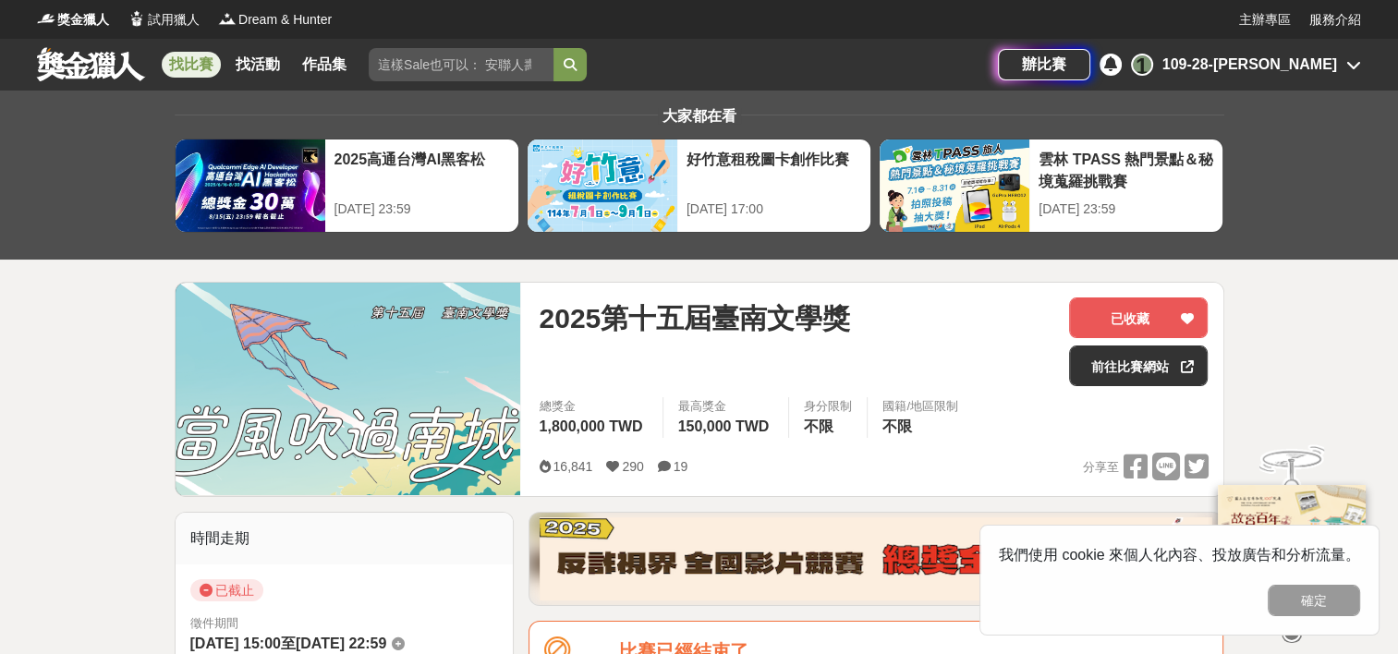
click at [176, 46] on div "找比賽 找活動 作品集" at bounding box center [262, 65] width 200 height 52
click at [185, 70] on link "找比賽" at bounding box center [191, 65] width 59 height 26
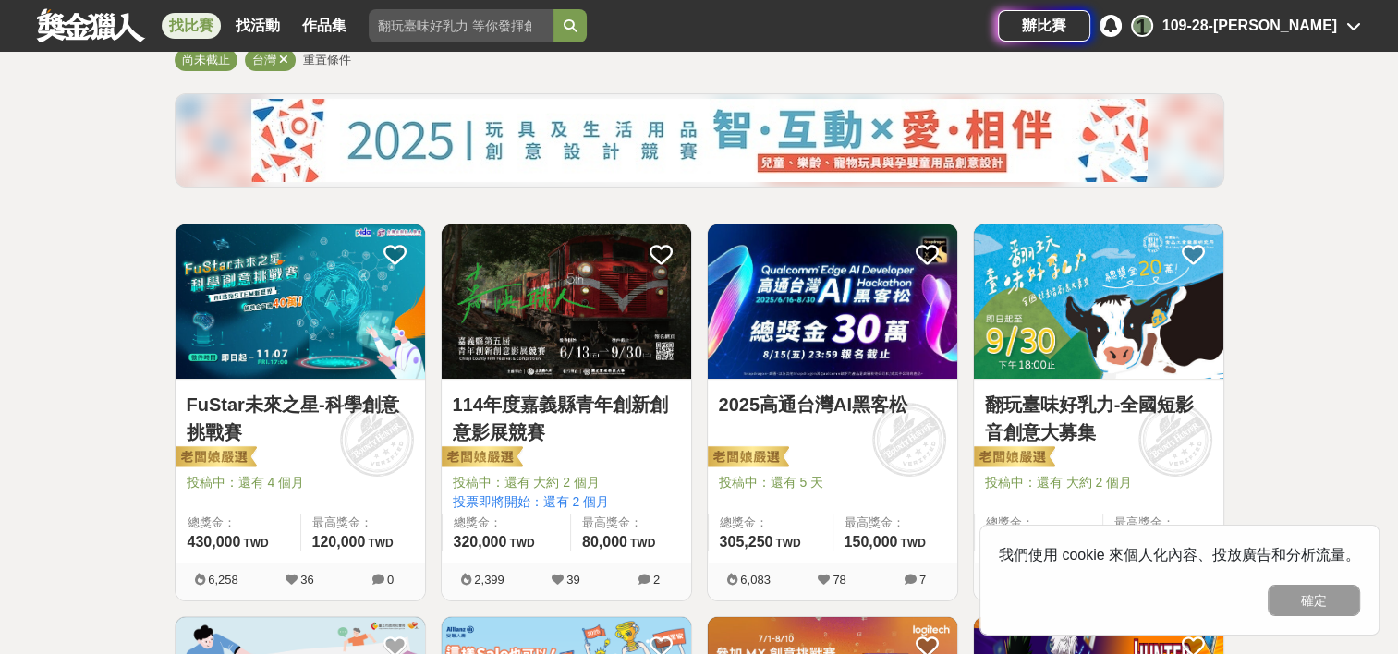
scroll to position [181, 0]
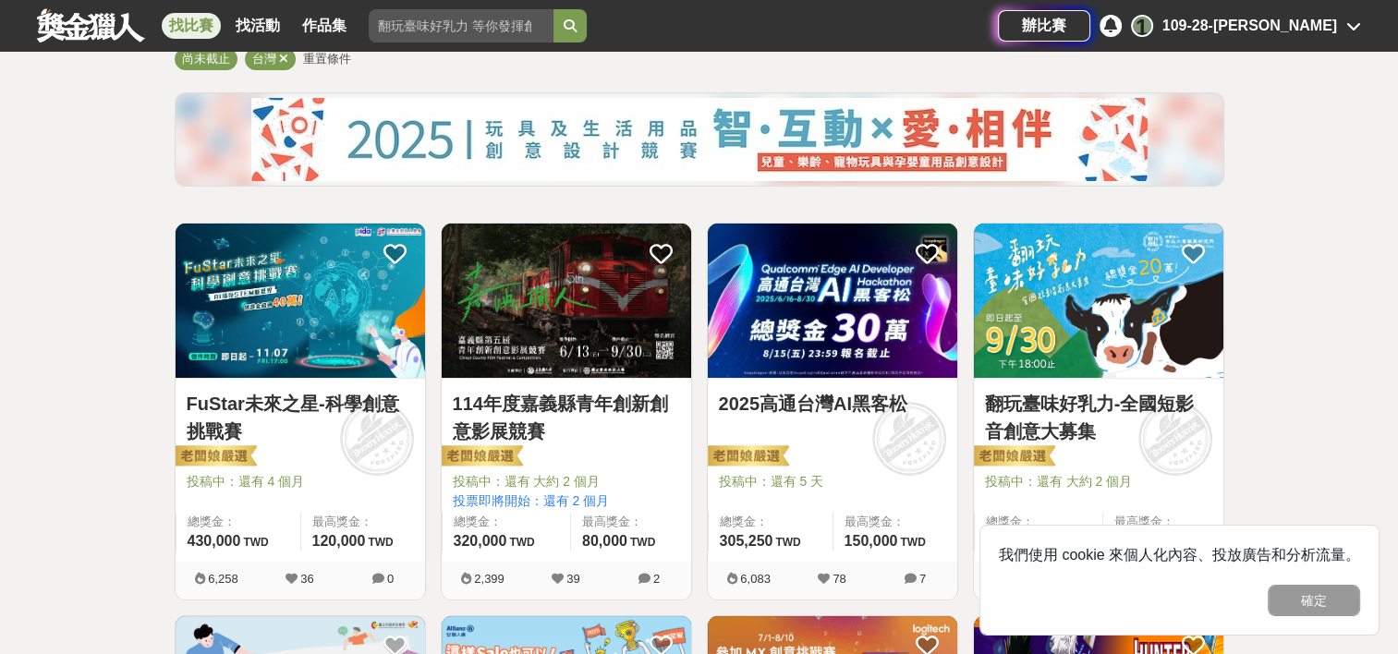
click at [798, 343] on img at bounding box center [832, 301] width 249 height 154
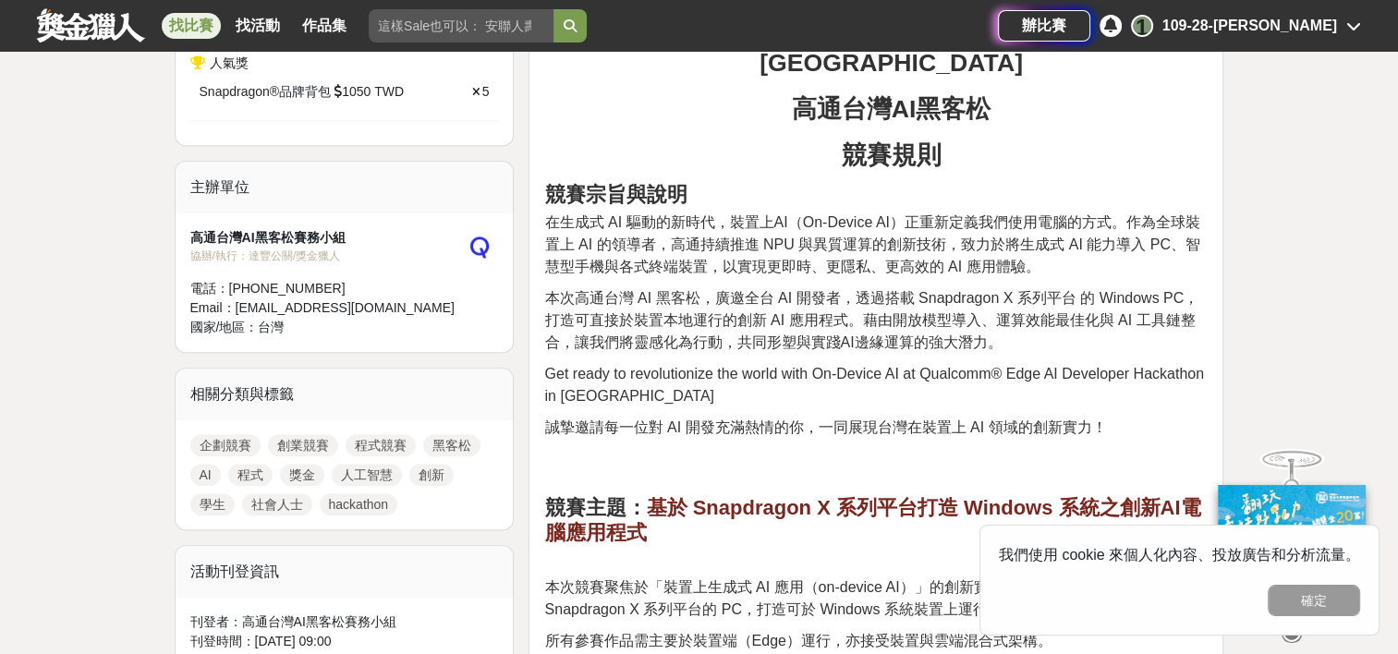
scroll to position [931, 0]
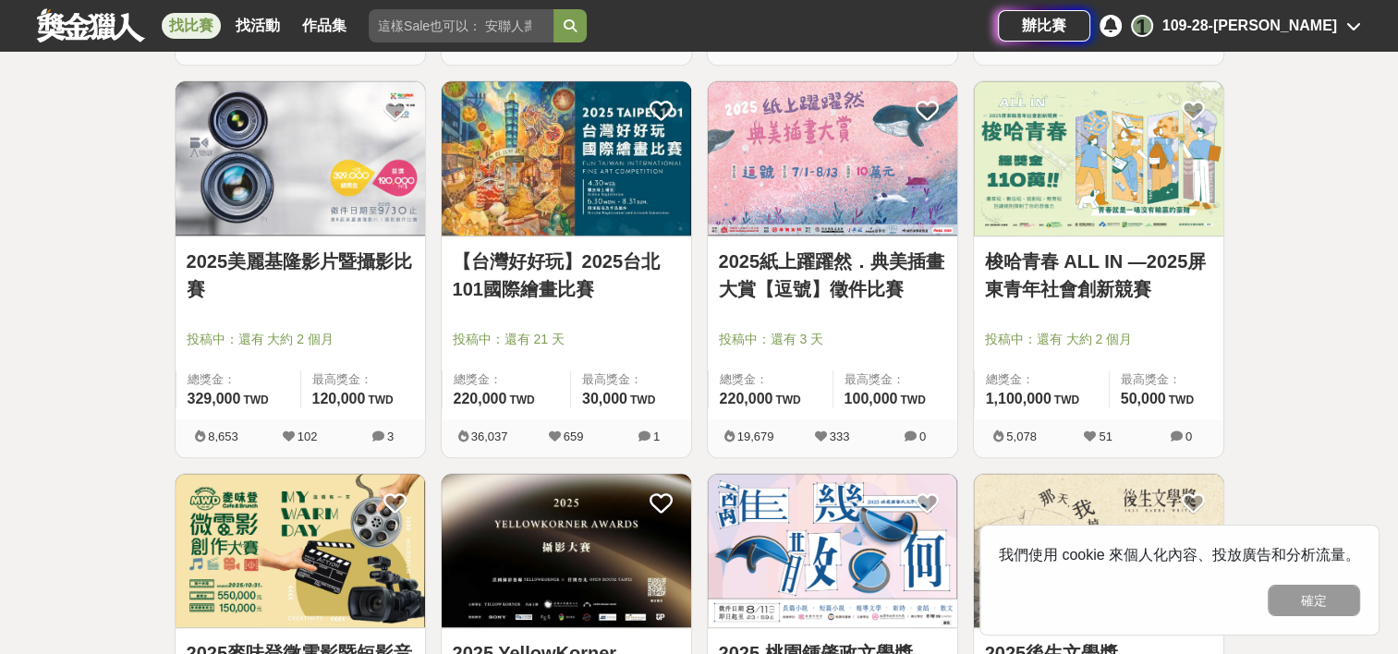
scroll to position [1500, 0]
click at [774, 147] on img at bounding box center [832, 158] width 249 height 154
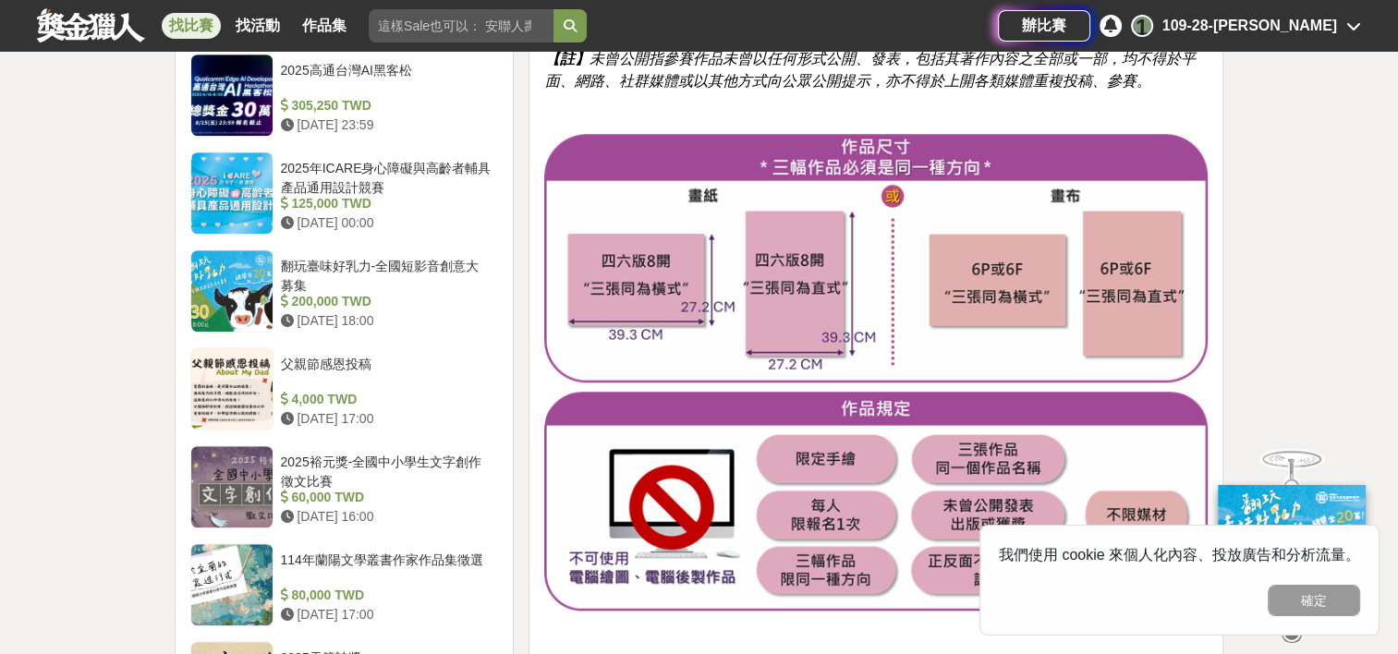
scroll to position [1223, 0]
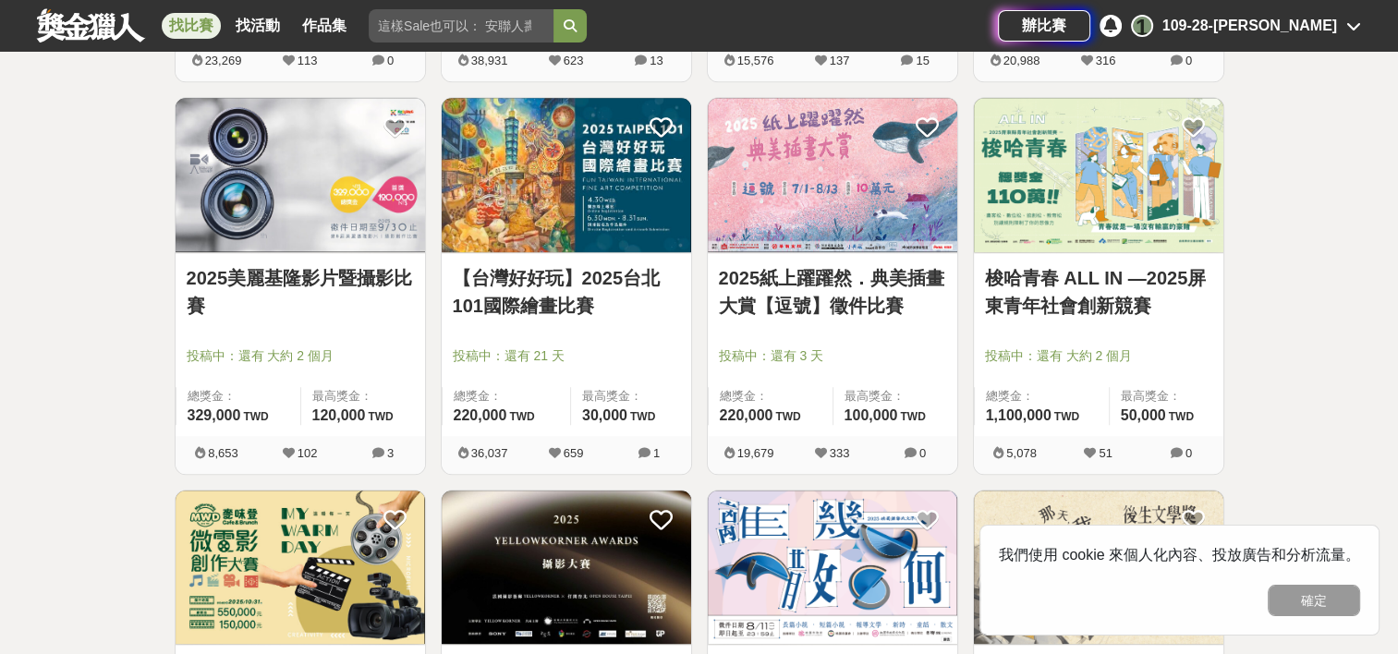
scroll to position [1500, 0]
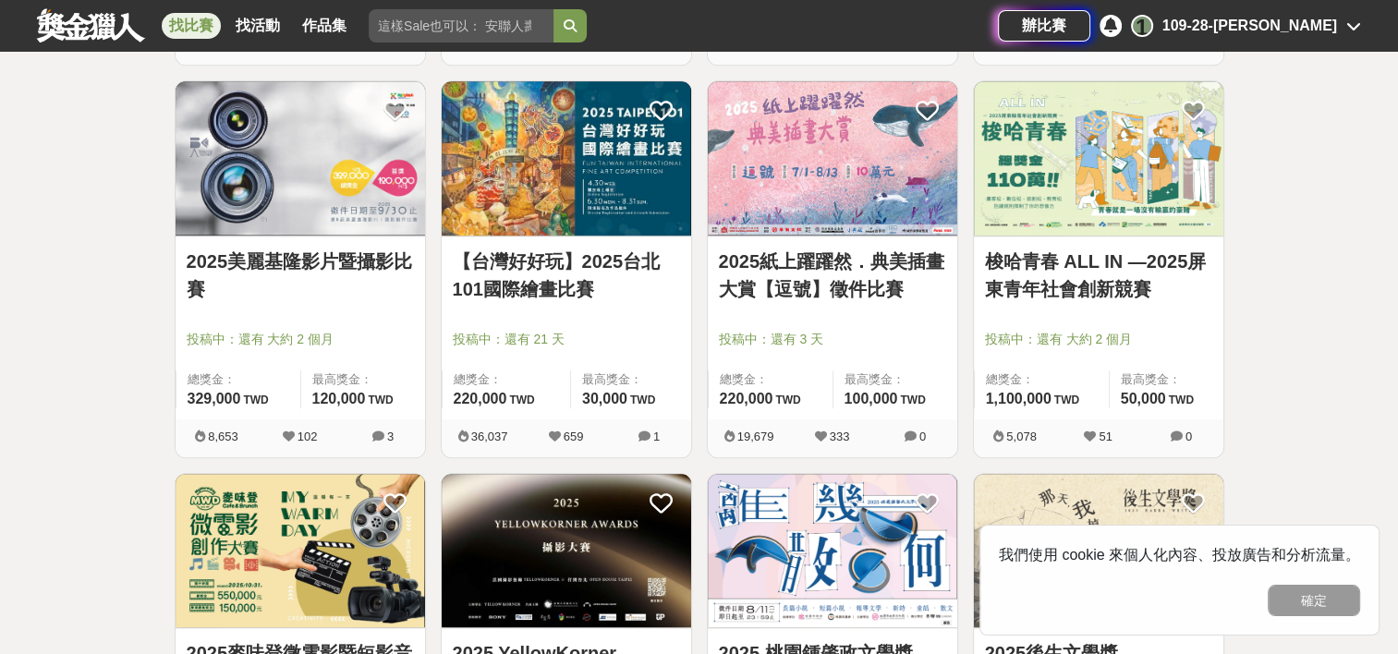
click at [1072, 176] on img at bounding box center [1098, 158] width 249 height 154
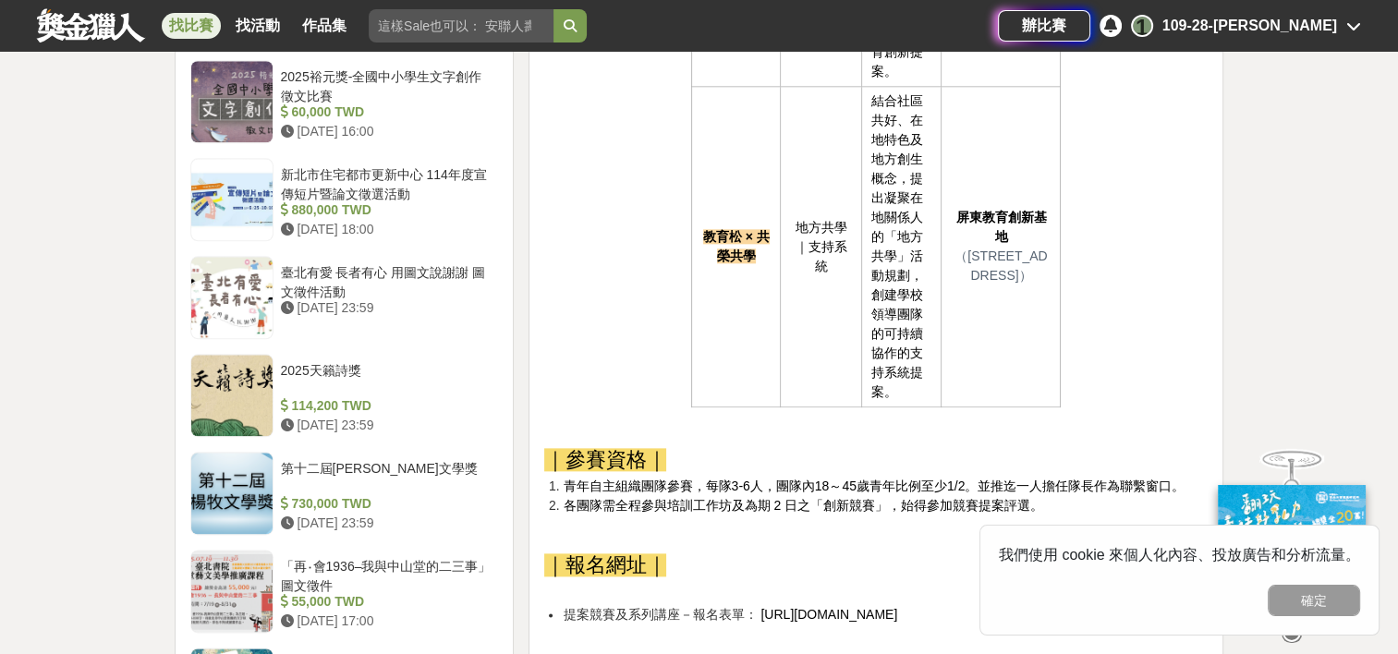
scroll to position [2134, 0]
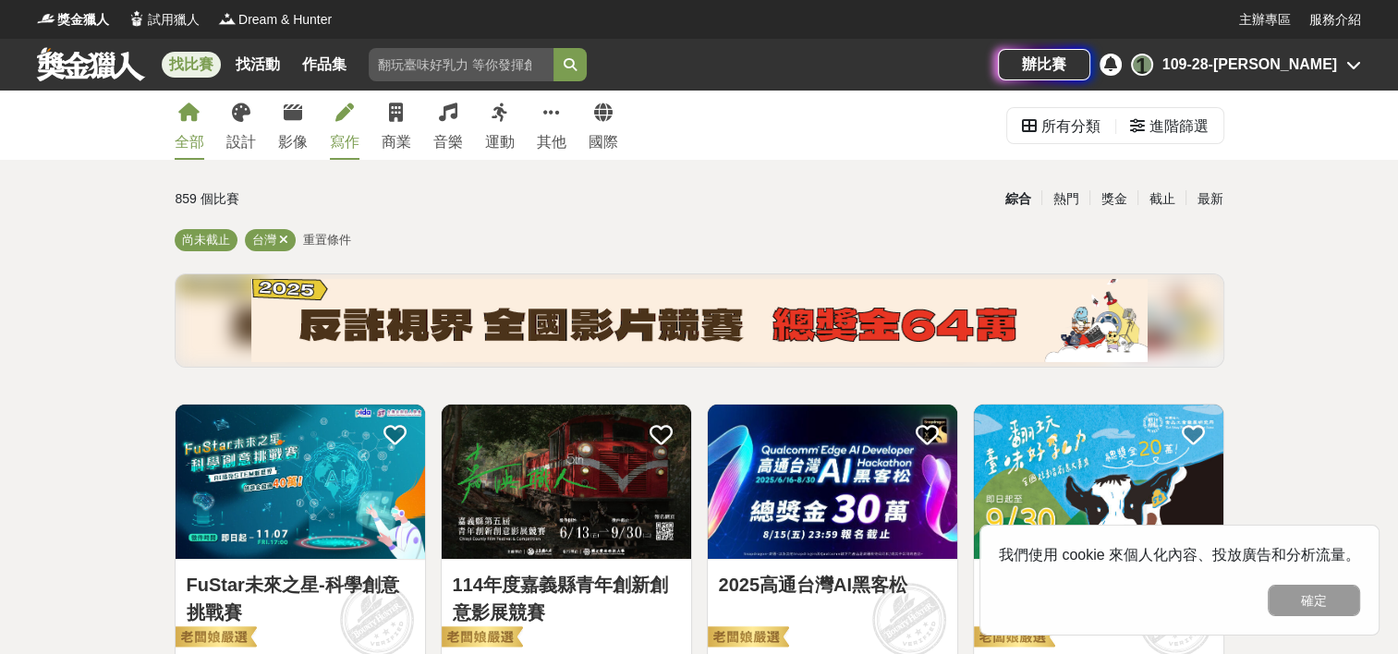
click at [333, 124] on link "寫作" at bounding box center [345, 125] width 30 height 69
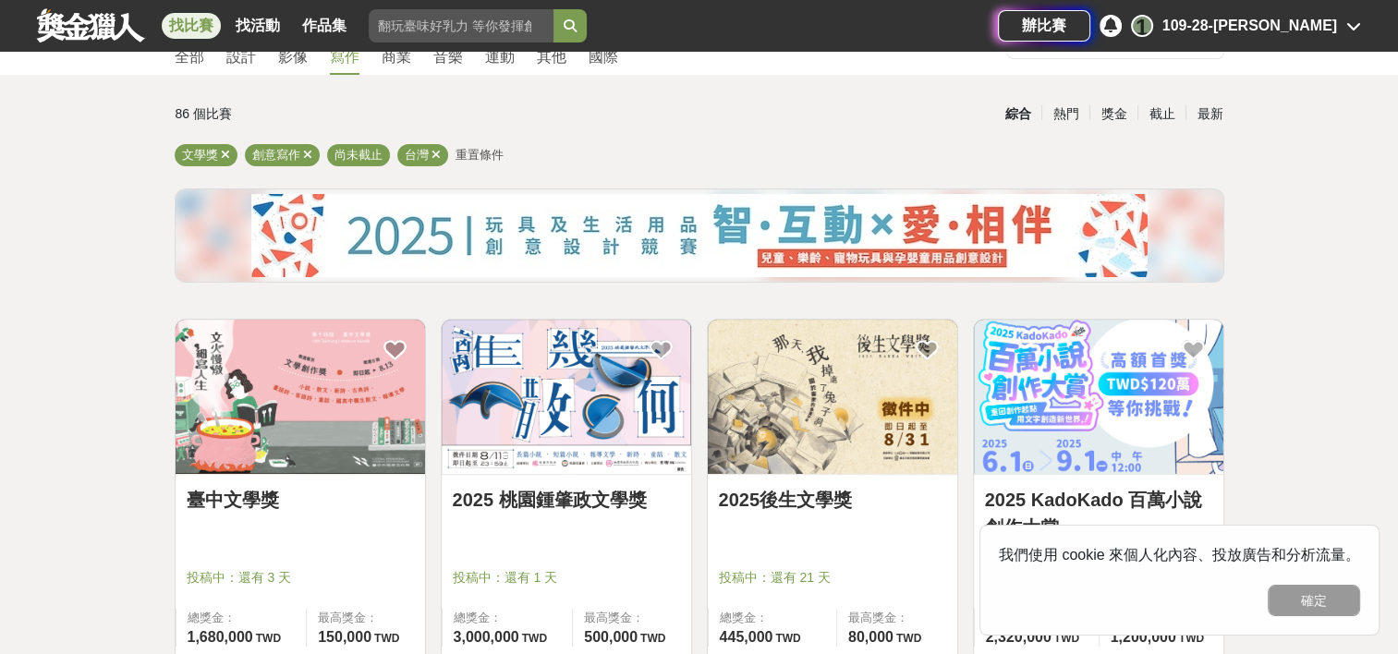
scroll to position [169, 0]
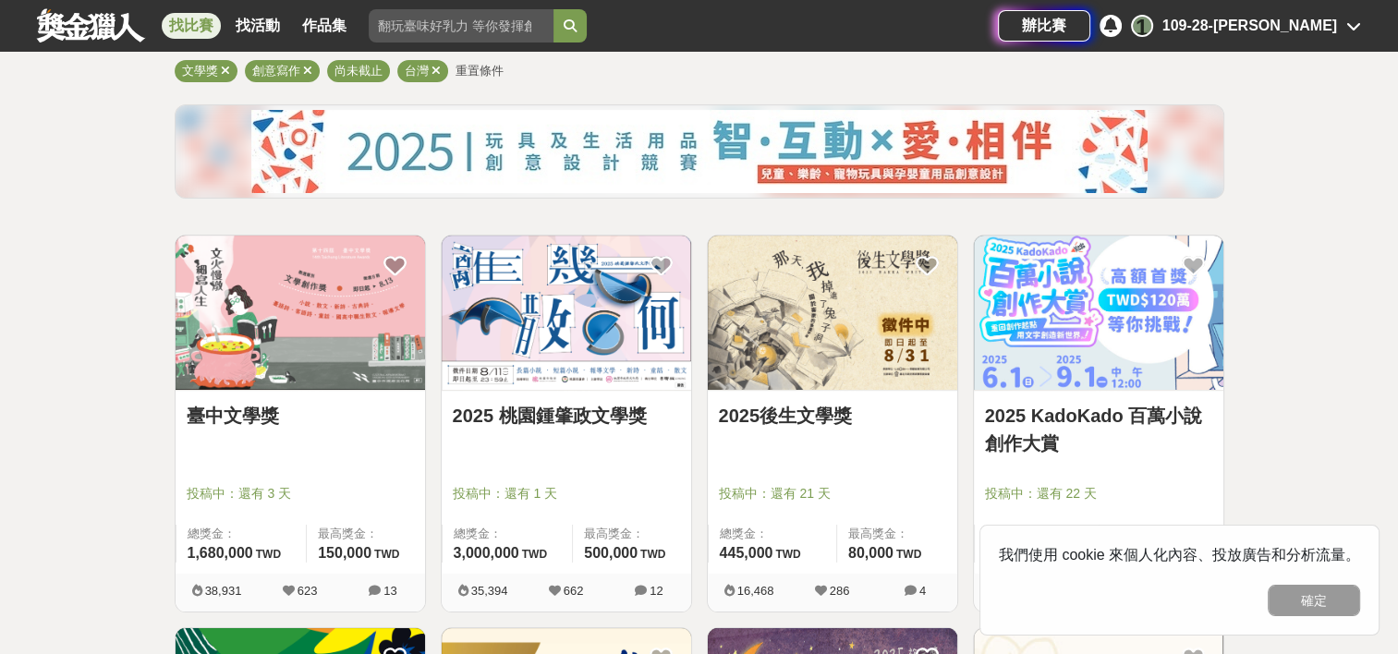
click at [784, 344] on img at bounding box center [832, 313] width 249 height 154
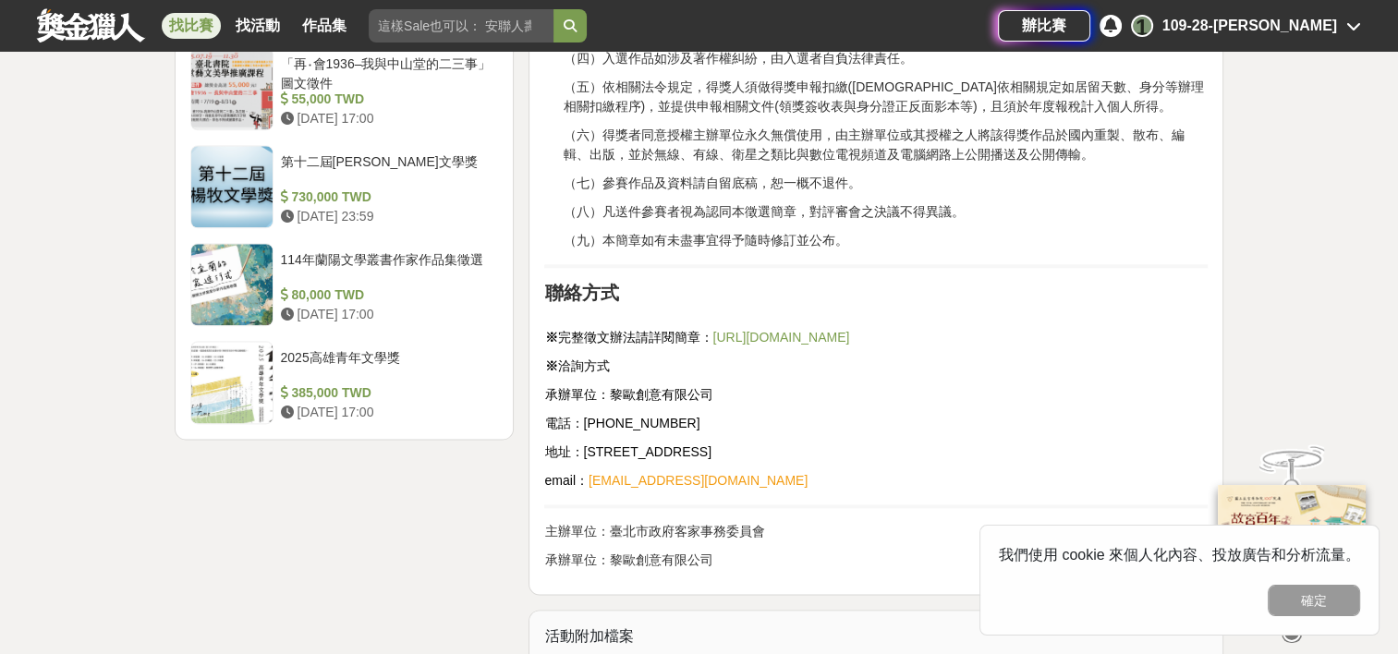
scroll to position [2277, 0]
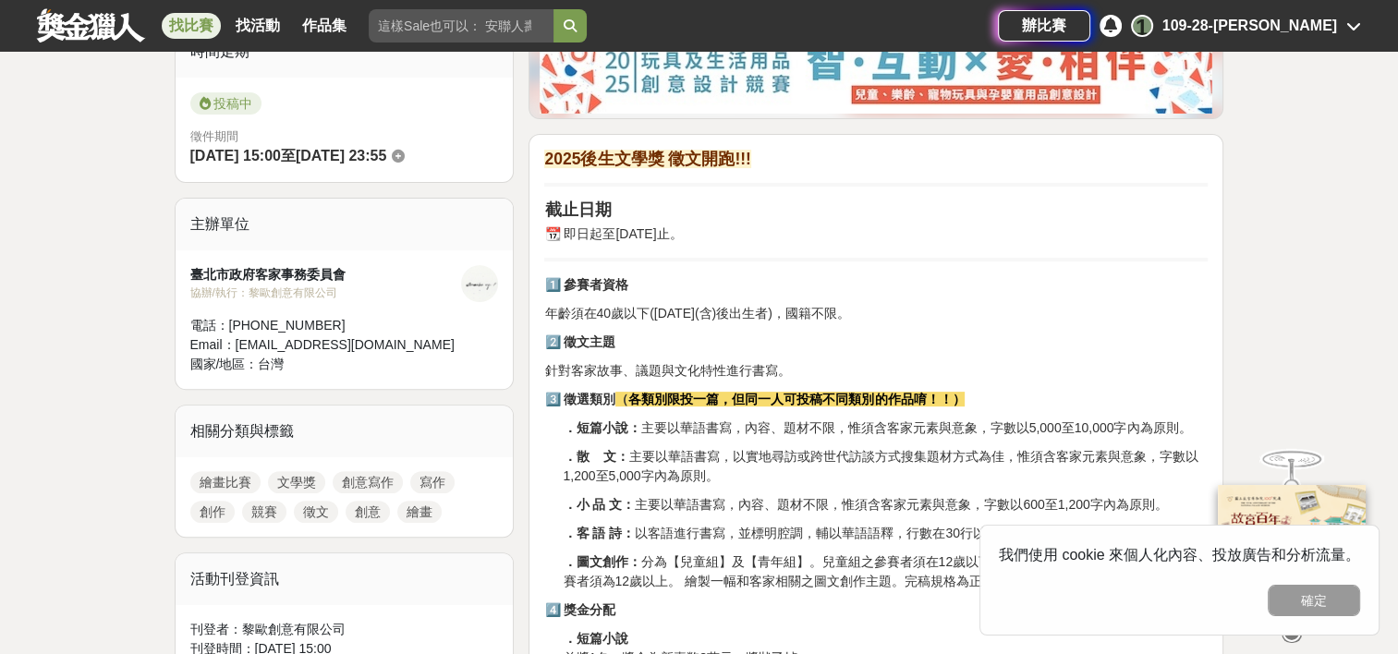
scroll to position [487, 0]
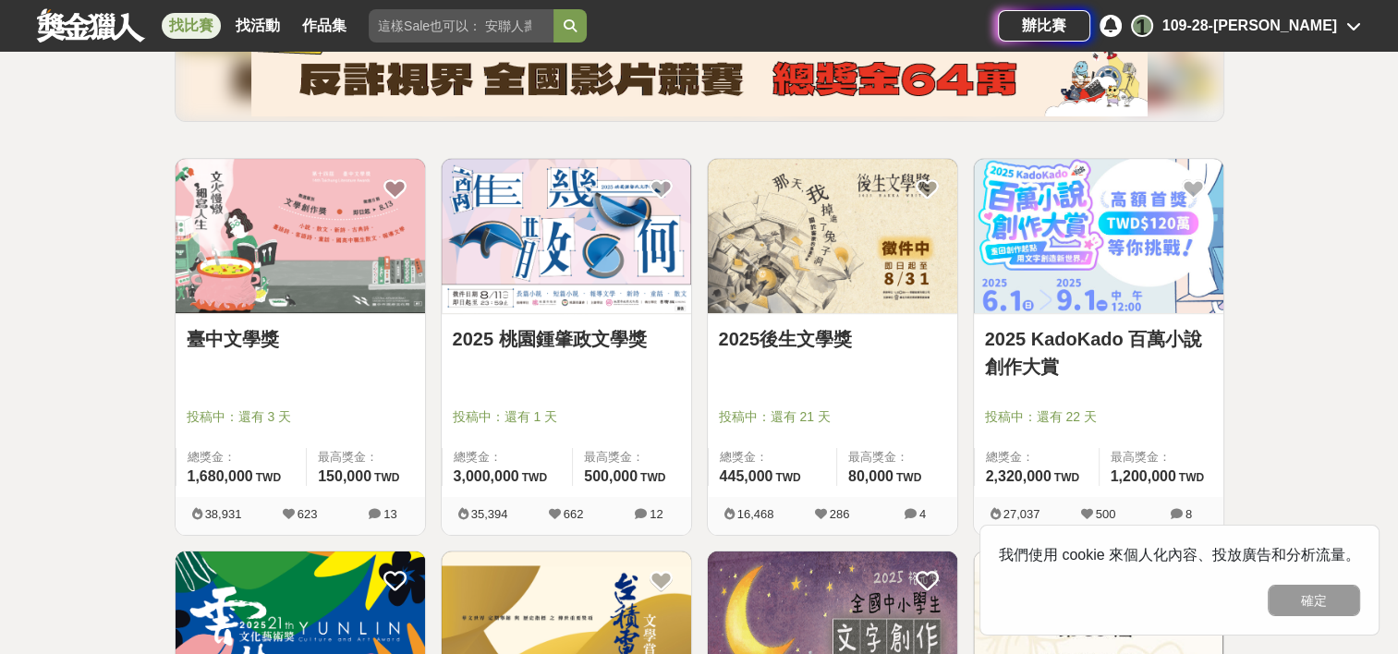
scroll to position [502, 0]
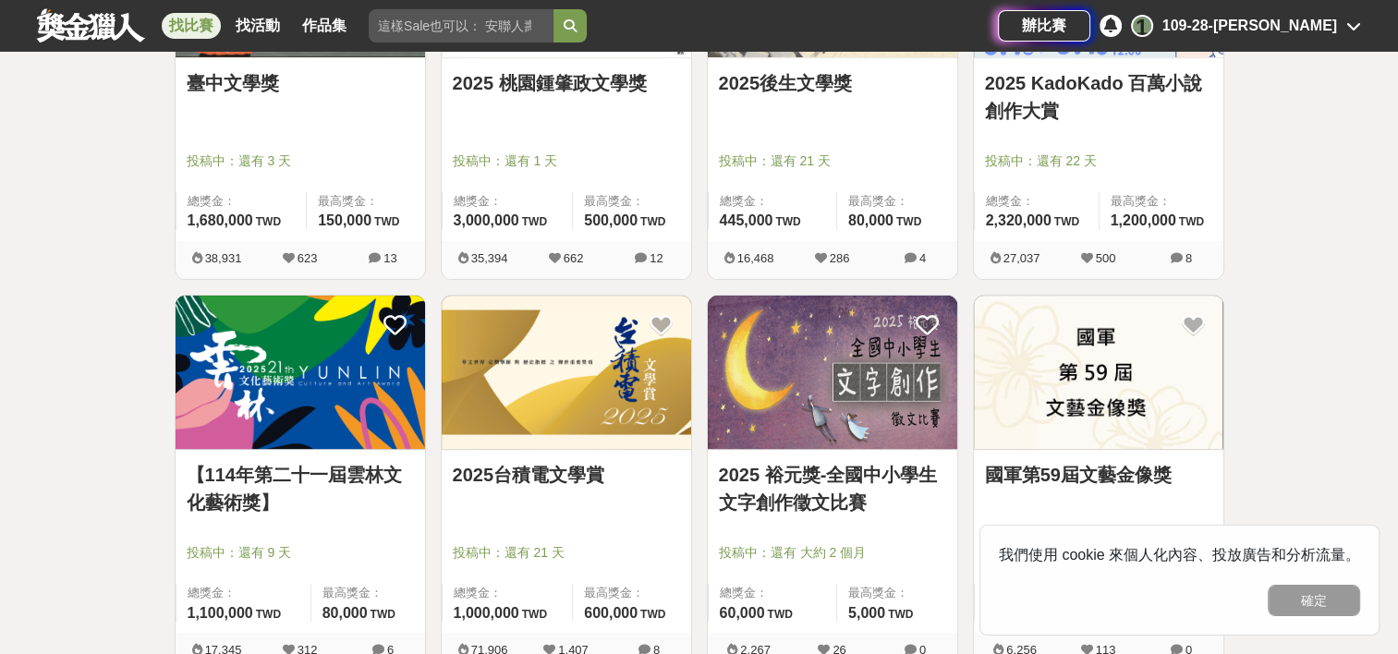
click at [511, 359] on img at bounding box center [566, 373] width 249 height 154
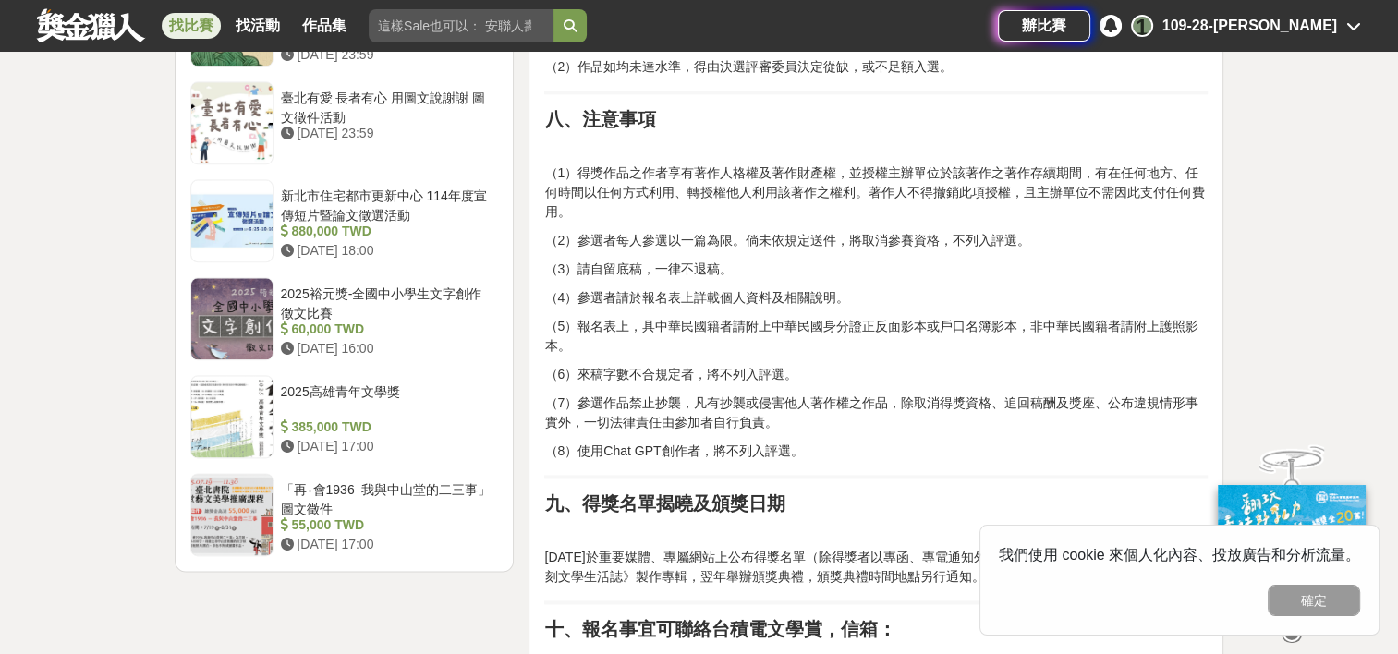
scroll to position [2247, 0]
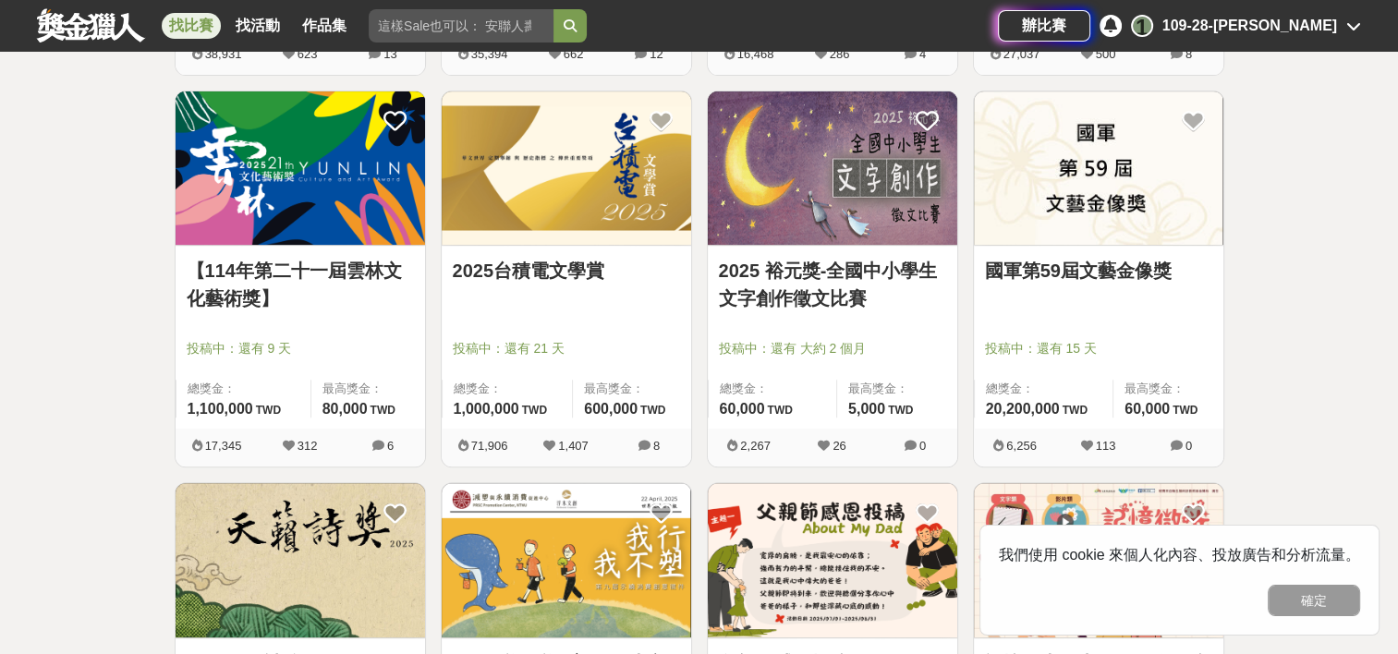
scroll to position [705, 0]
click at [837, 207] on img at bounding box center [832, 169] width 249 height 154
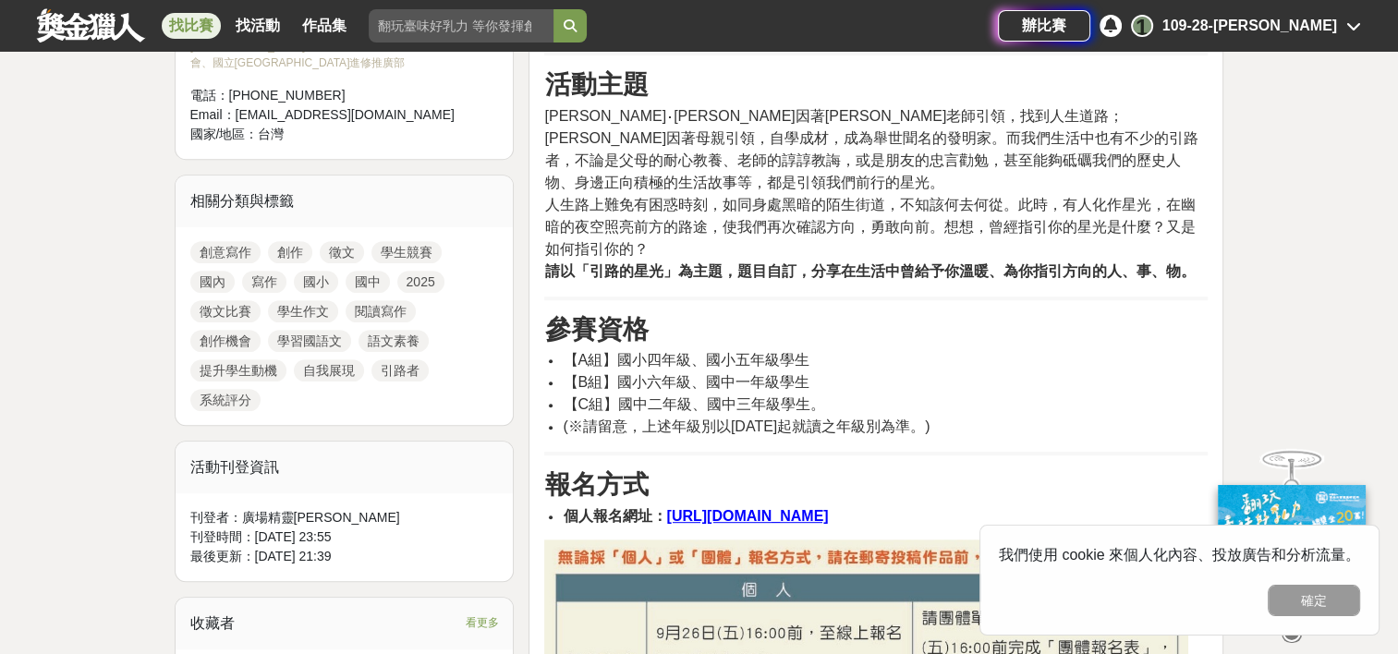
scroll to position [776, 0]
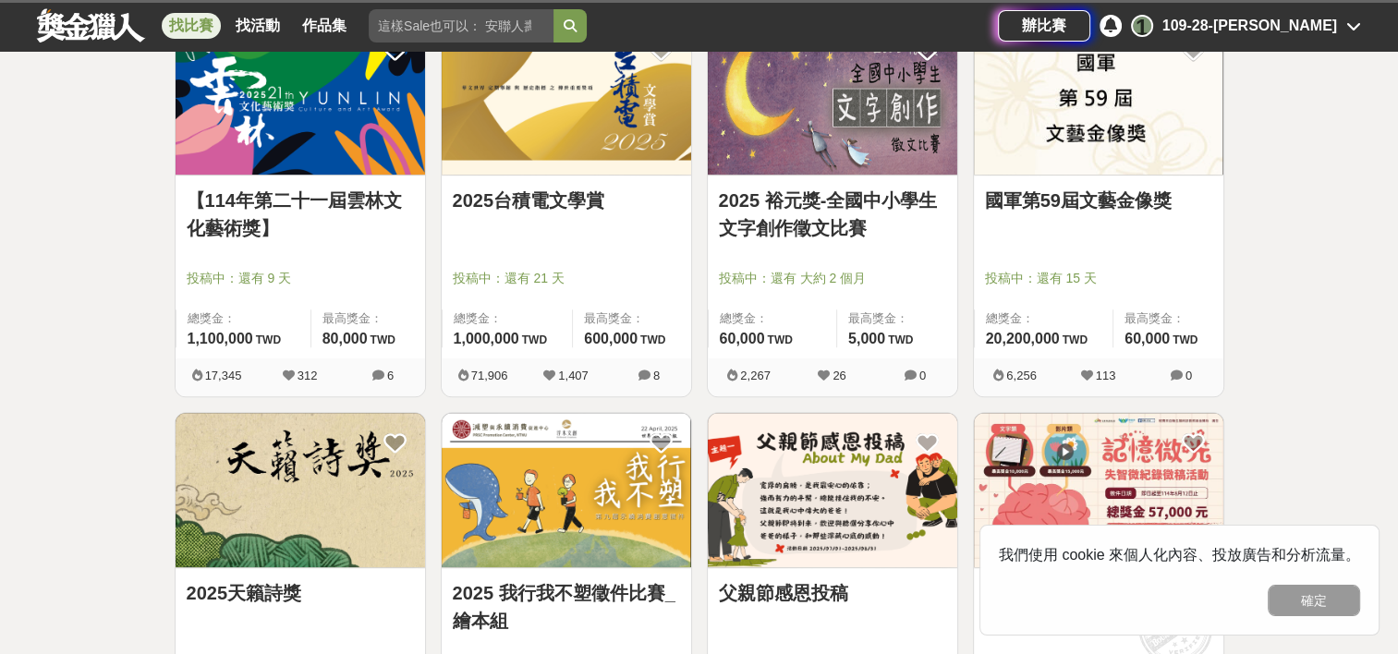
scroll to position [705, 0]
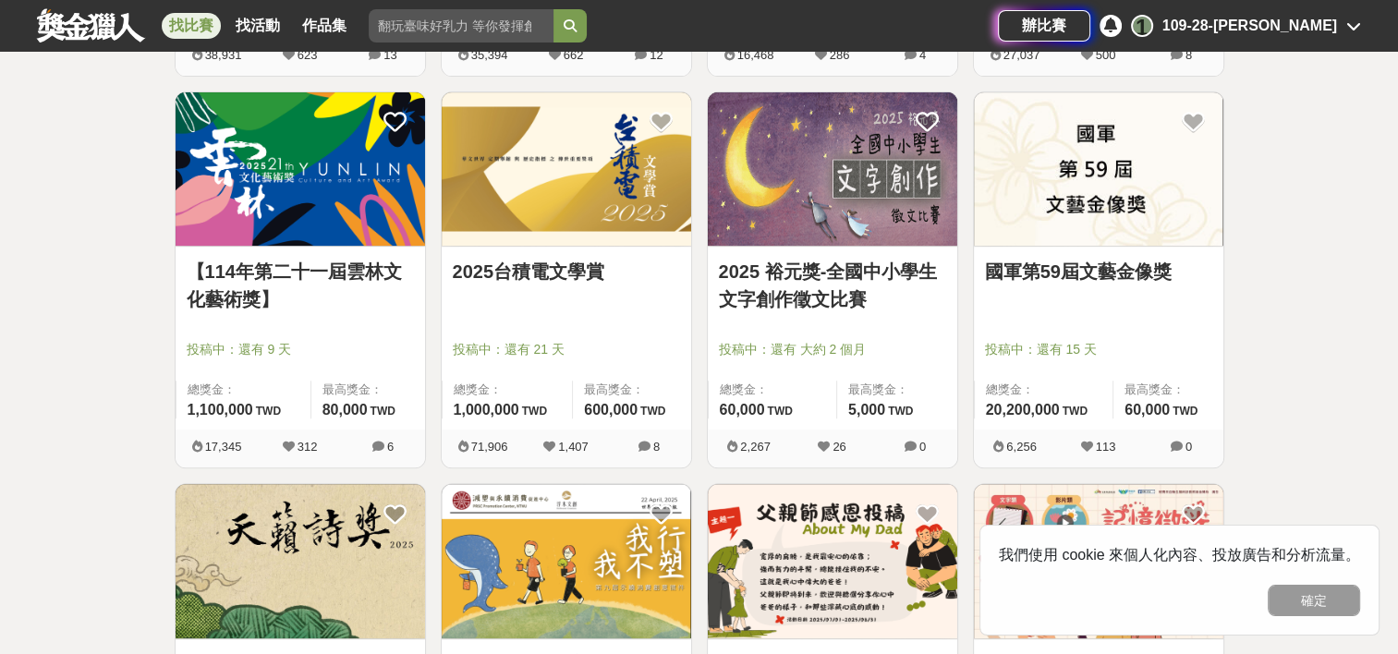
click at [1050, 220] on img at bounding box center [1098, 169] width 249 height 154
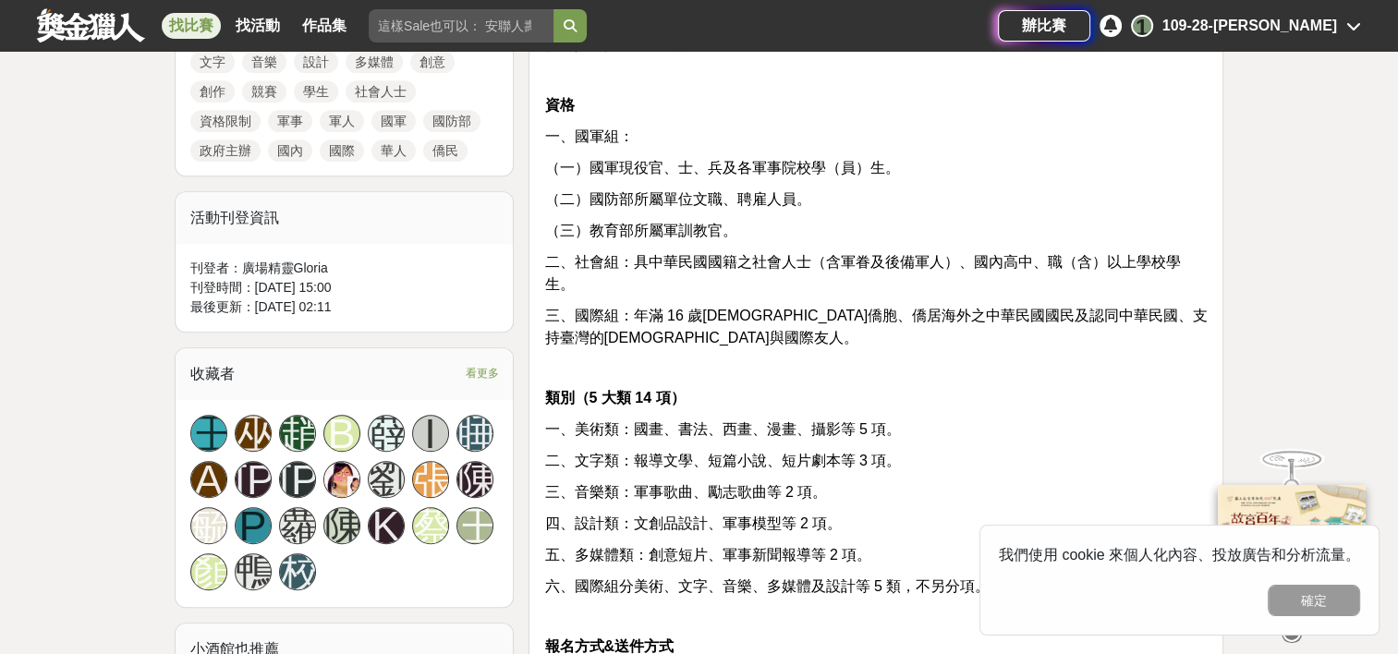
scroll to position [939, 0]
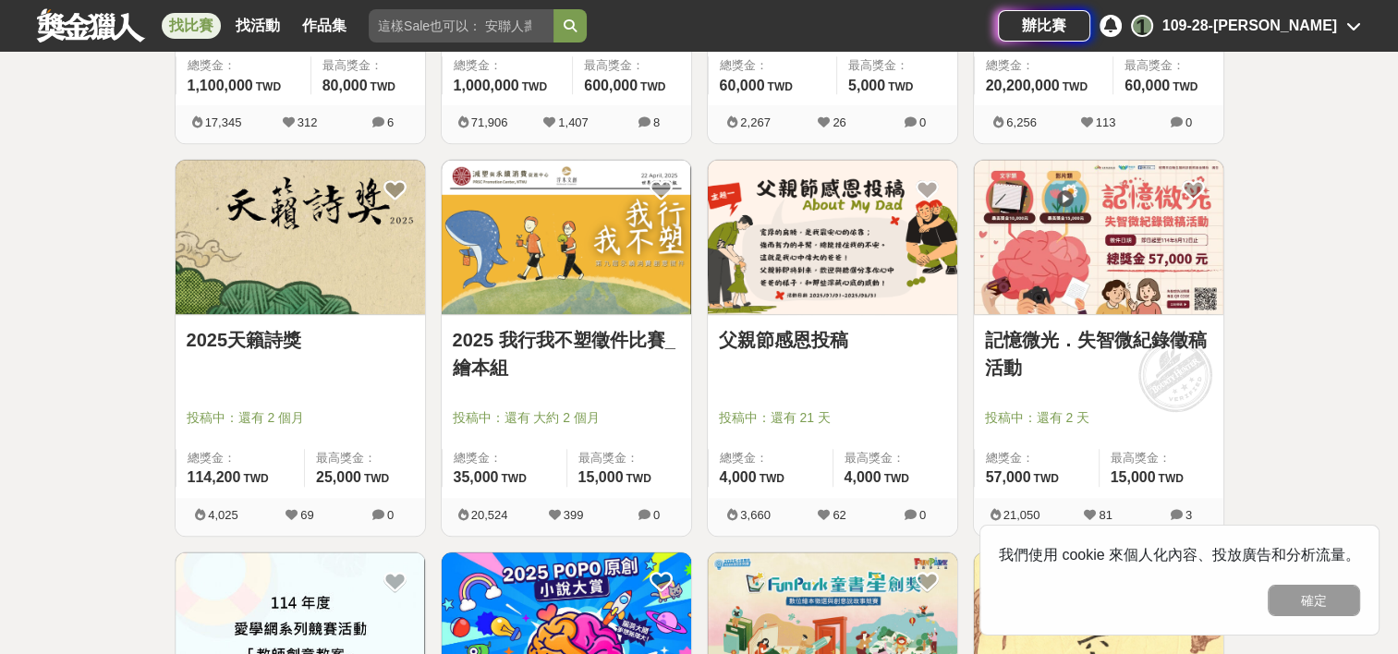
scroll to position [1030, 0]
click at [324, 345] on link "2025天籟詩獎" at bounding box center [300, 339] width 227 height 28
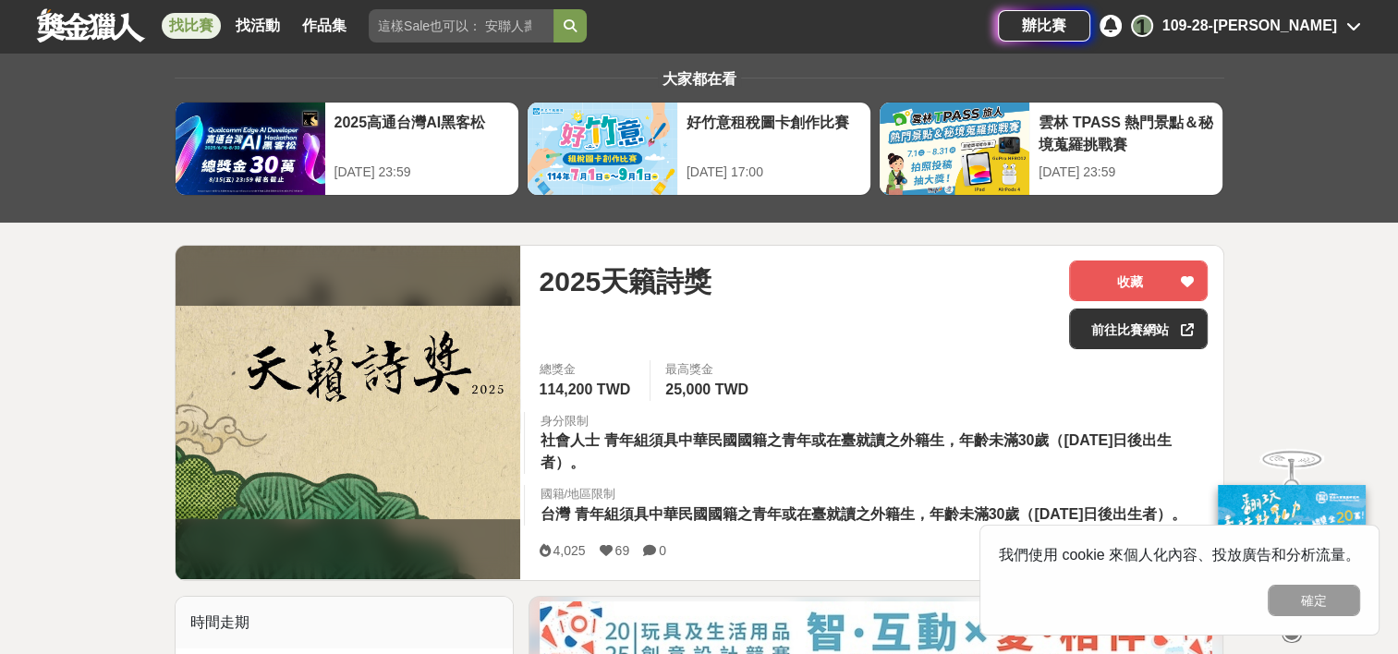
scroll to position [39, 0]
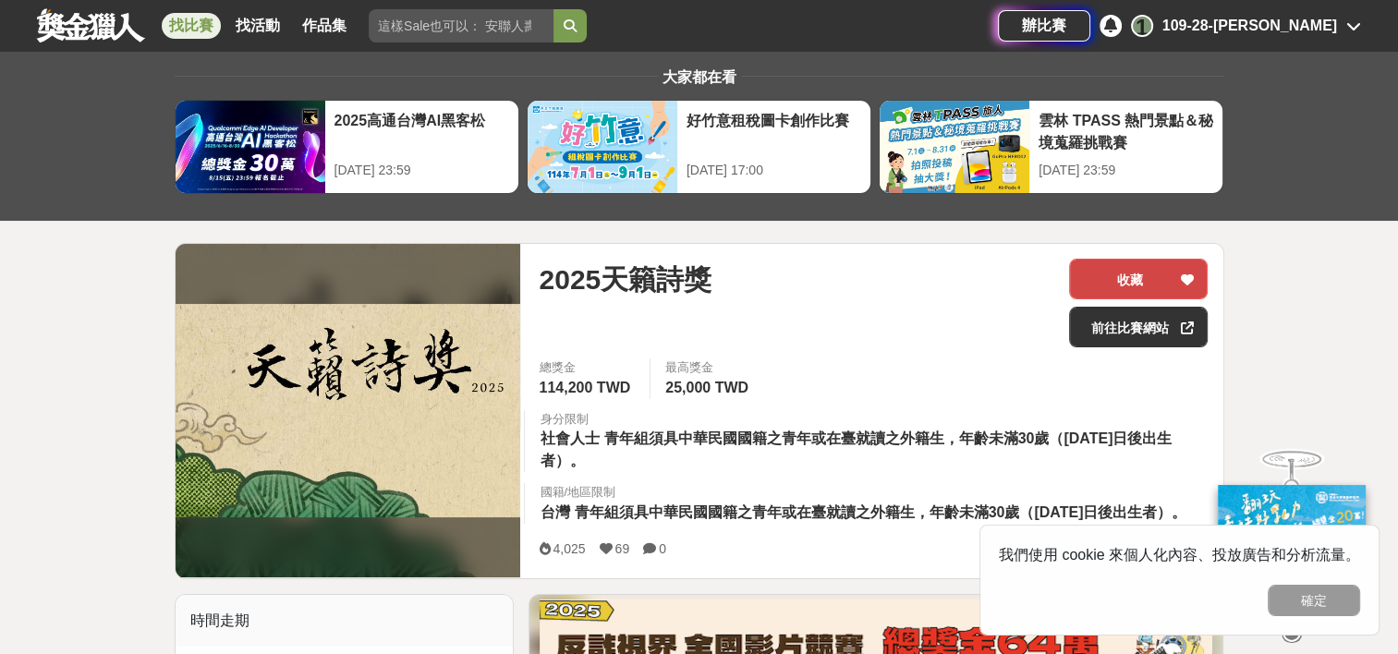
click at [1132, 277] on button "收藏" at bounding box center [1138, 279] width 139 height 41
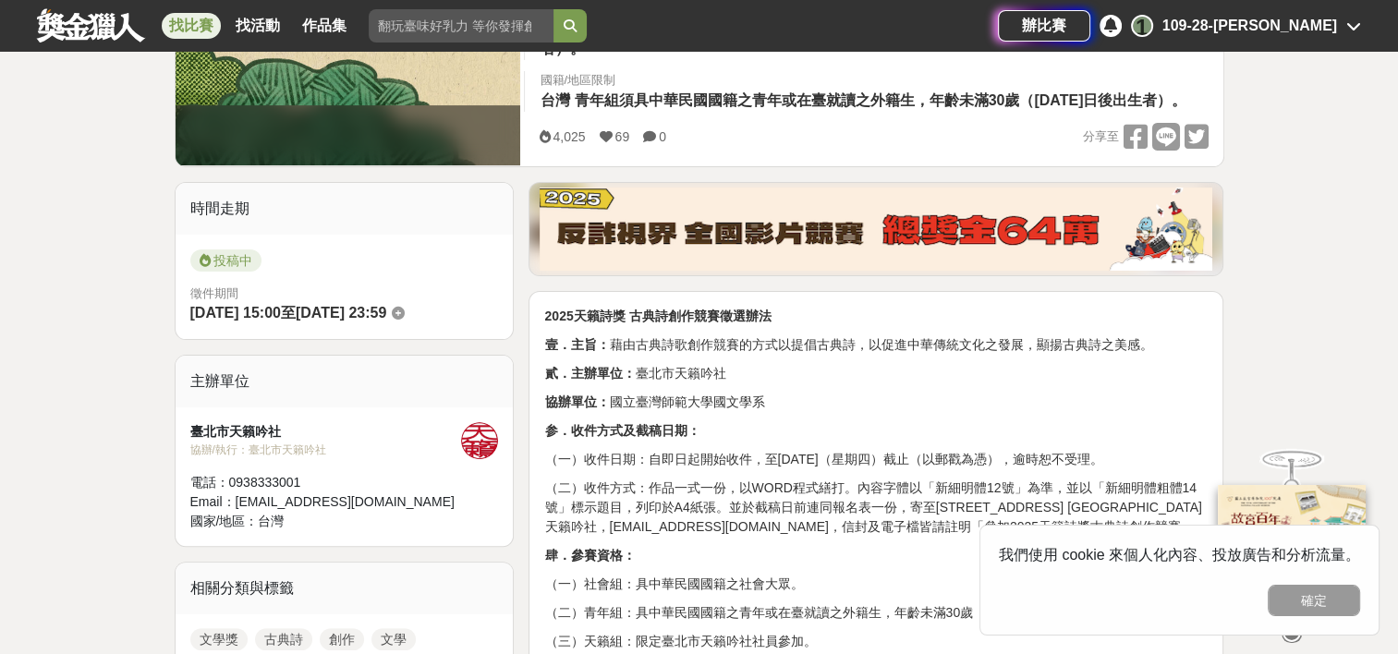
scroll to position [516, 0]
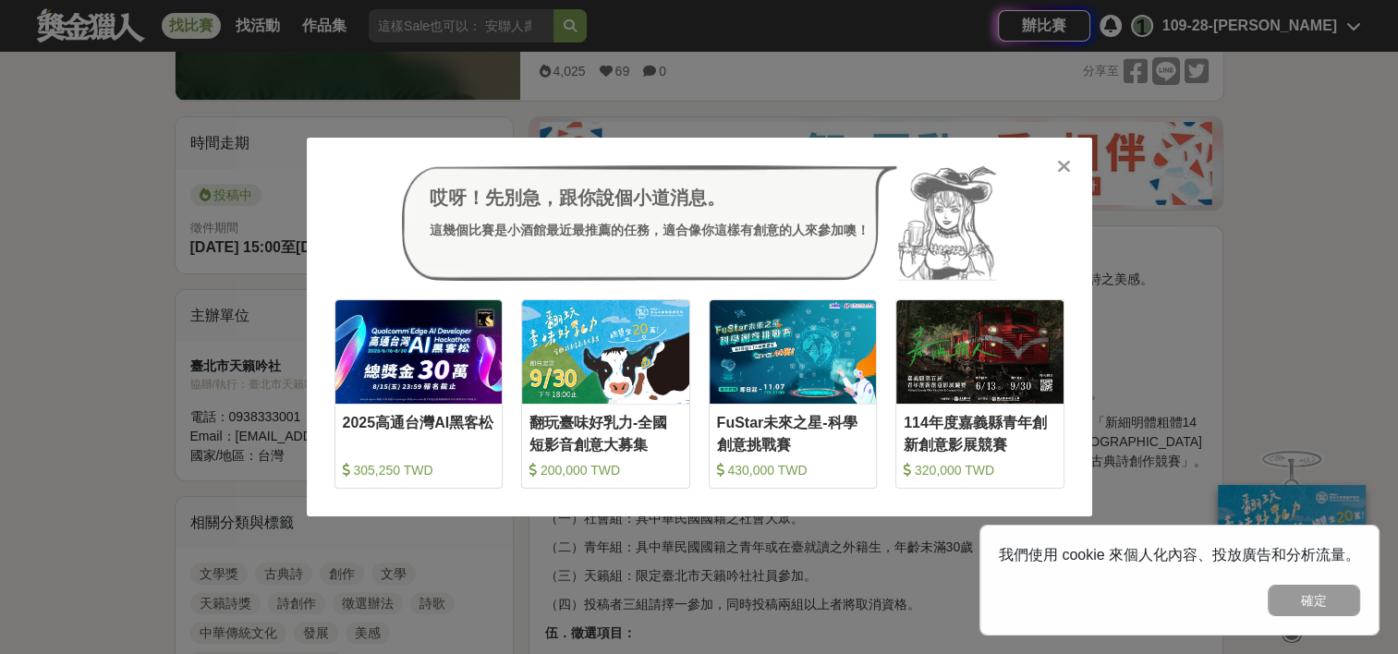
click at [1064, 163] on icon at bounding box center [1064, 166] width 14 height 18
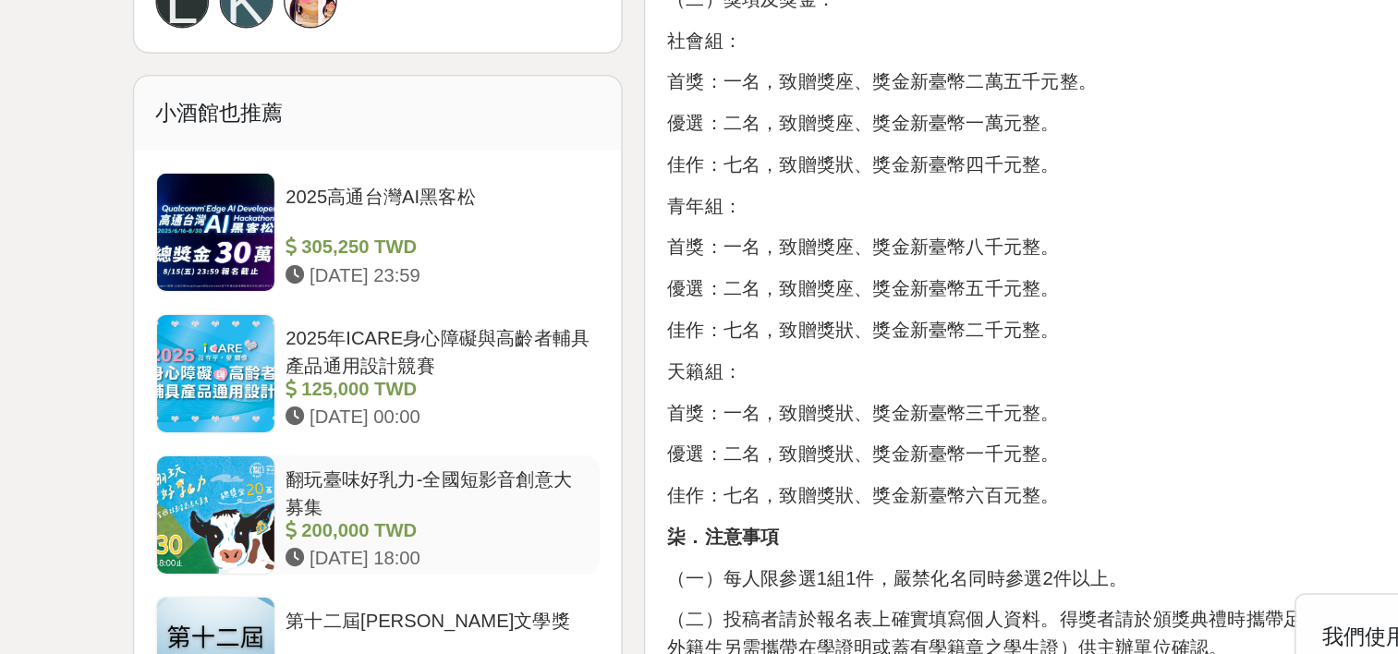
scroll to position [1541, 0]
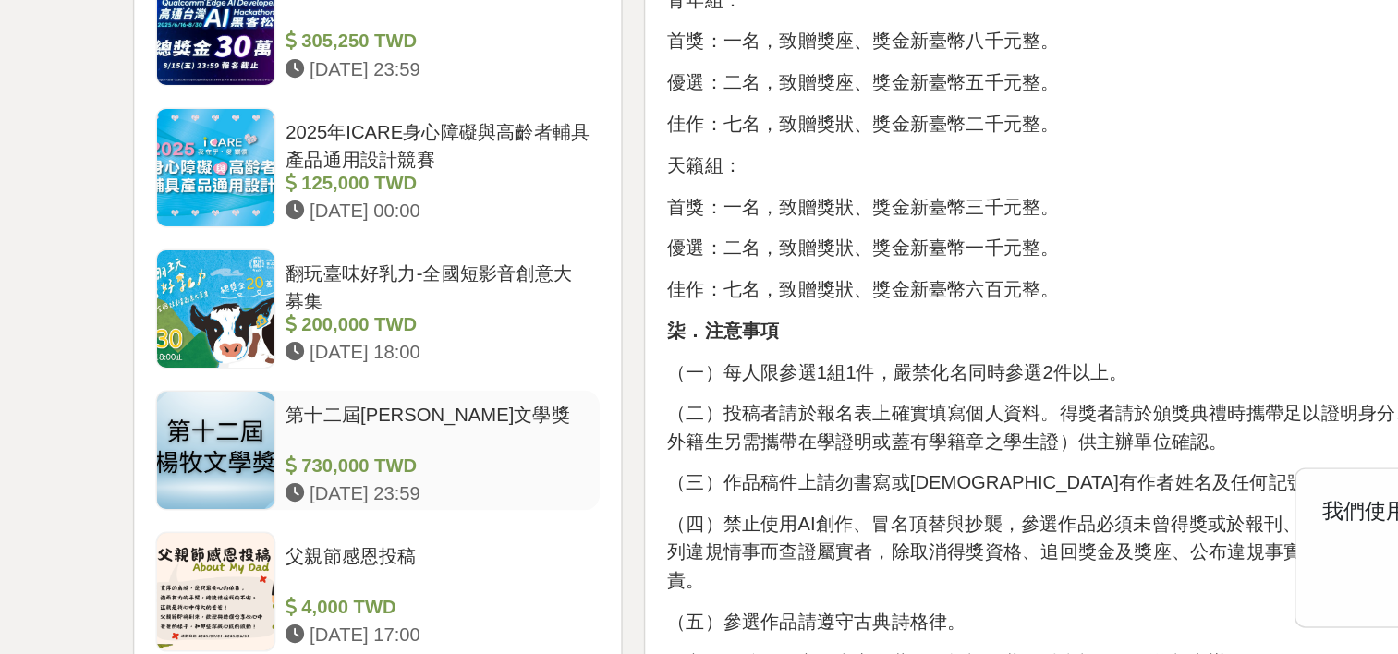
click at [369, 499] on div "第十二屆[PERSON_NAME]文學獎" at bounding box center [386, 496] width 211 height 35
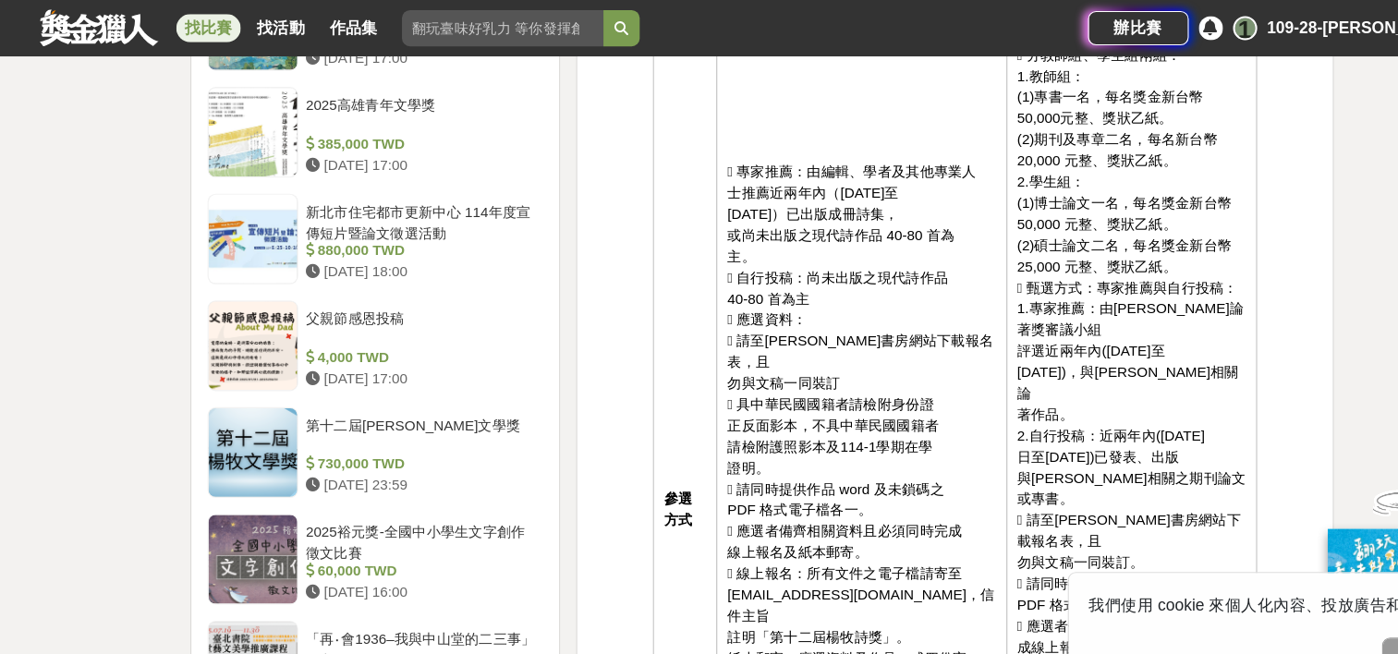
scroll to position [1988, 0]
click at [377, 319] on div "4,000 TWD" at bounding box center [386, 328] width 211 height 19
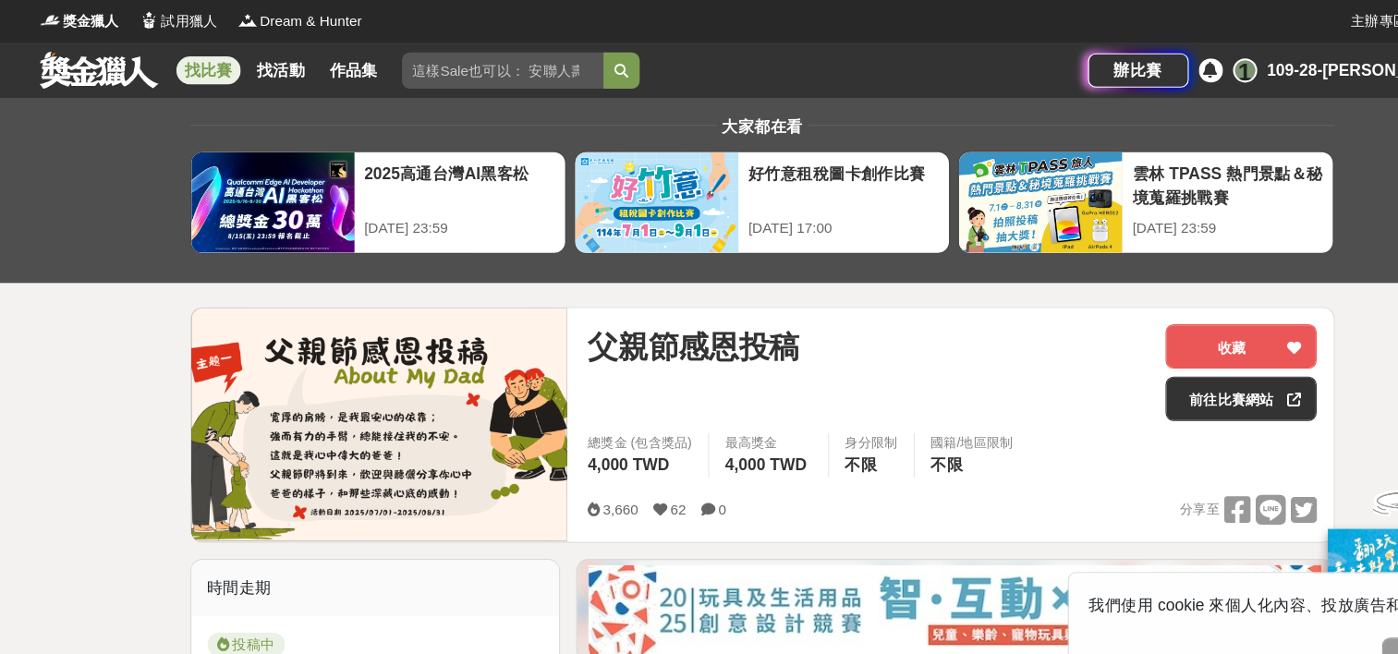
click at [182, 57] on link "找比賽" at bounding box center [191, 65] width 59 height 26
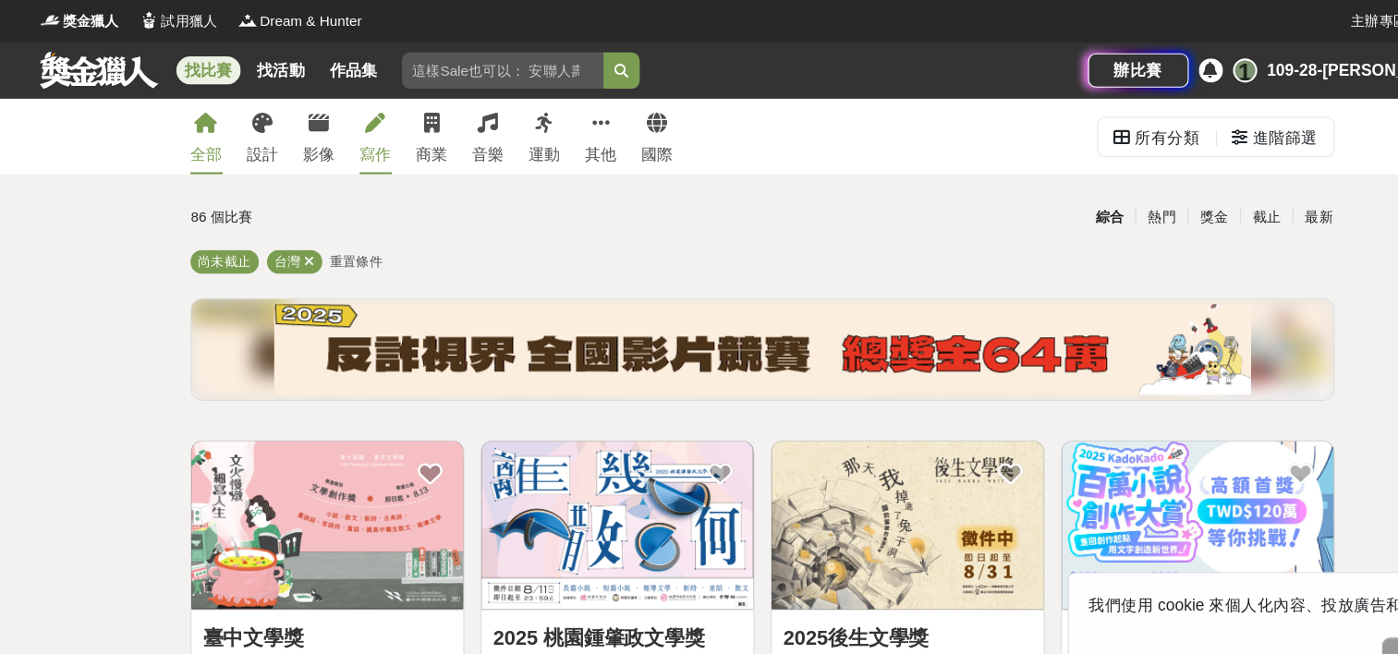
click at [348, 135] on div "寫作" at bounding box center [345, 142] width 30 height 22
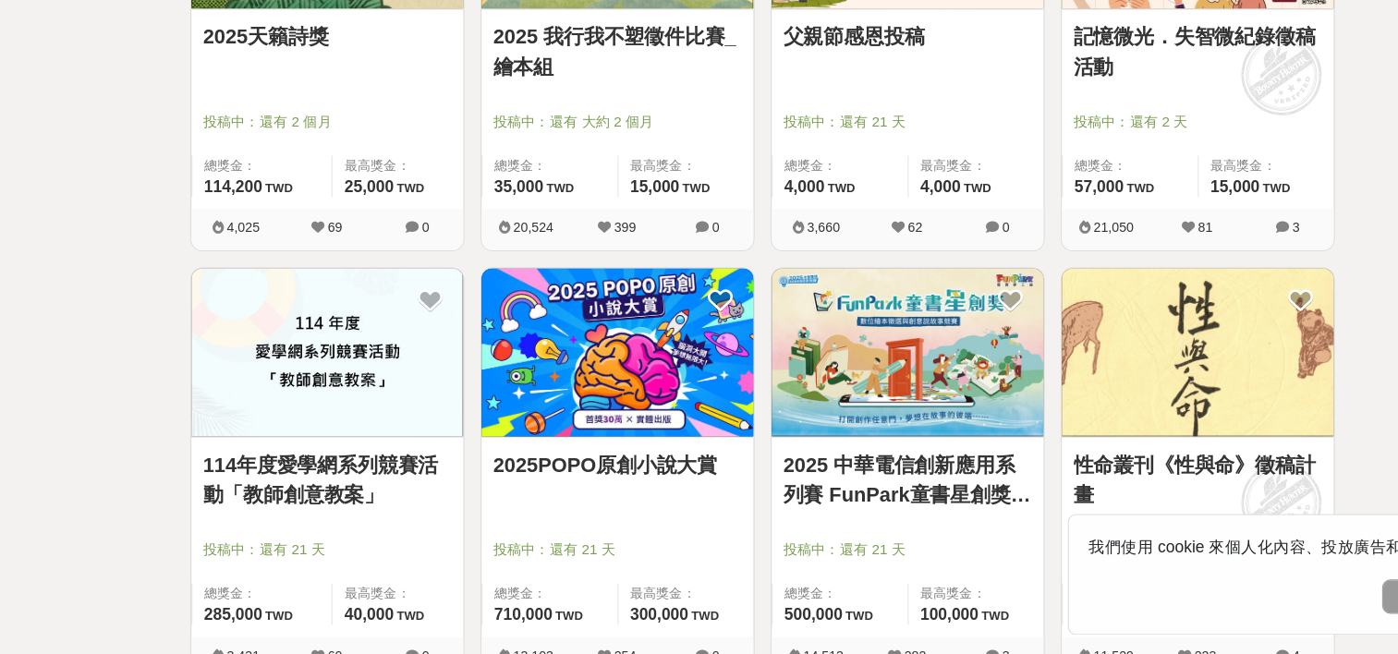
scroll to position [1544, 0]
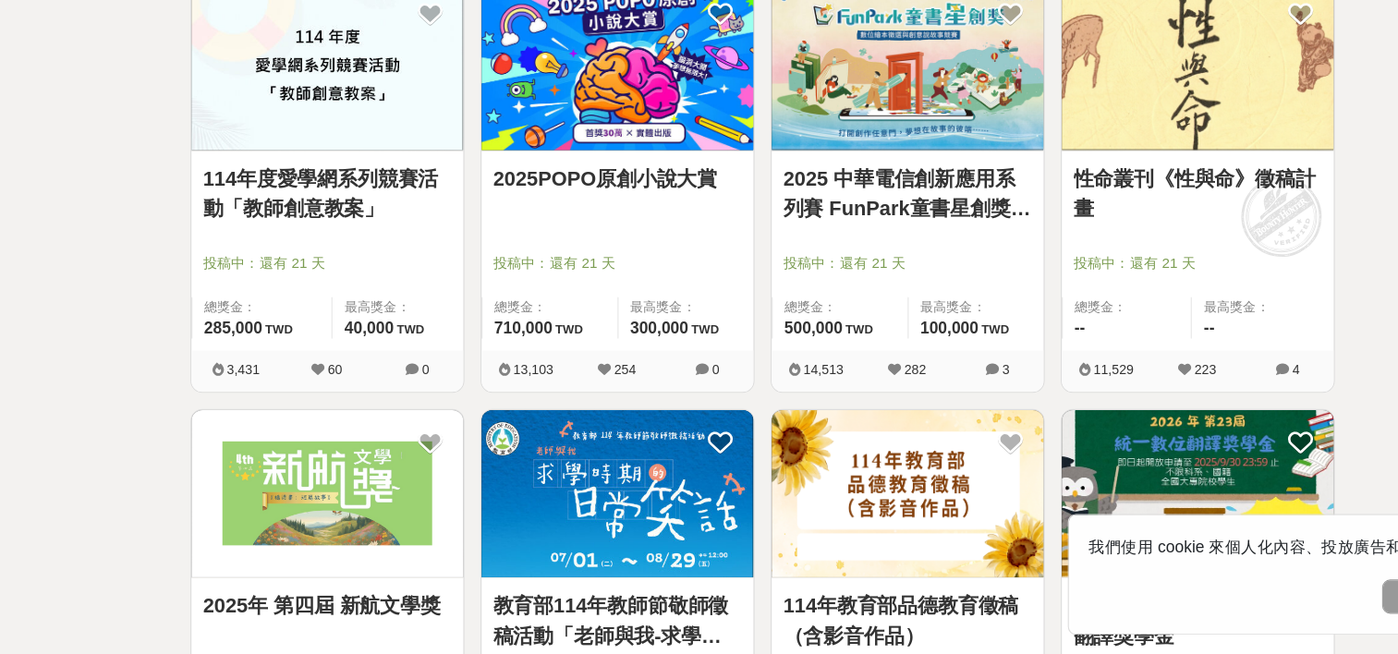
click at [988, 121] on img at bounding box center [1098, 114] width 249 height 154
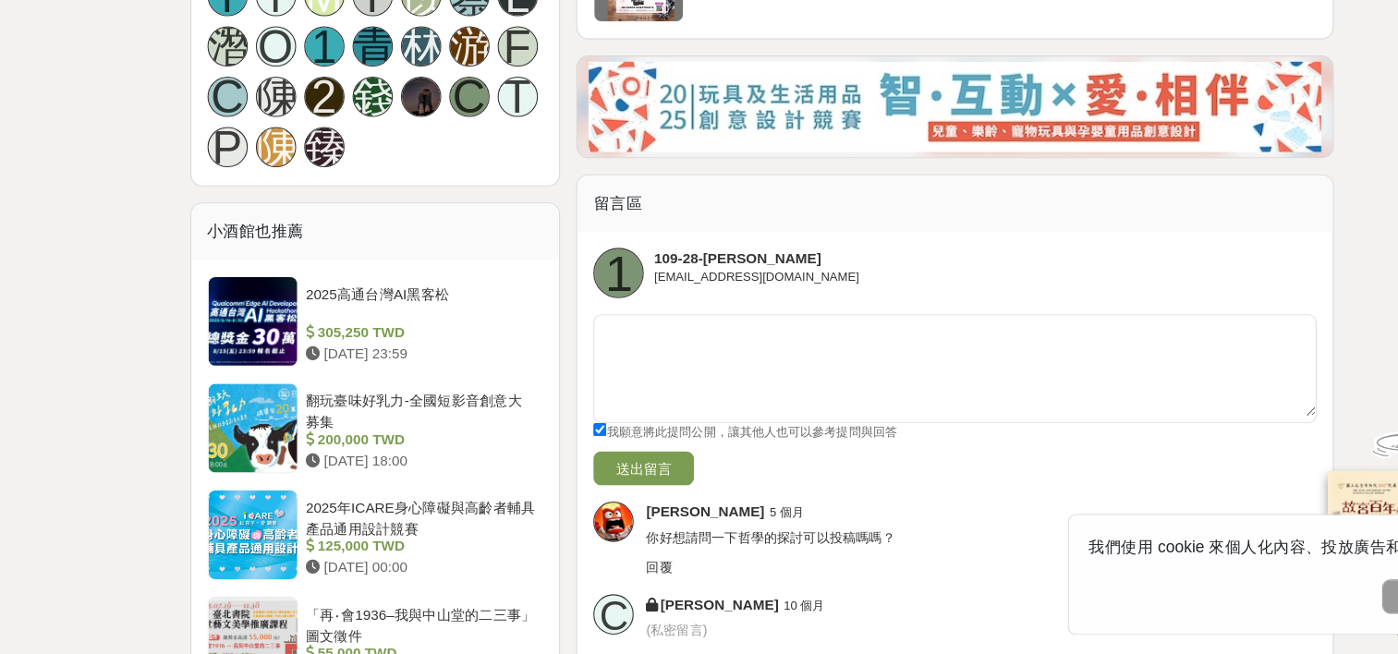
scroll to position [1370, 0]
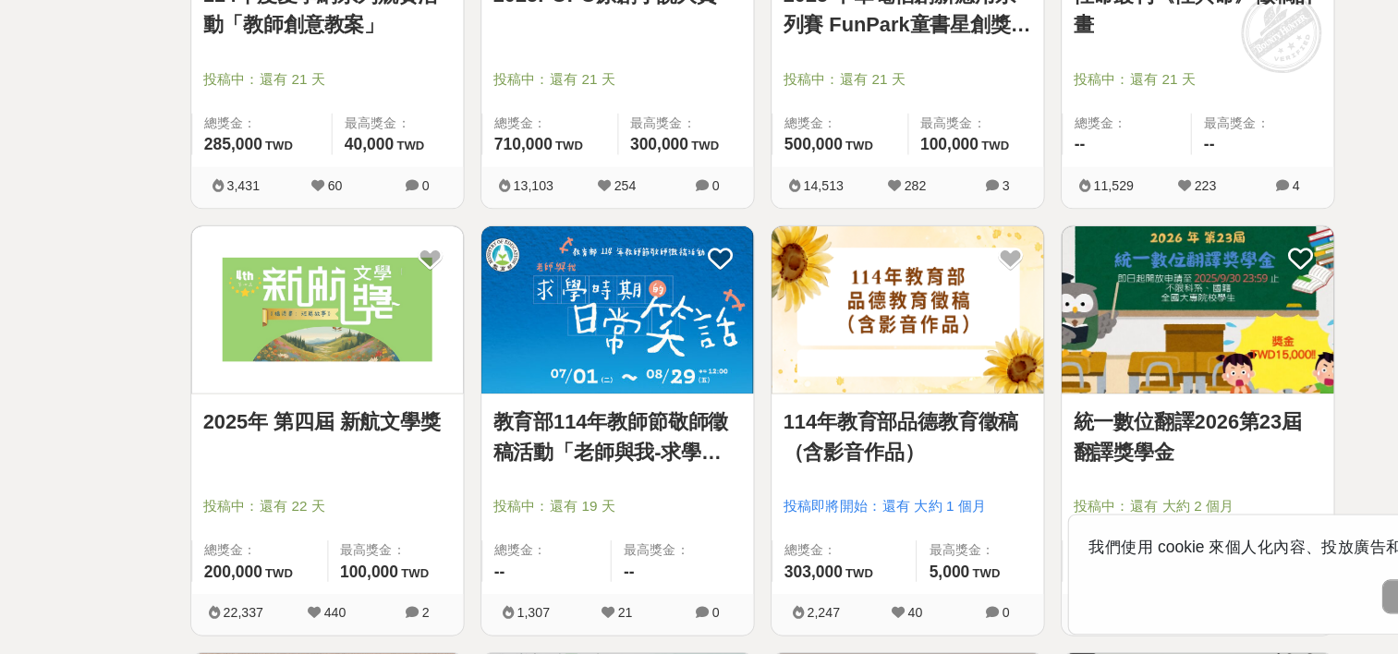
scroll to position [1766, 0]
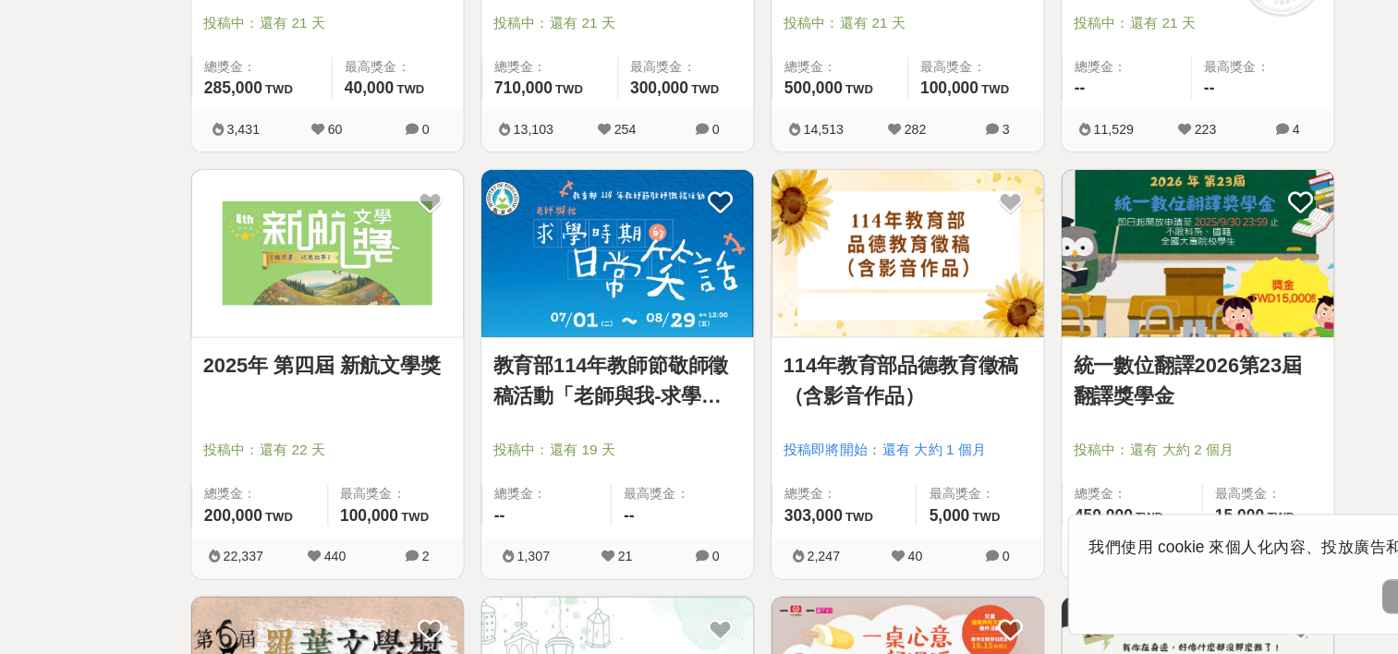
click at [537, 315] on img at bounding box center [566, 286] width 249 height 154
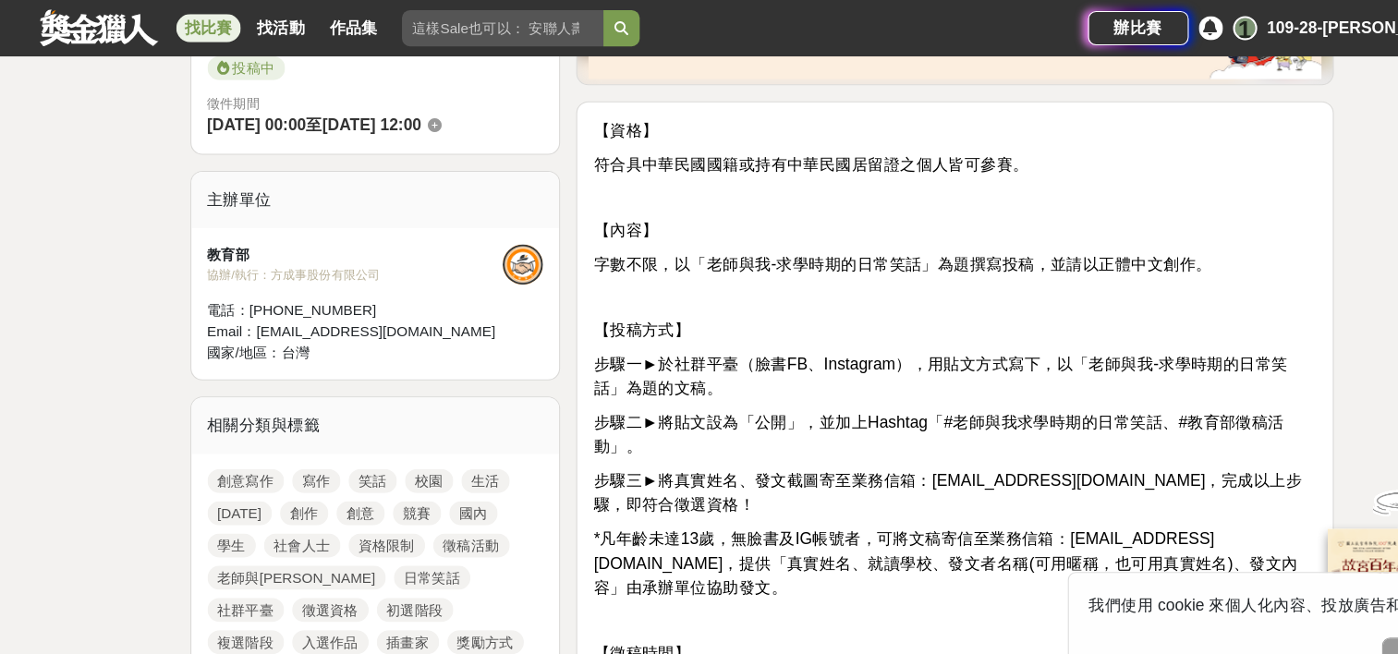
scroll to position [355, 0]
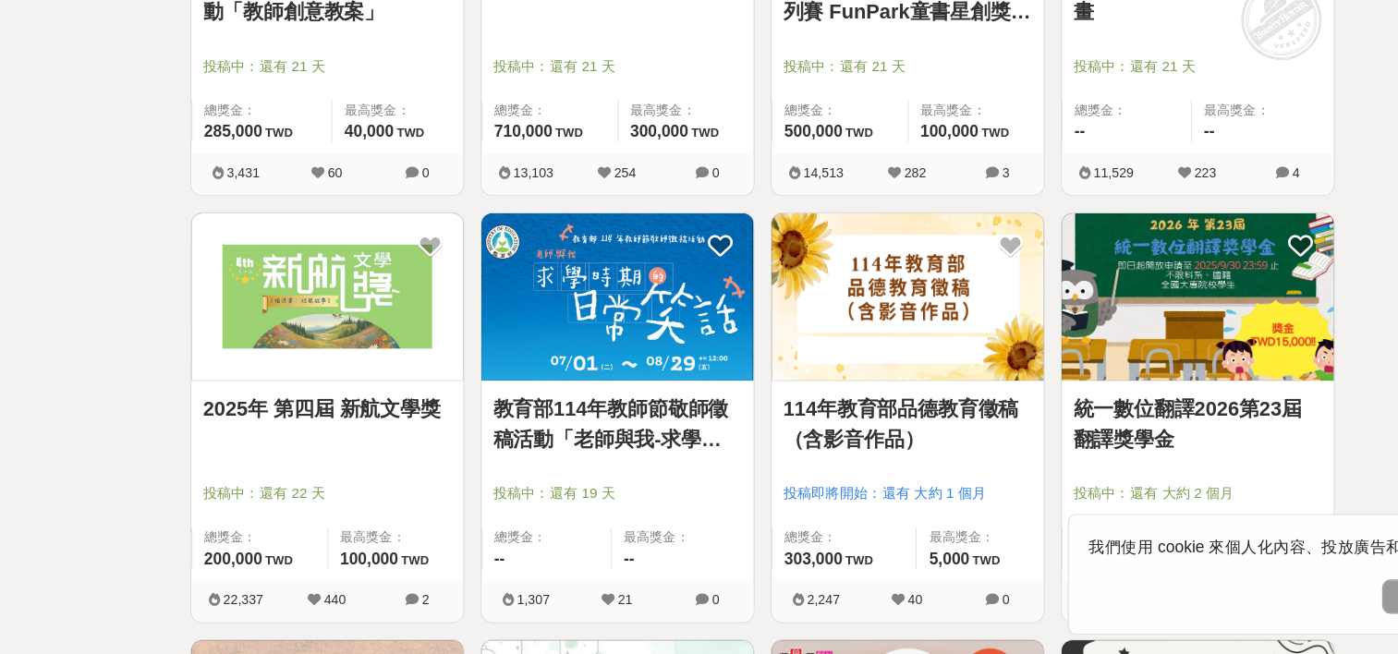
scroll to position [1766, 0]
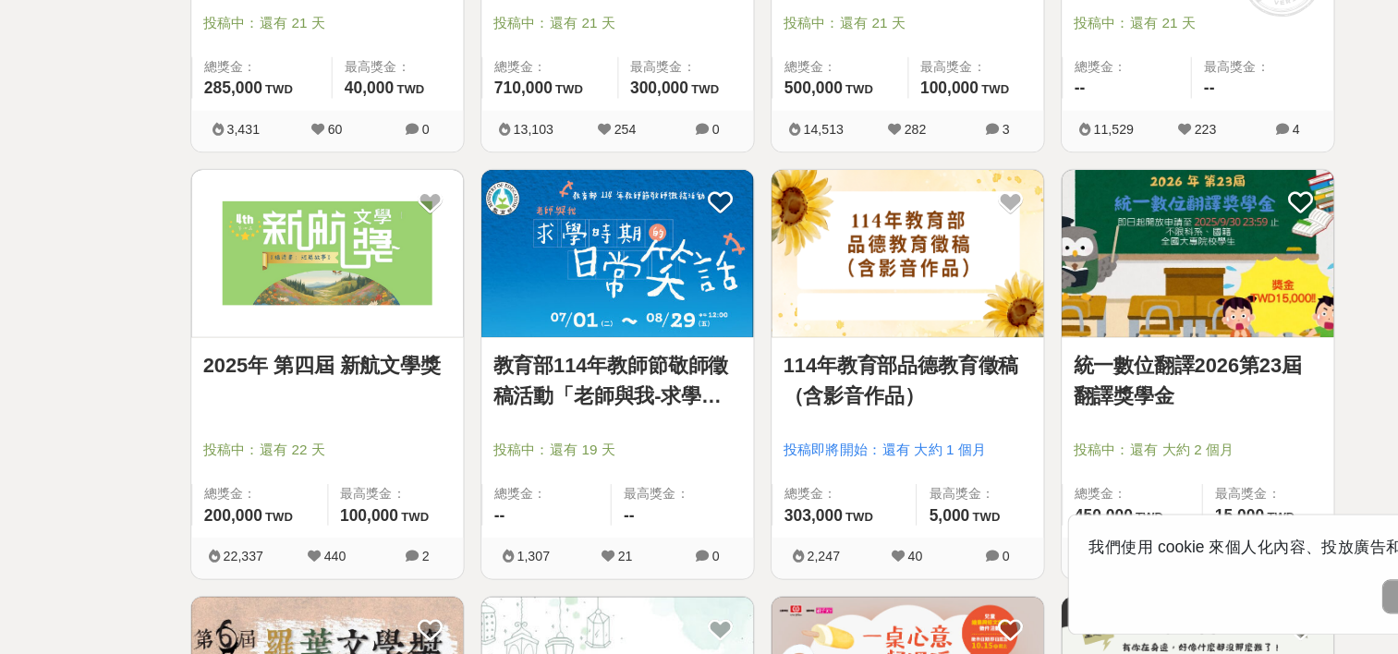
click at [1049, 323] on img at bounding box center [1098, 286] width 249 height 154
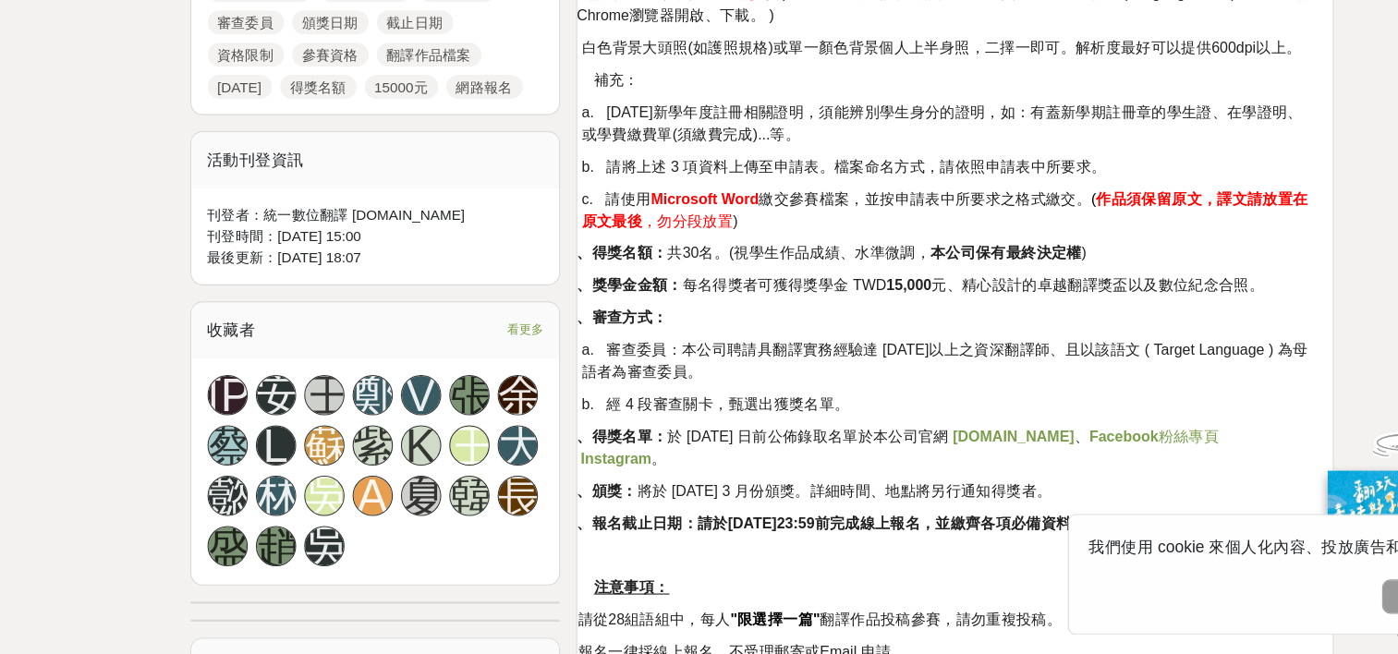
scroll to position [1463, 0]
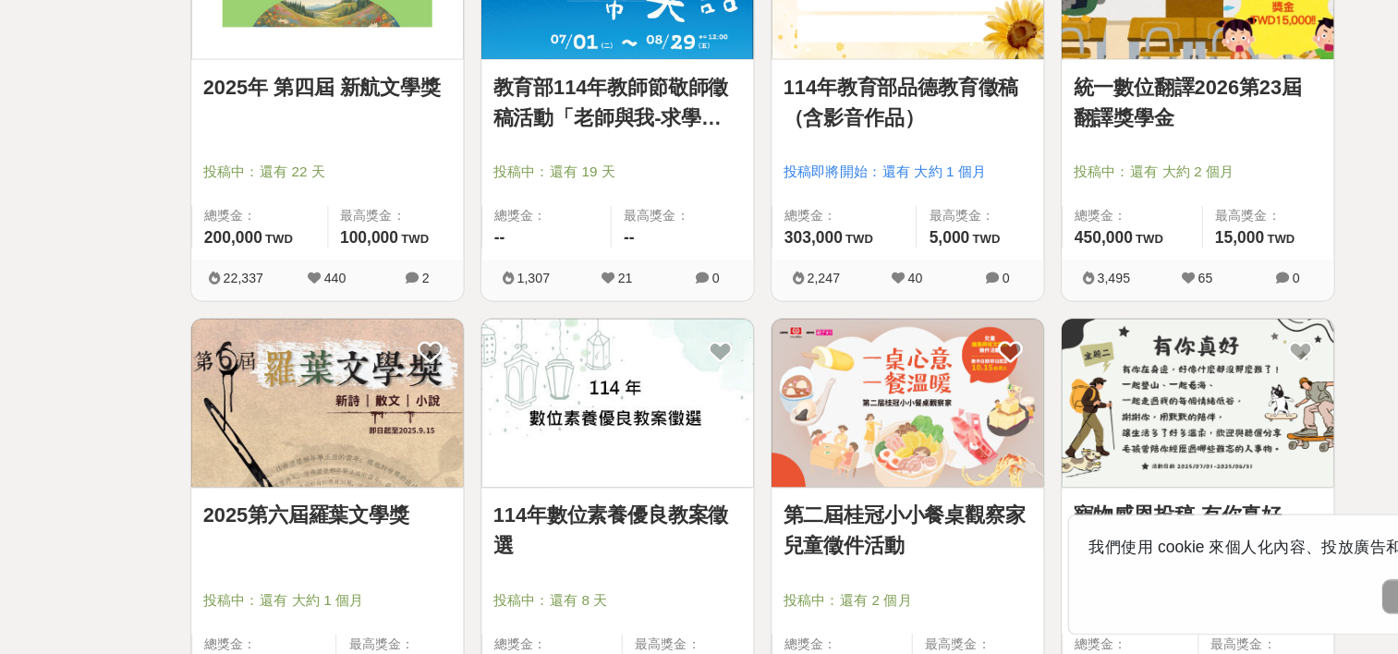
scroll to position [2021, 0]
click at [304, 450] on img at bounding box center [300, 423] width 249 height 154
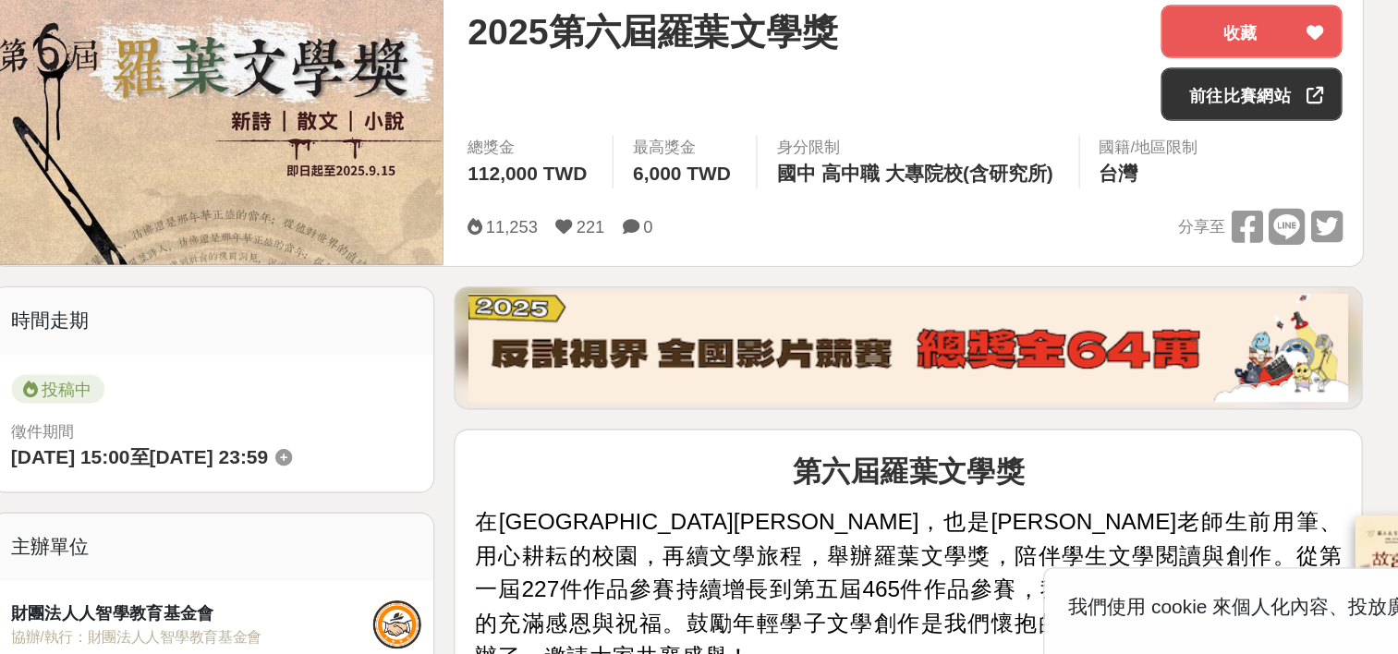
scroll to position [152, 0]
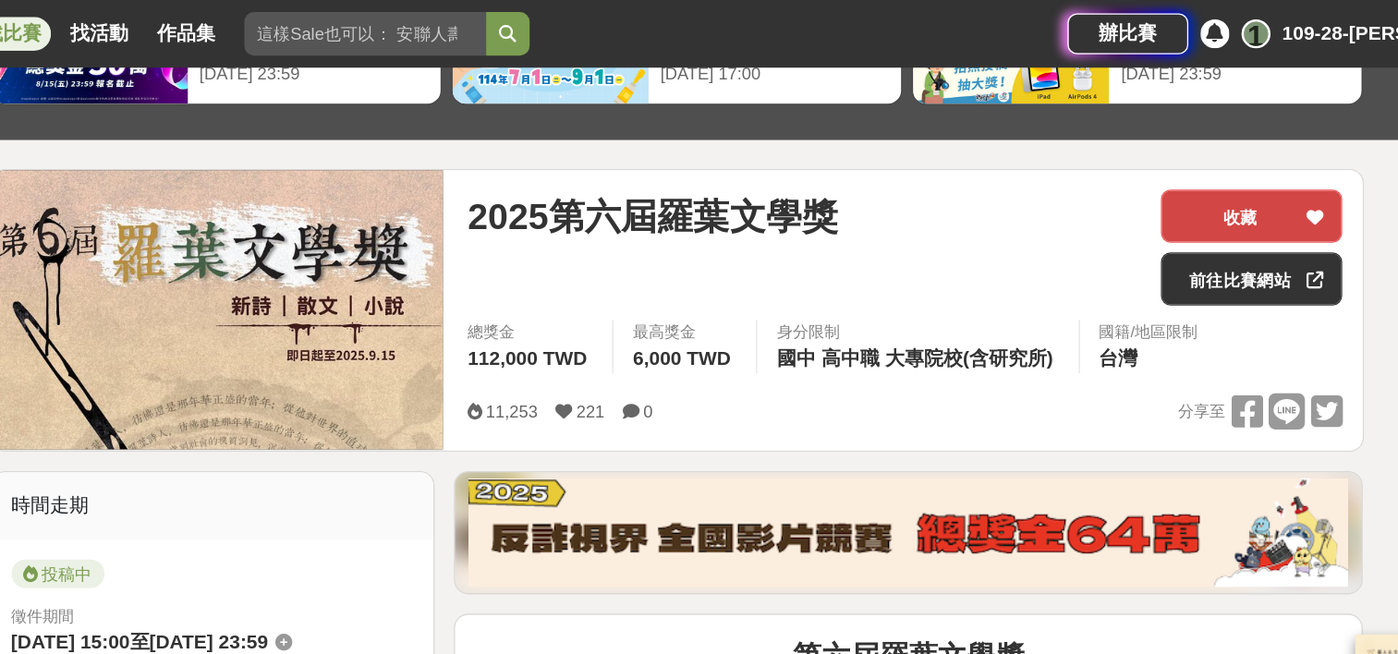
click at [1108, 177] on button "收藏" at bounding box center [1138, 165] width 139 height 41
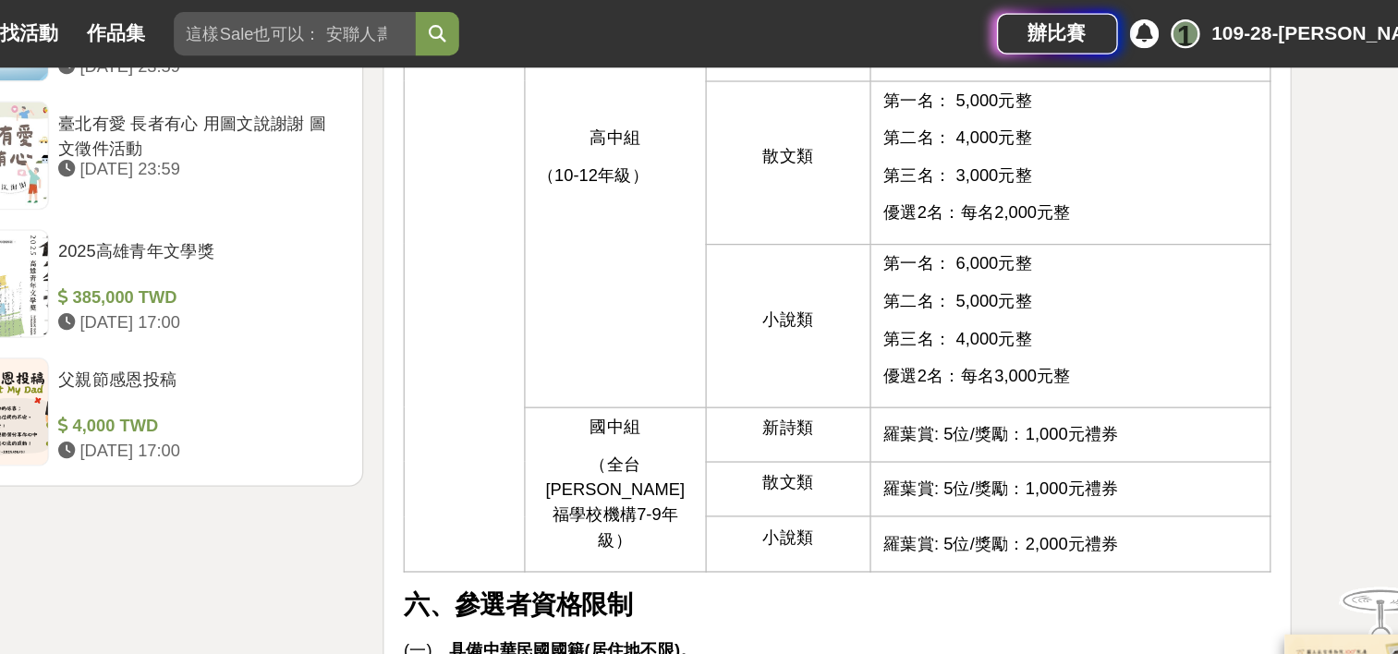
scroll to position [2362, 0]
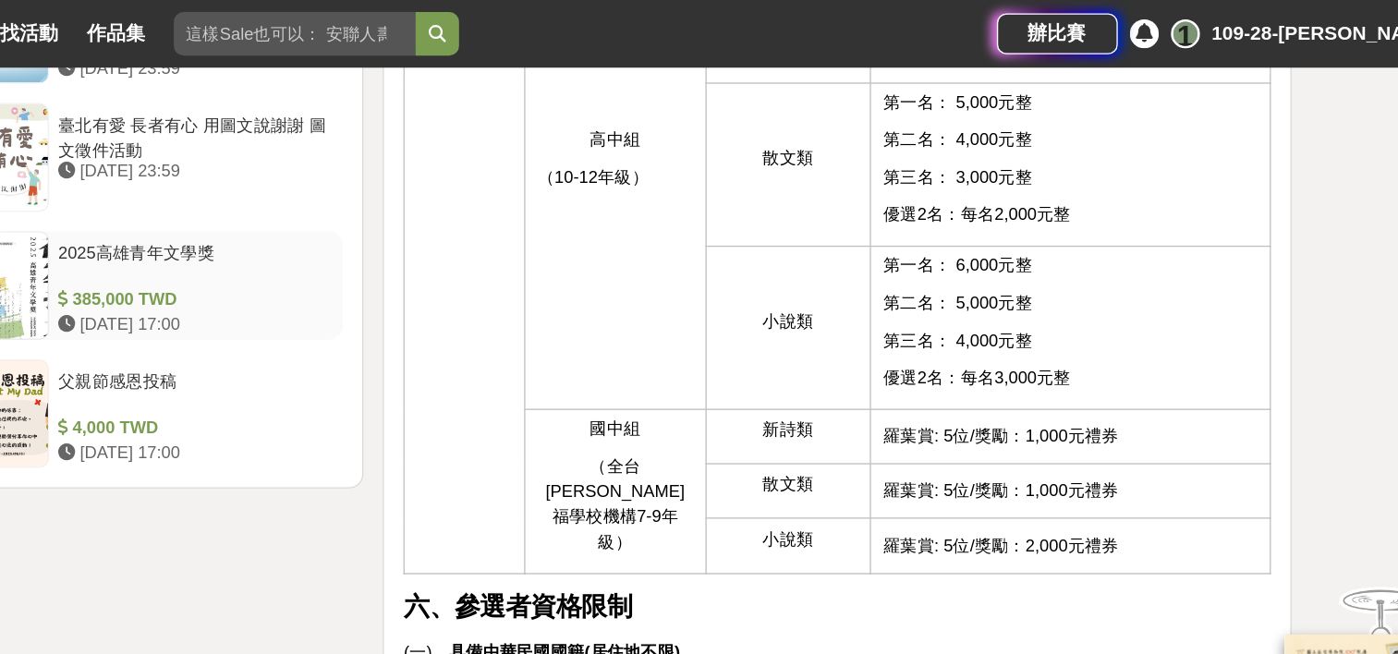
click at [374, 185] on div "2025高雄青年文學獎" at bounding box center [386, 201] width 211 height 35
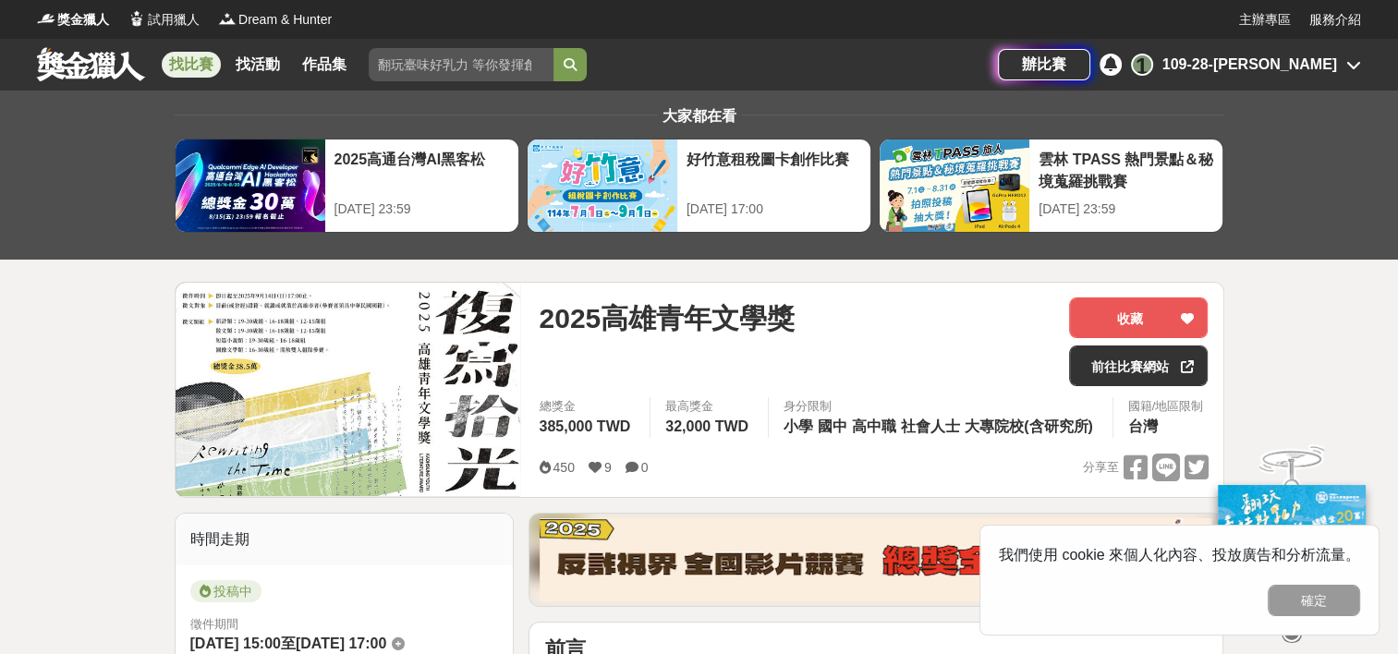
click at [441, 60] on input "search" at bounding box center [461, 64] width 185 height 33
type input "台南"
click at [553, 48] on button "submit" at bounding box center [569, 64] width 33 height 33
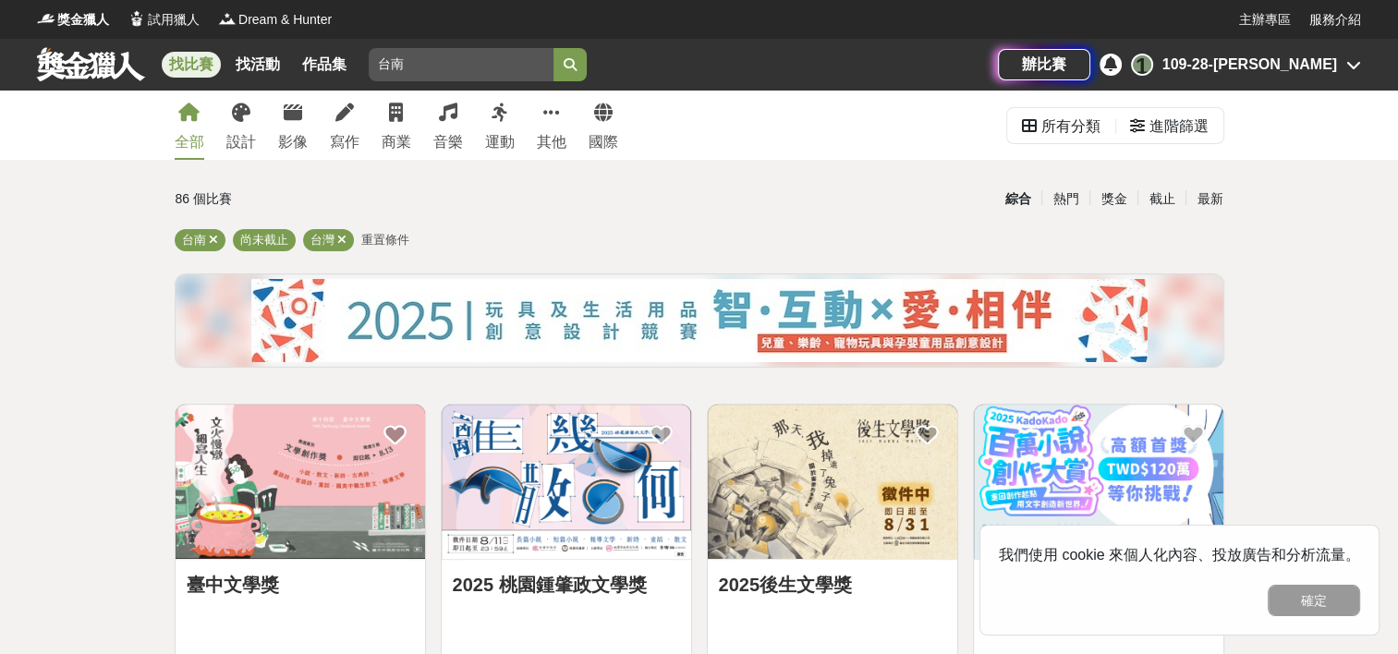
click at [566, 64] on icon "submit" at bounding box center [570, 64] width 13 height 13
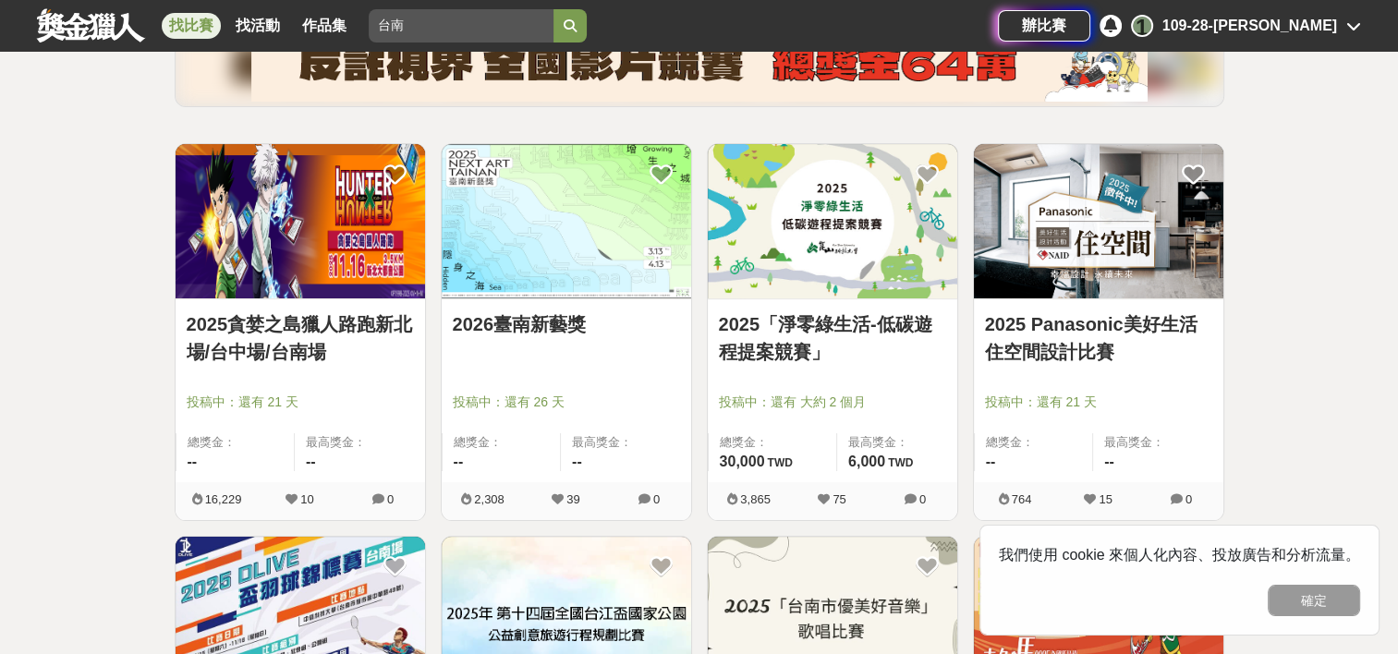
scroll to position [265, 0]
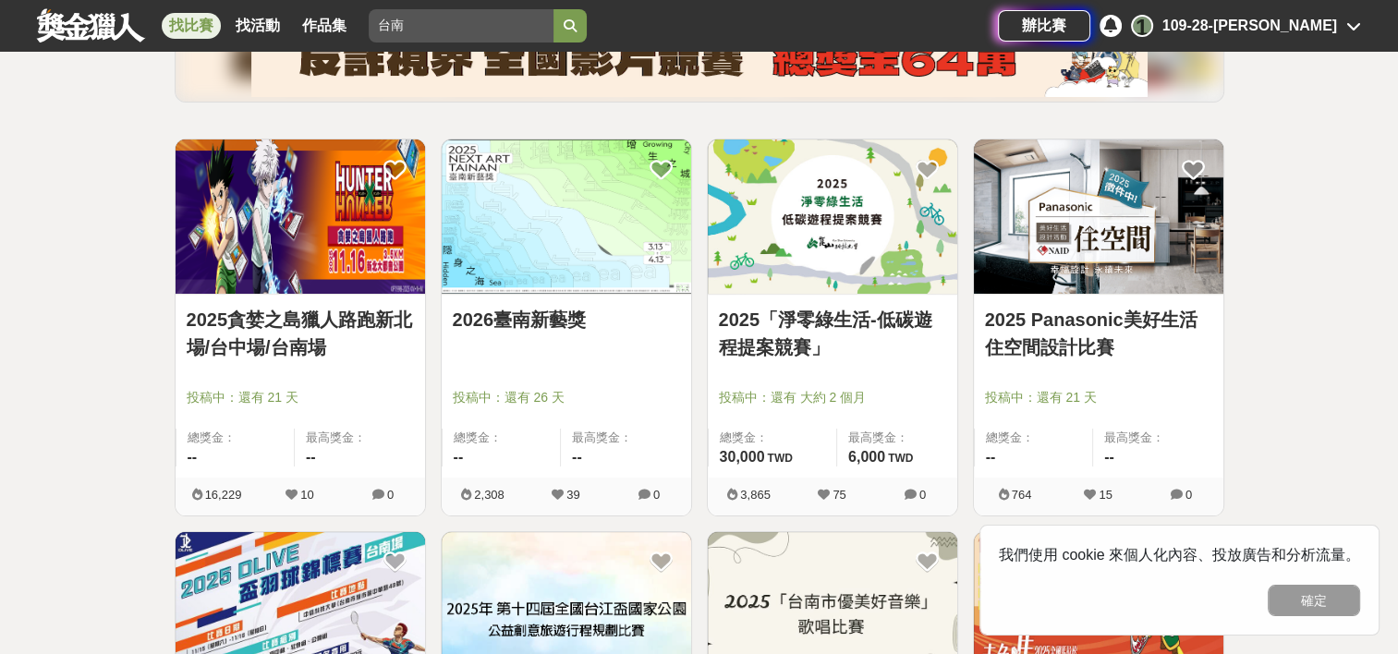
click at [569, 266] on img at bounding box center [566, 217] width 249 height 154
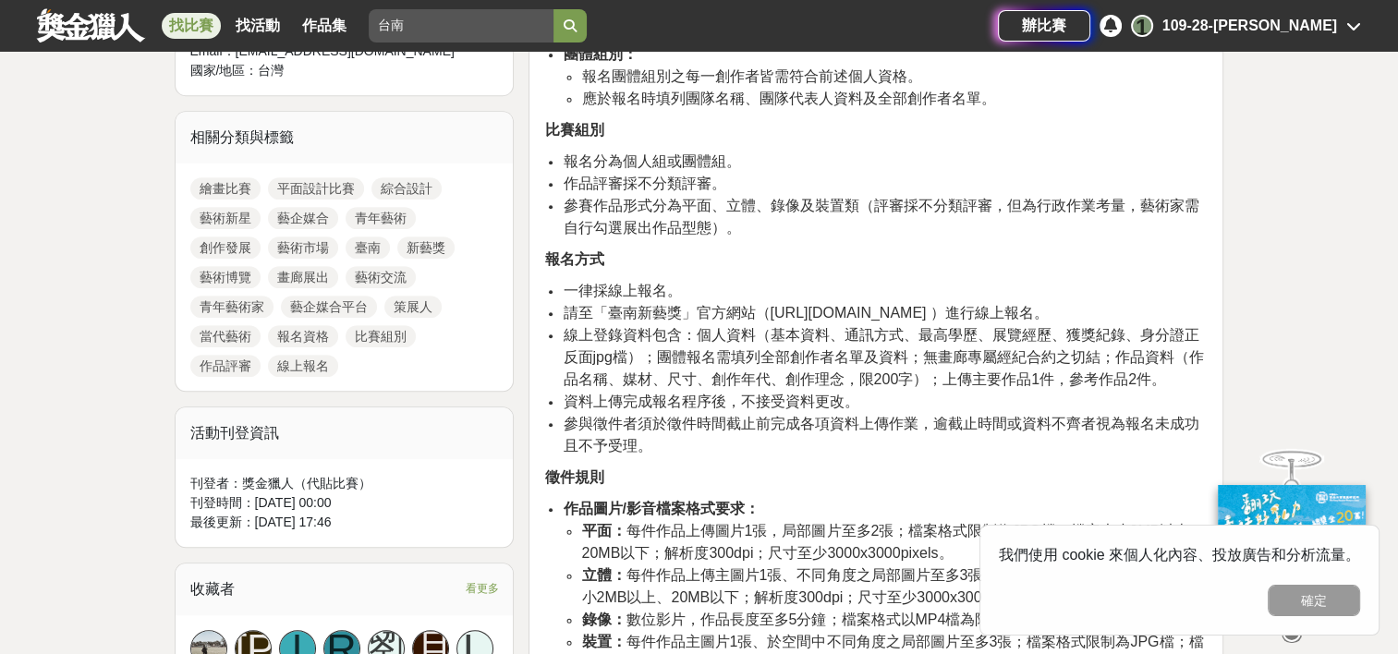
scroll to position [820, 0]
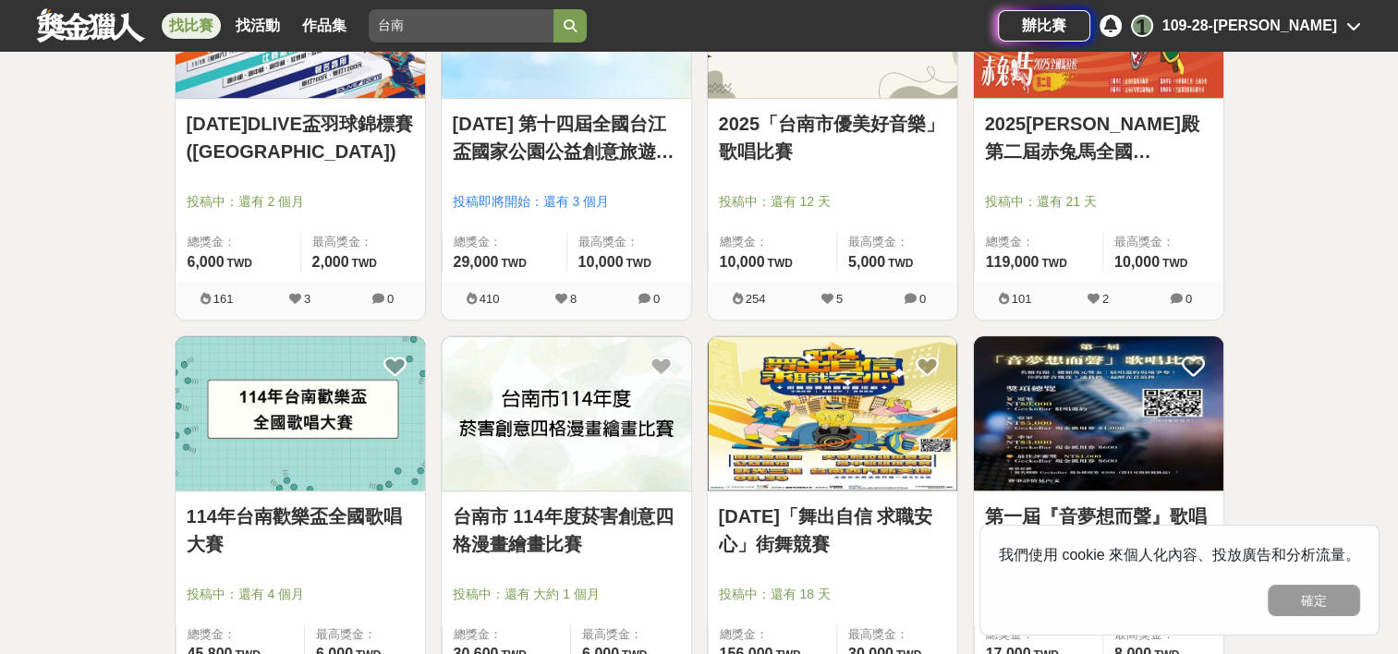
scroll to position [927, 0]
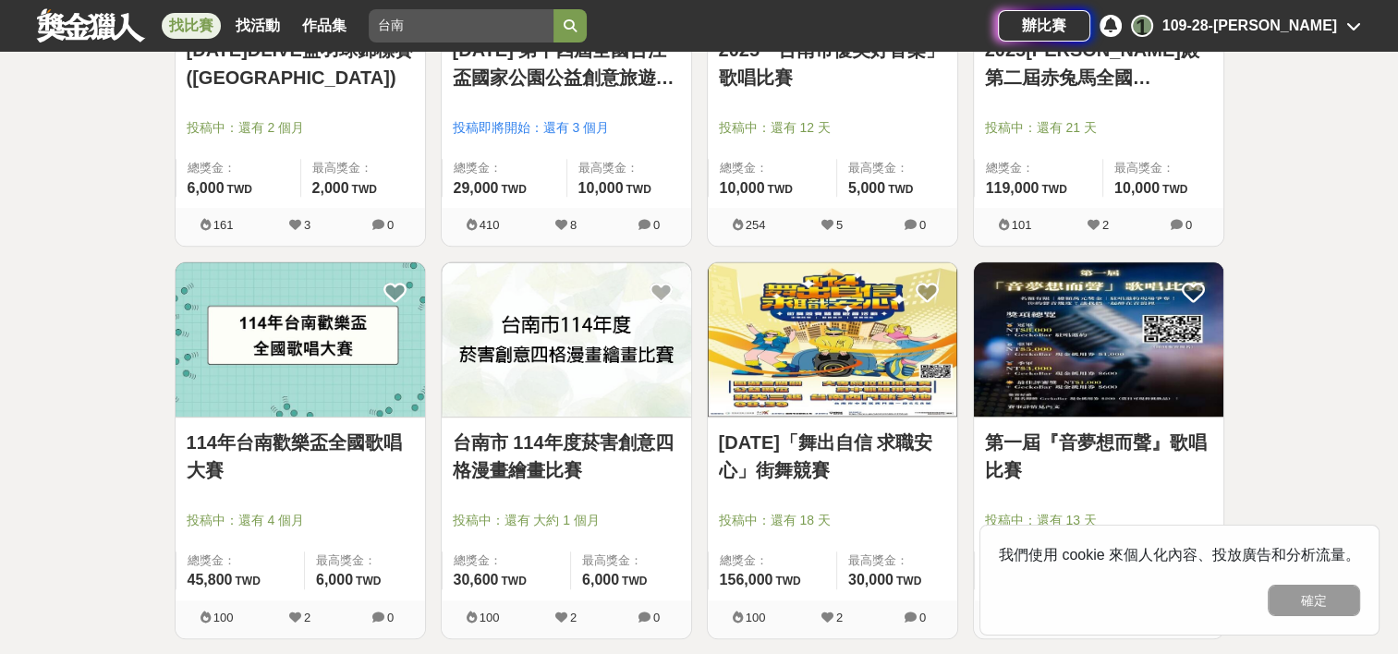
click at [1132, 118] on span "投稿中：還有 21 天" at bounding box center [1098, 127] width 227 height 19
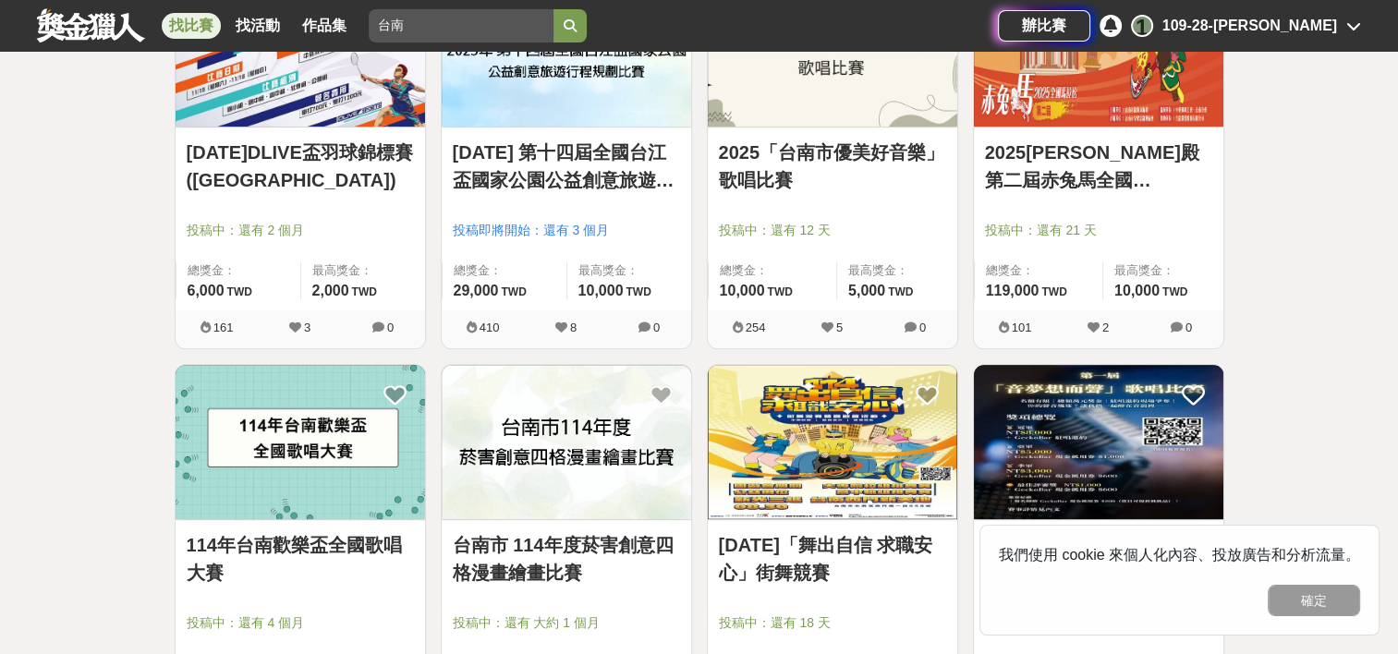
scroll to position [823, 0]
click at [1119, 147] on link "2025[PERSON_NAME]殿第二屆赤兔馬全國[PERSON_NAME]" at bounding box center [1098, 167] width 227 height 55
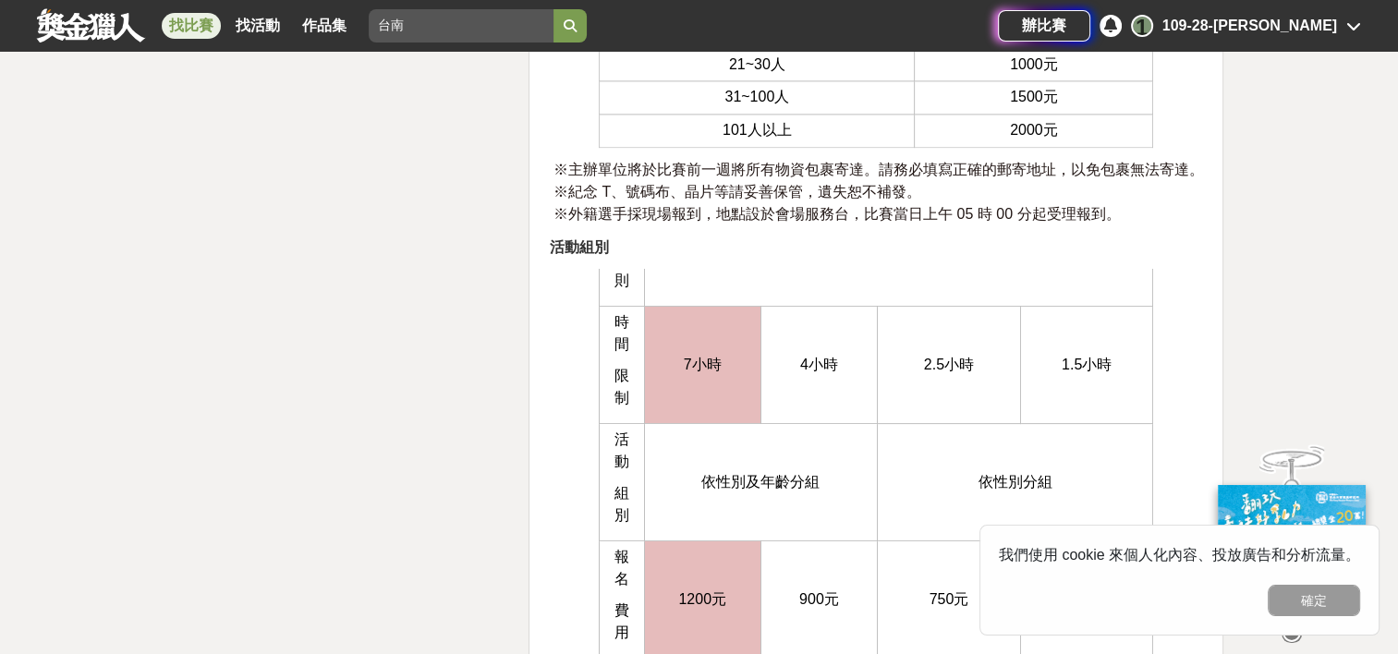
scroll to position [650, 0]
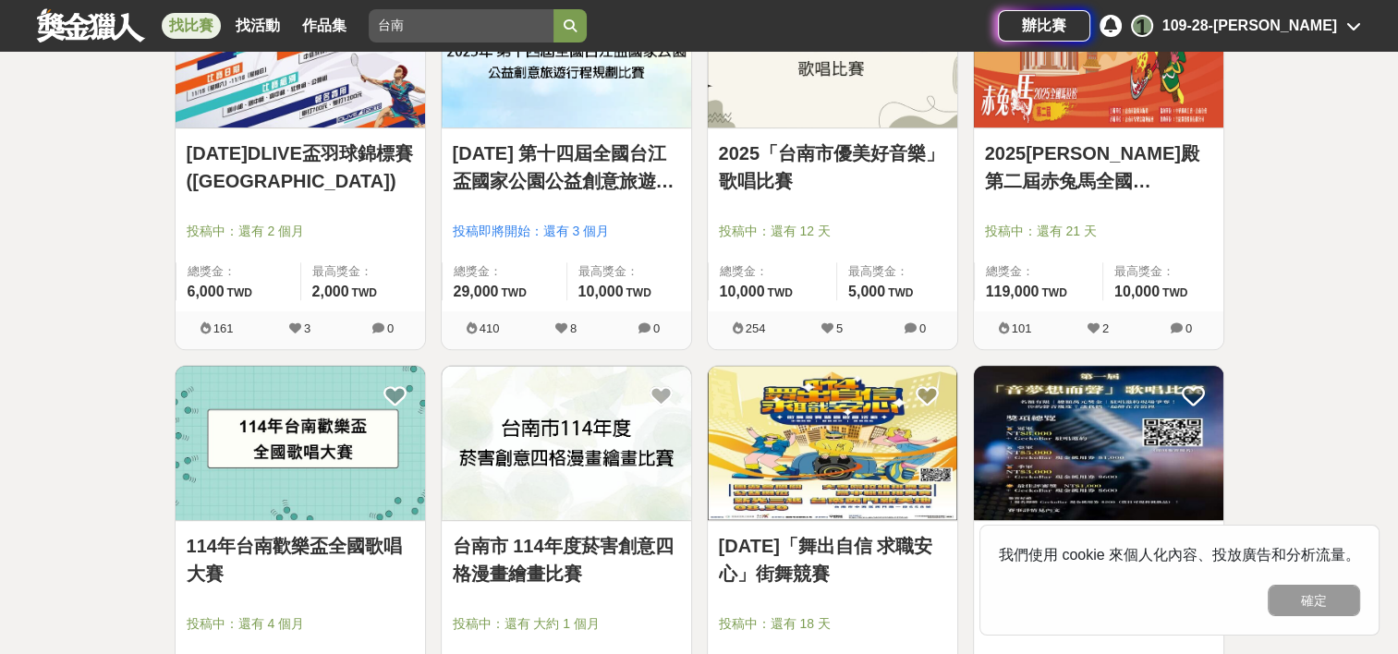
scroll to position [930, 0]
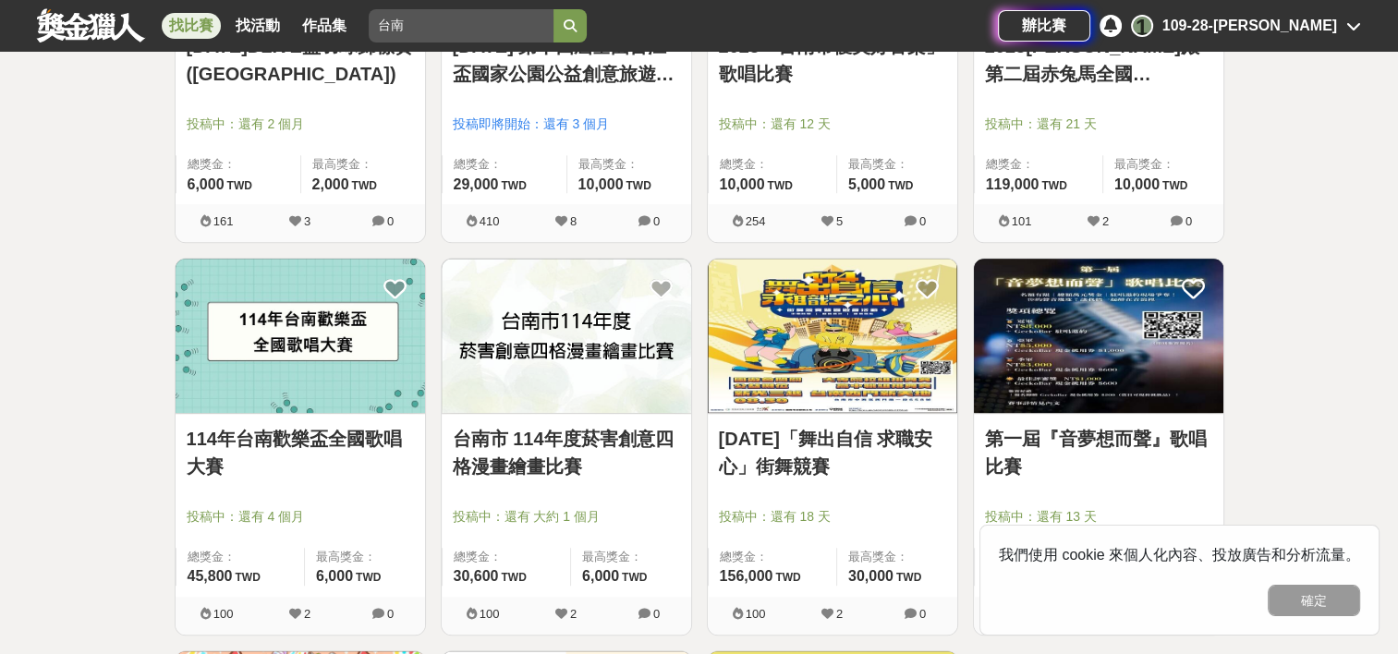
click at [537, 360] on img at bounding box center [566, 336] width 249 height 154
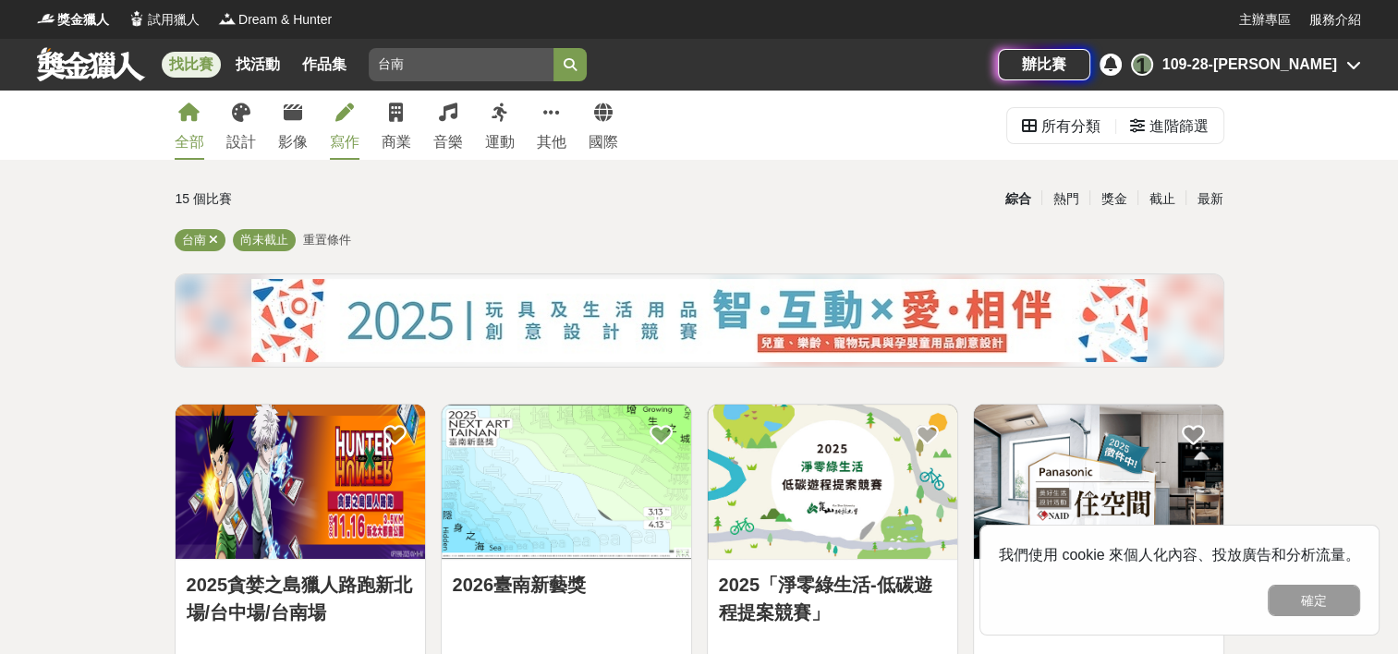
click at [353, 114] on link "寫作" at bounding box center [345, 125] width 30 height 69
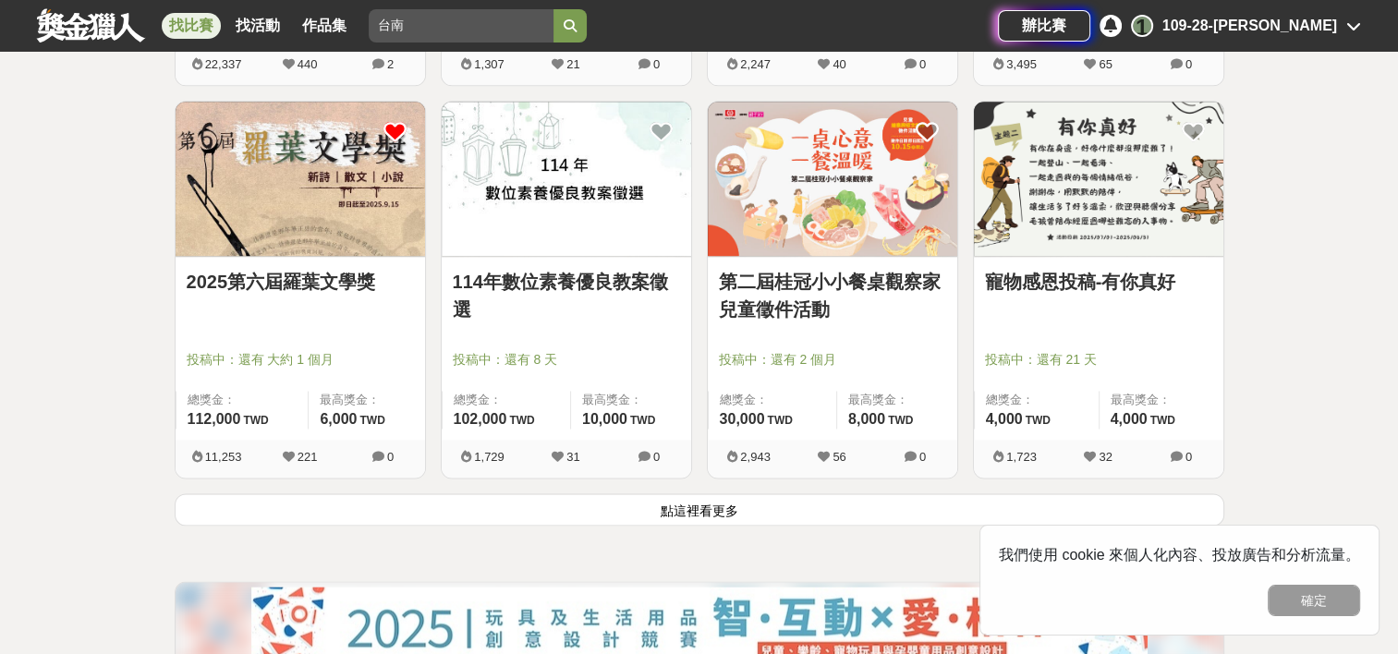
scroll to position [2267, 0]
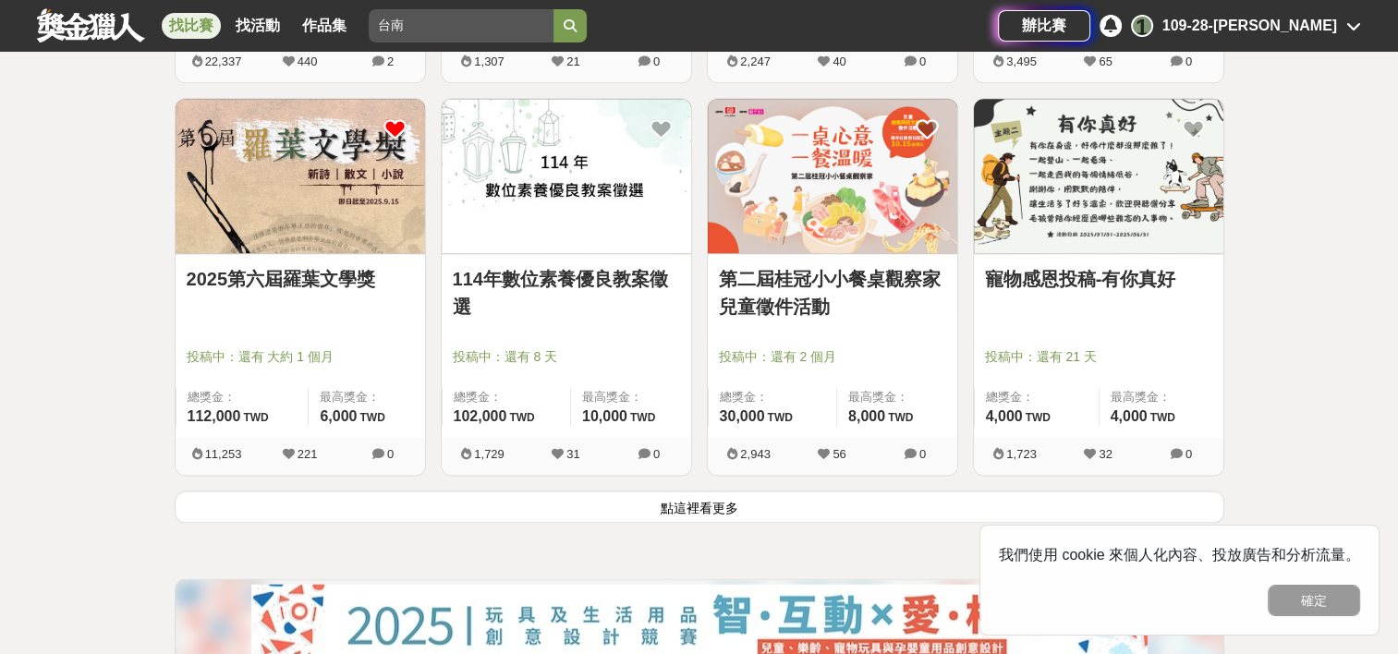
click at [653, 504] on button "點這裡看更多" at bounding box center [700, 507] width 1050 height 32
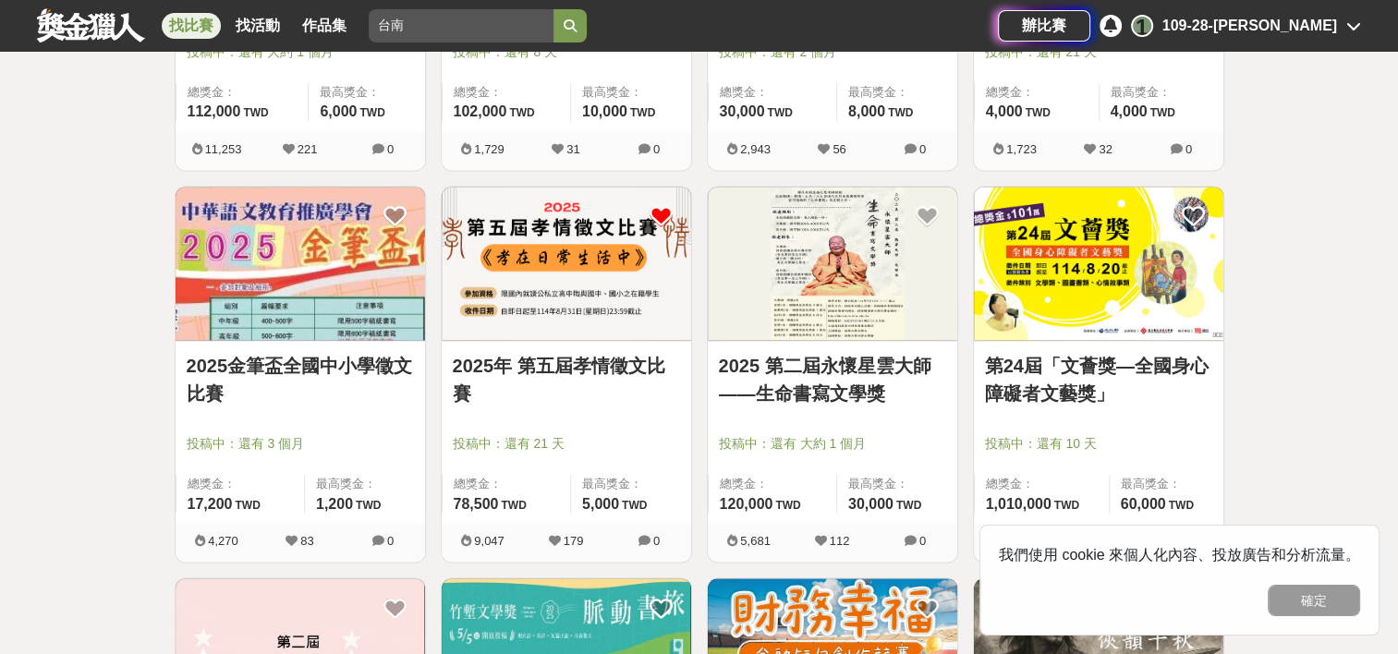
scroll to position [2574, 0]
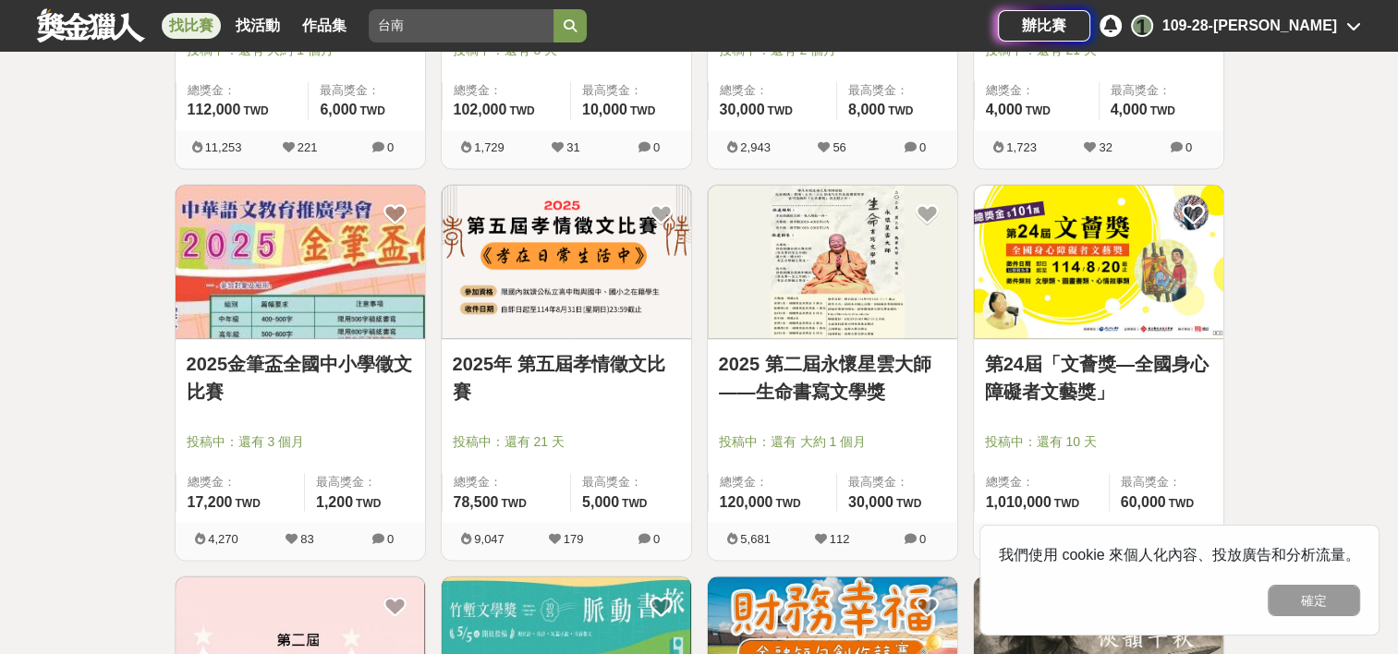
click at [588, 259] on img at bounding box center [566, 262] width 249 height 154
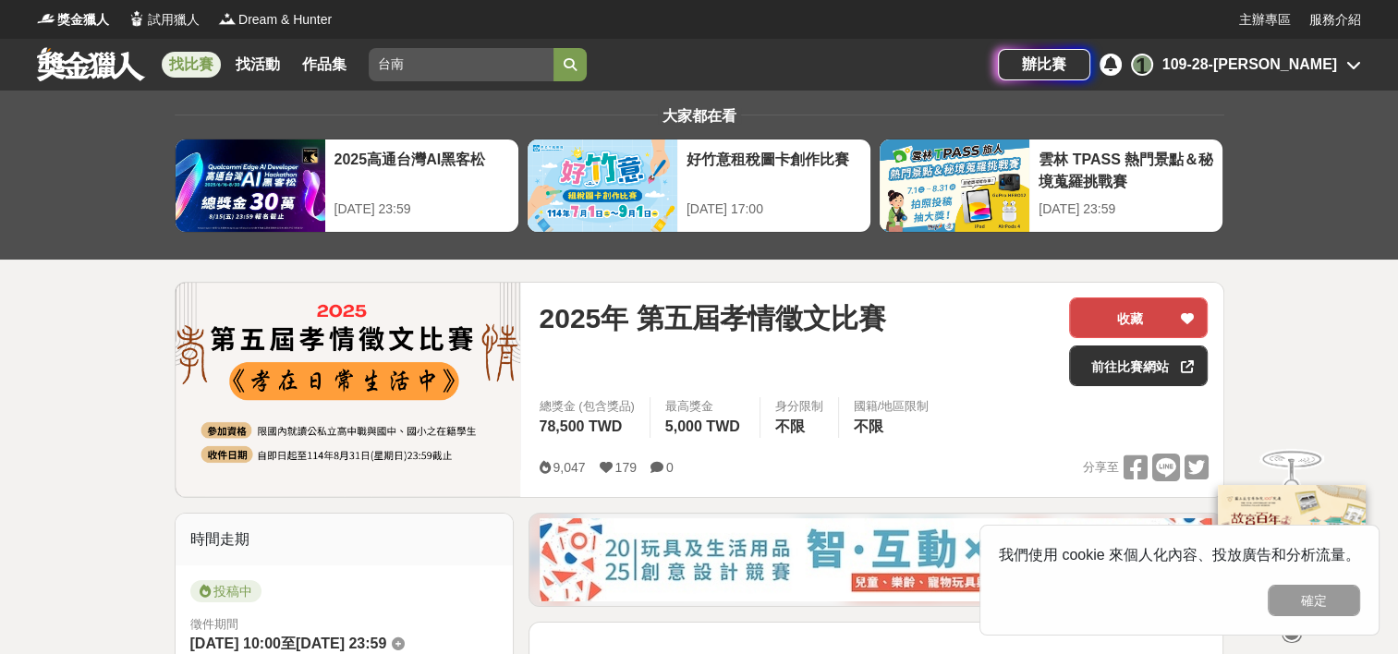
click at [1134, 310] on button "收藏" at bounding box center [1138, 318] width 139 height 41
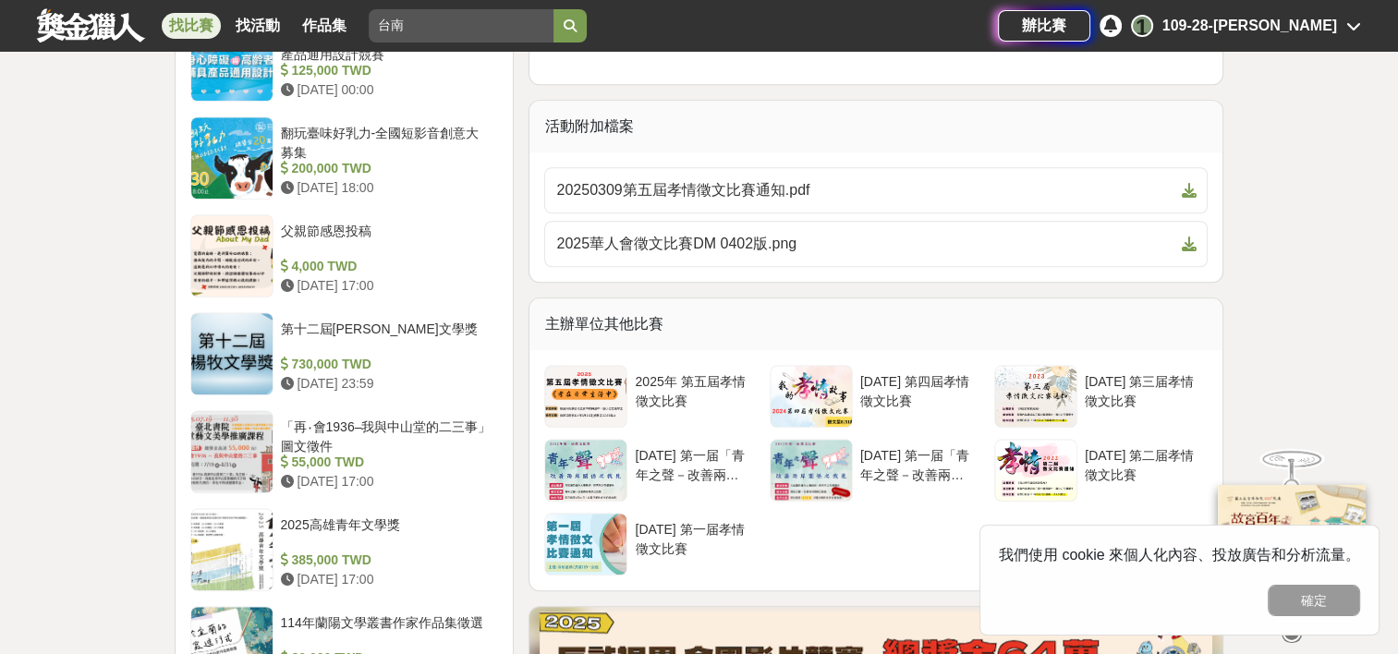
scroll to position [1659, 0]
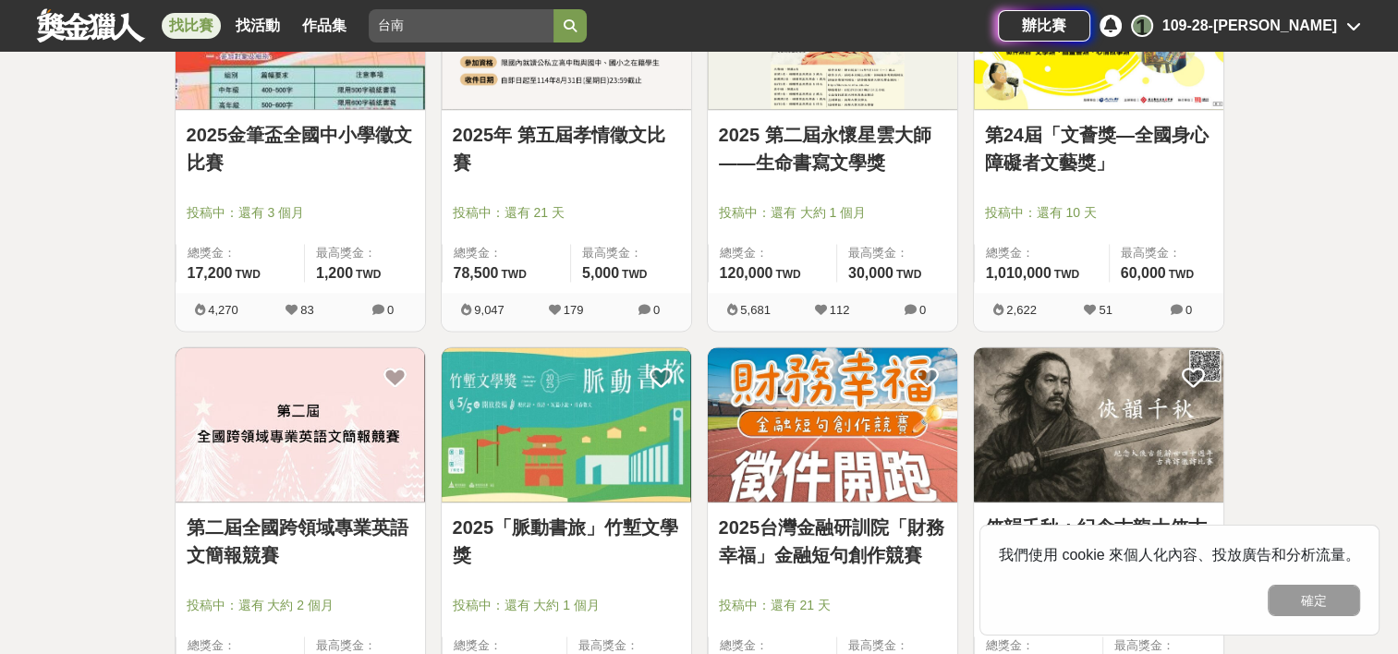
scroll to position [2804, 0]
click at [763, 426] on img at bounding box center [832, 423] width 249 height 154
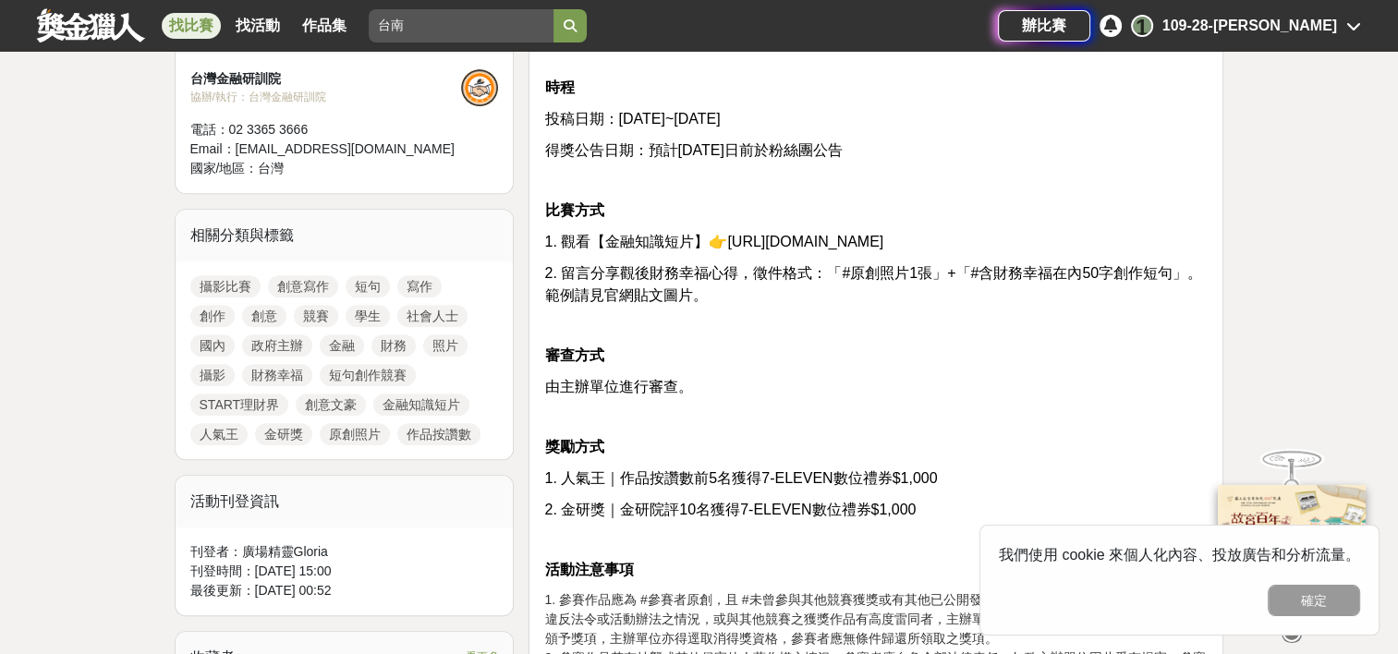
scroll to position [684, 0]
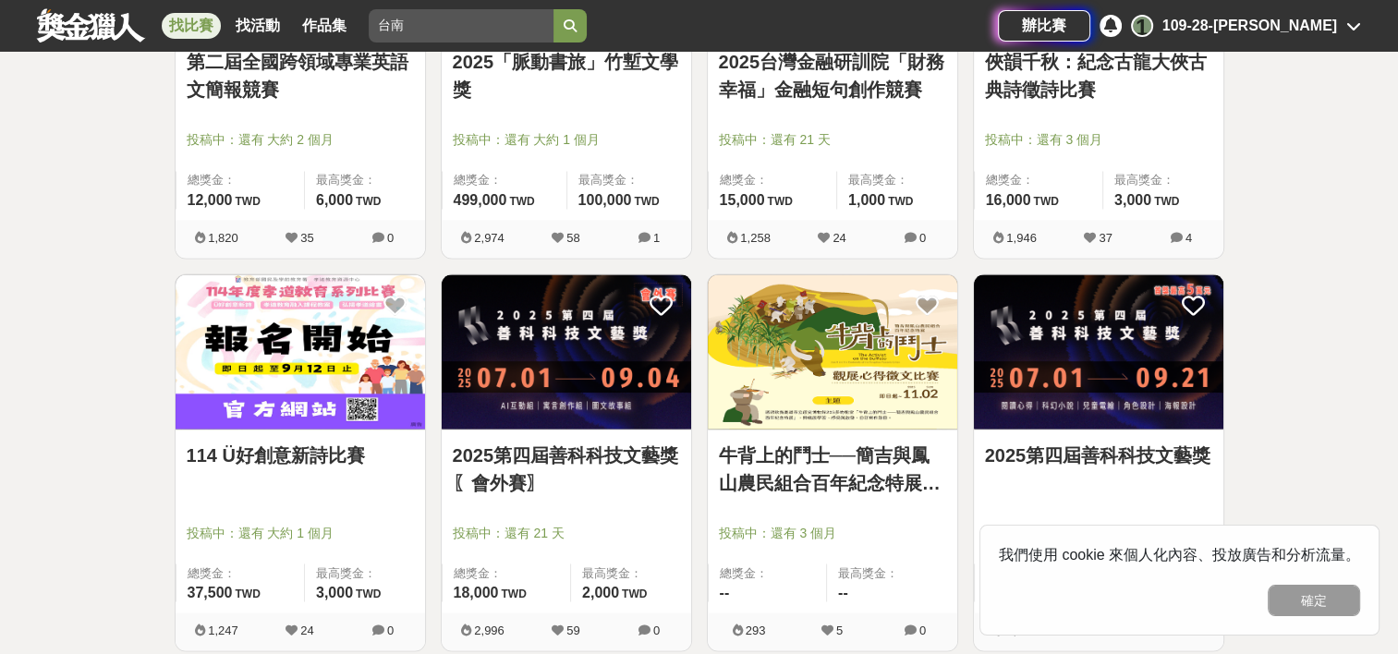
scroll to position [3270, 0]
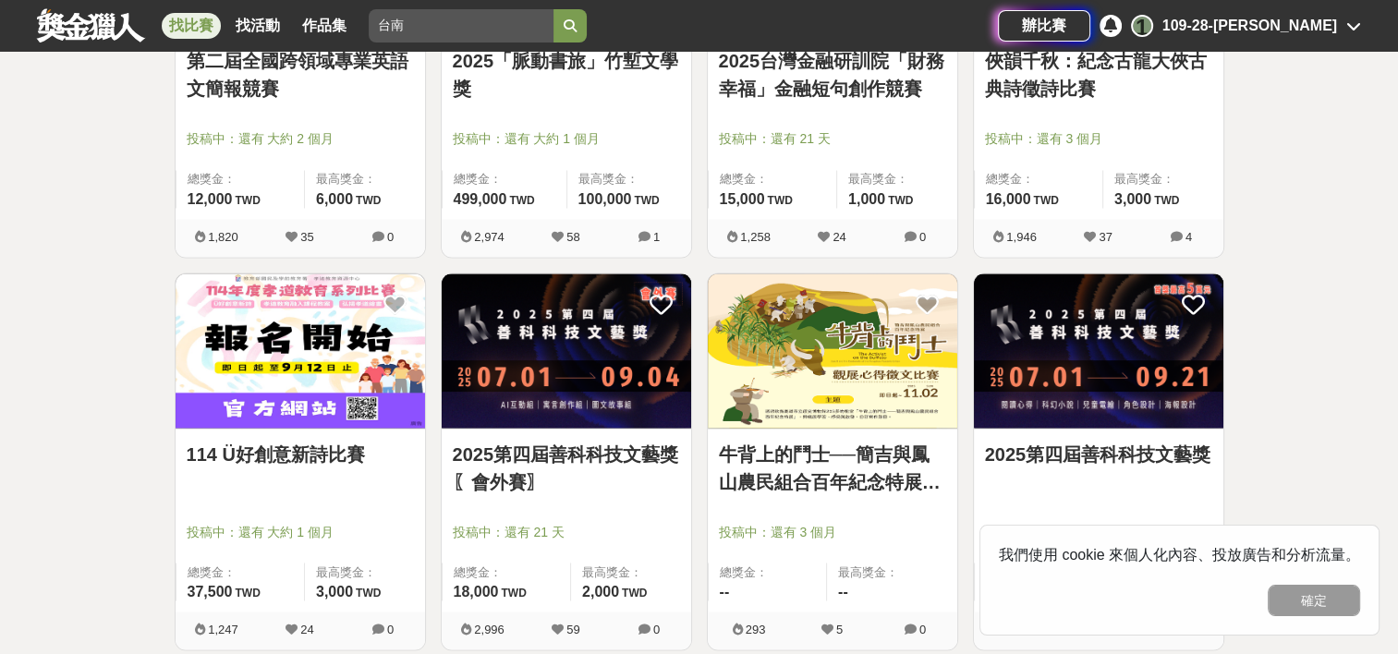
click at [299, 347] on img at bounding box center [300, 350] width 249 height 154
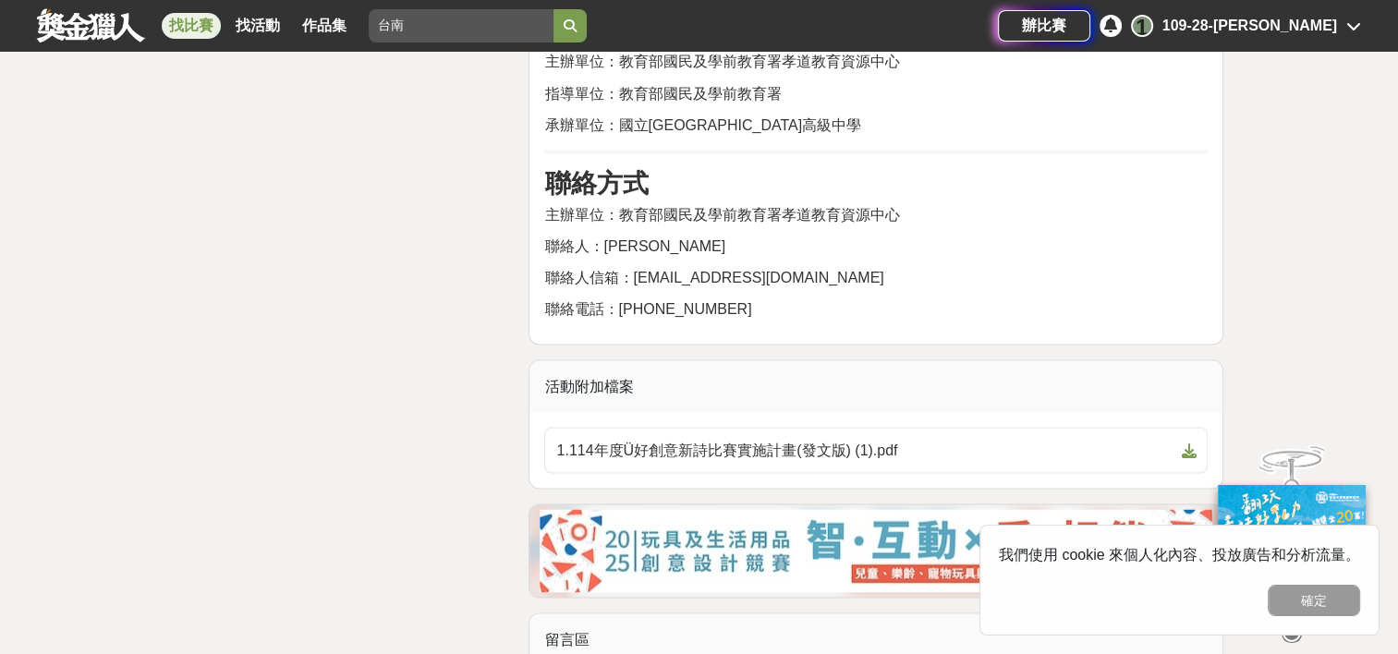
scroll to position [3426, 0]
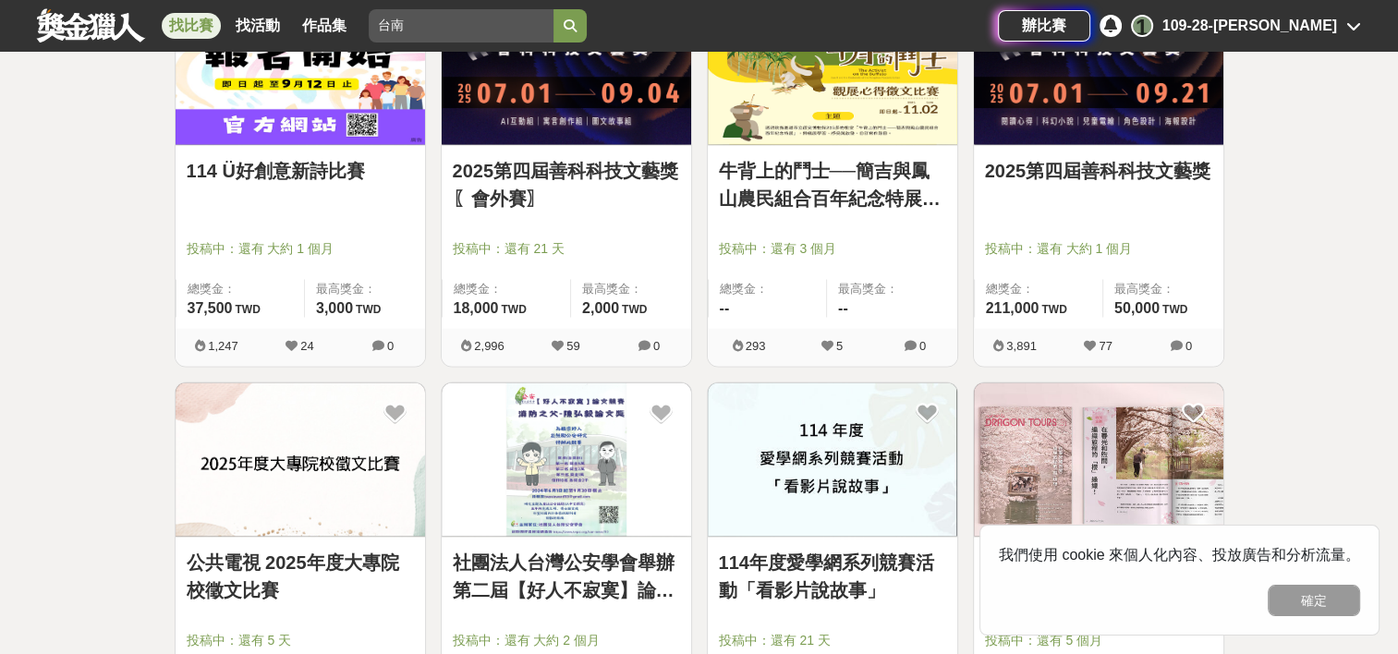
scroll to position [3553, 0]
click at [1019, 188] on div "2025第四屆善科科技文藝獎" at bounding box center [1098, 180] width 227 height 49
click at [1045, 102] on img at bounding box center [1098, 67] width 249 height 154
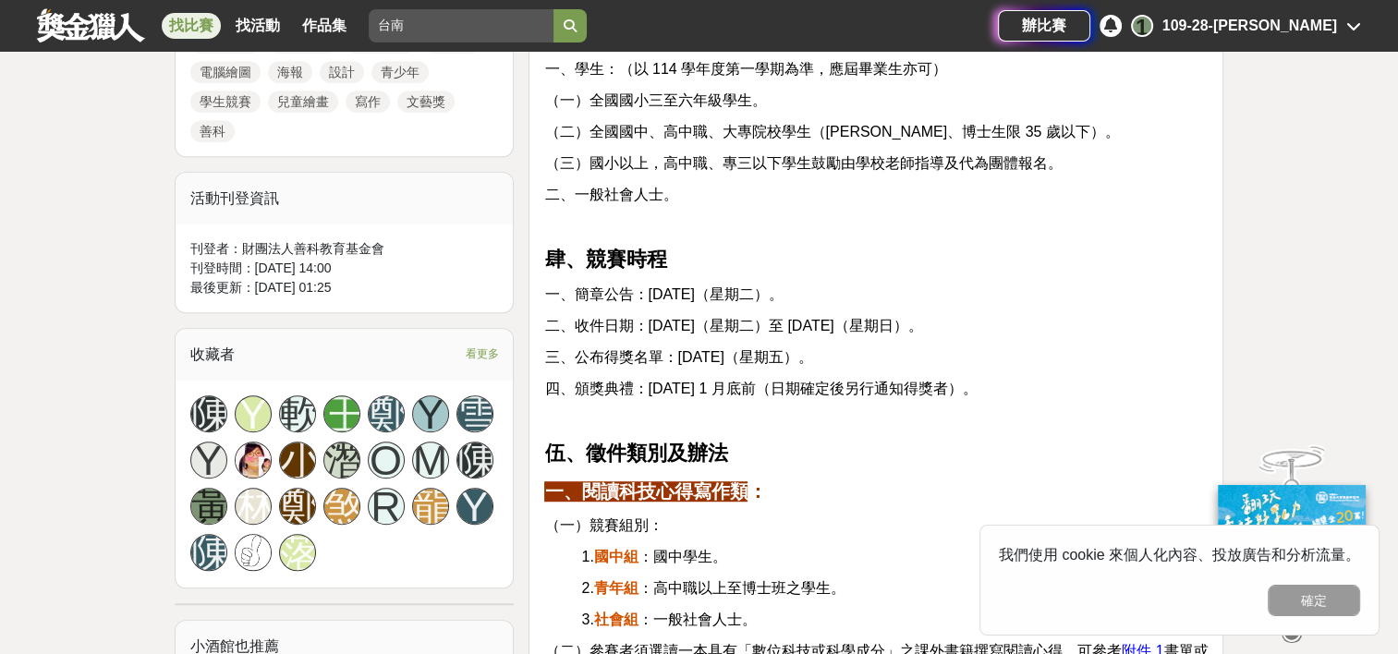
scroll to position [1351, 0]
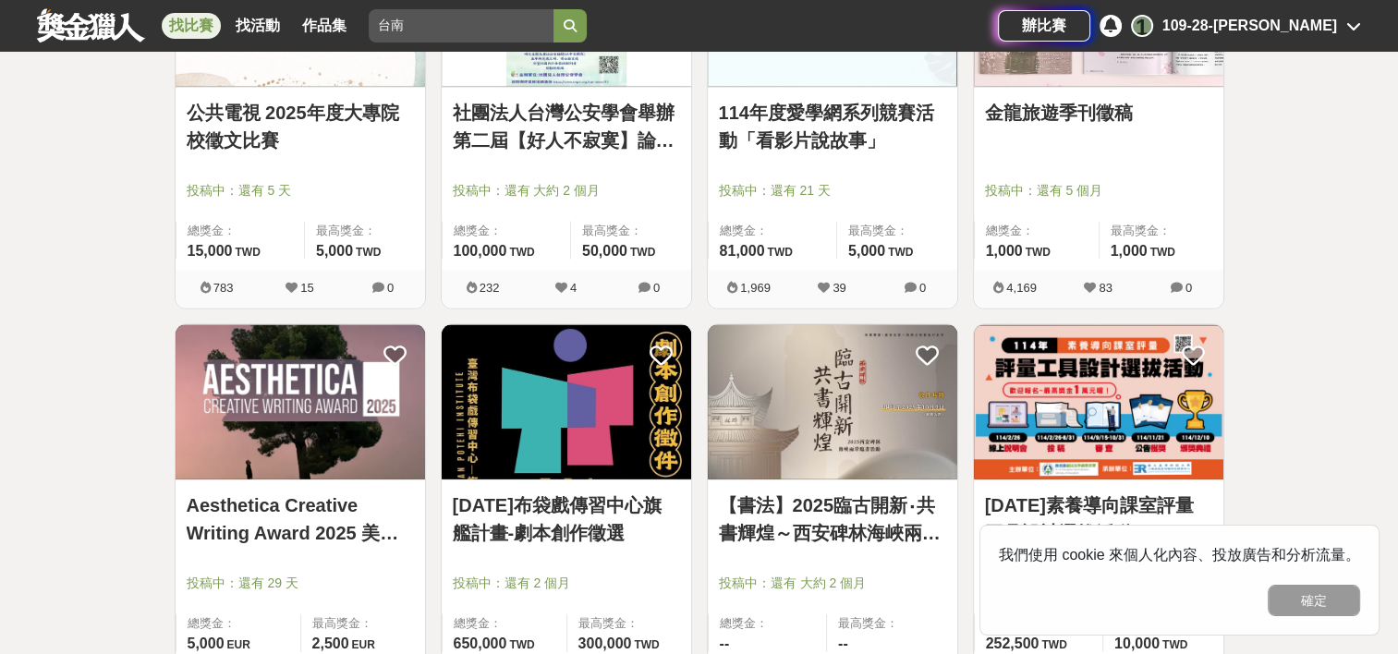
scroll to position [4329, 0]
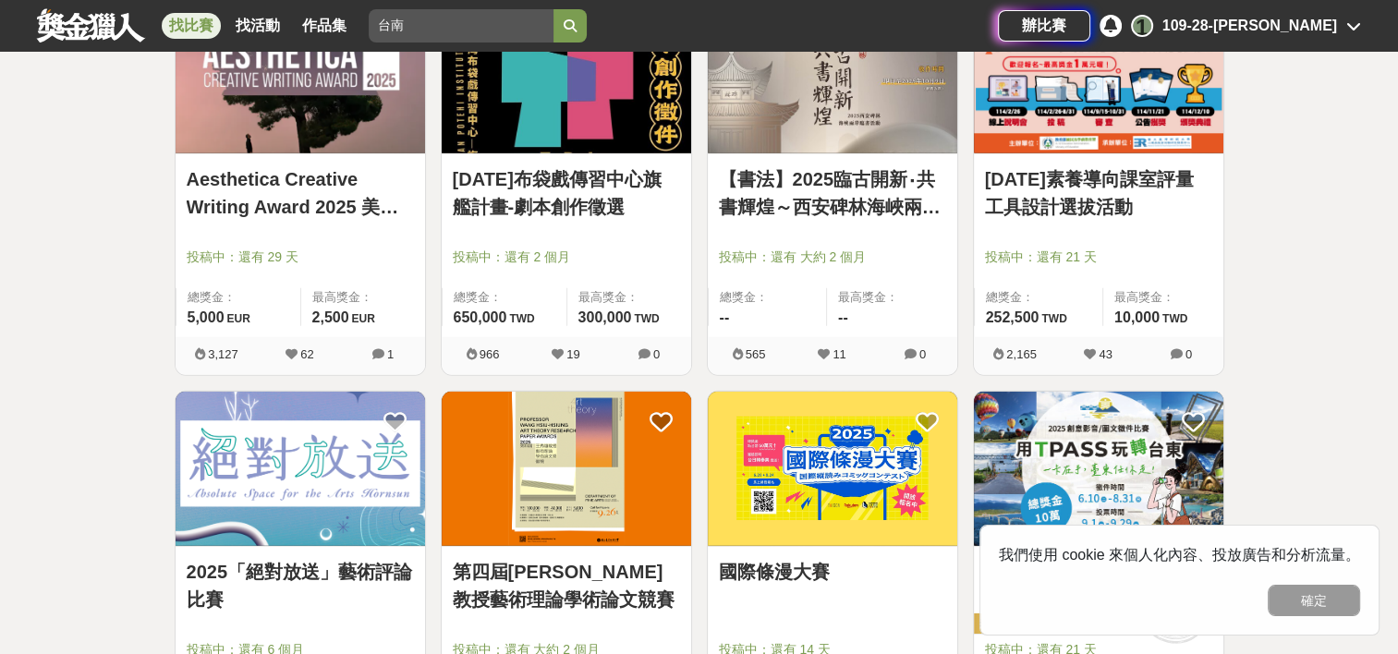
click at [261, 186] on link "Aesthetica Creative Writing Award 2025 美學創意寫作獎" at bounding box center [300, 192] width 227 height 55
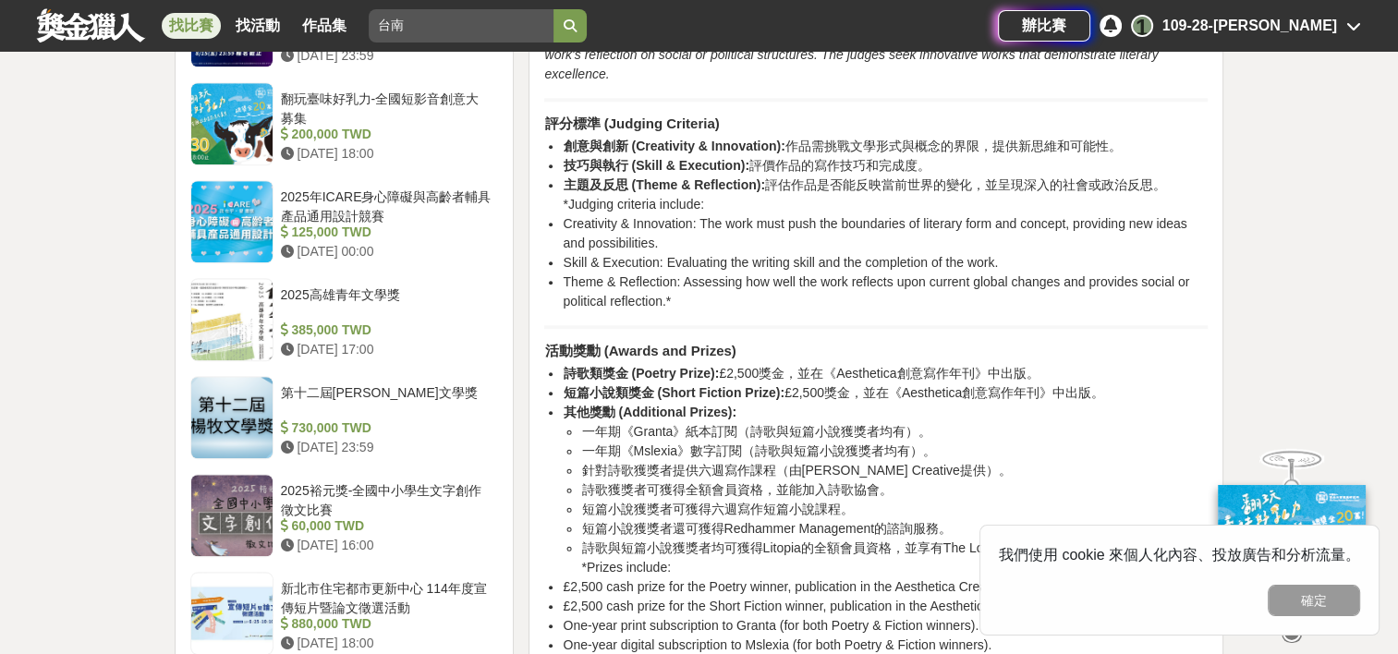
scroll to position [1608, 0]
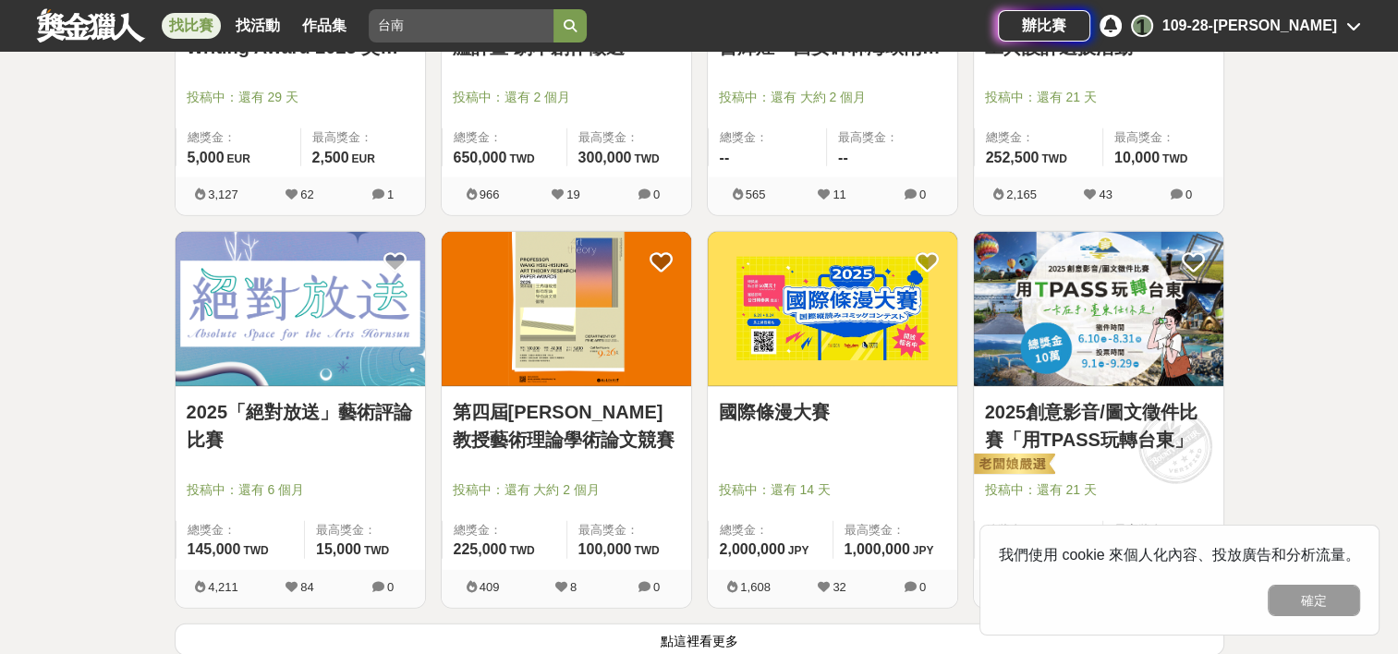
scroll to position [4490, 0]
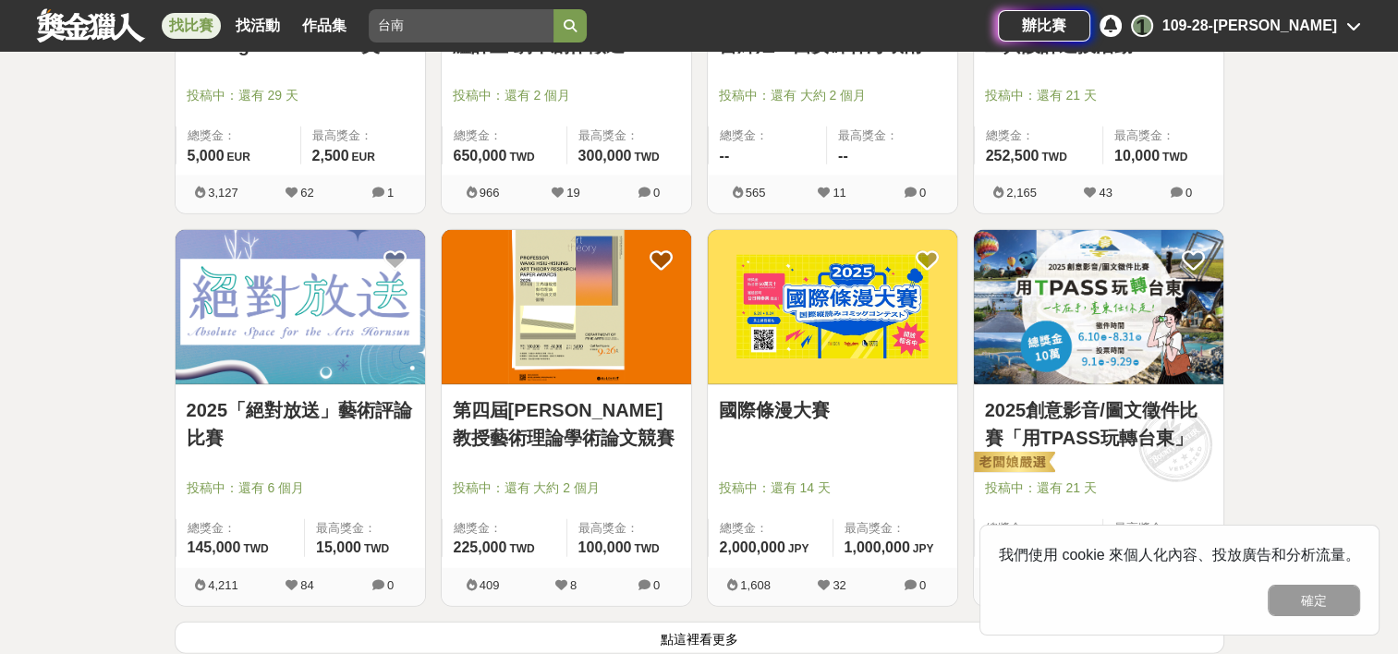
click at [362, 396] on link "2025「絕對放送」藝術評論比賽" at bounding box center [300, 423] width 227 height 55
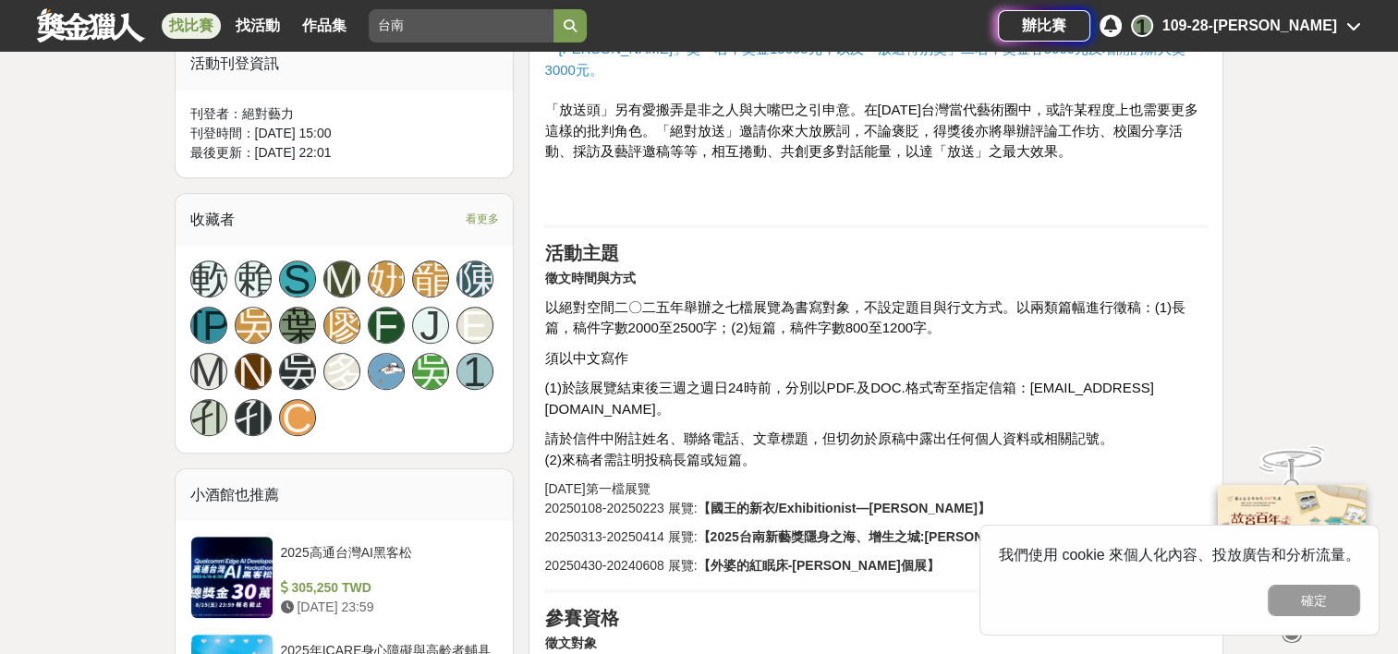
scroll to position [1152, 0]
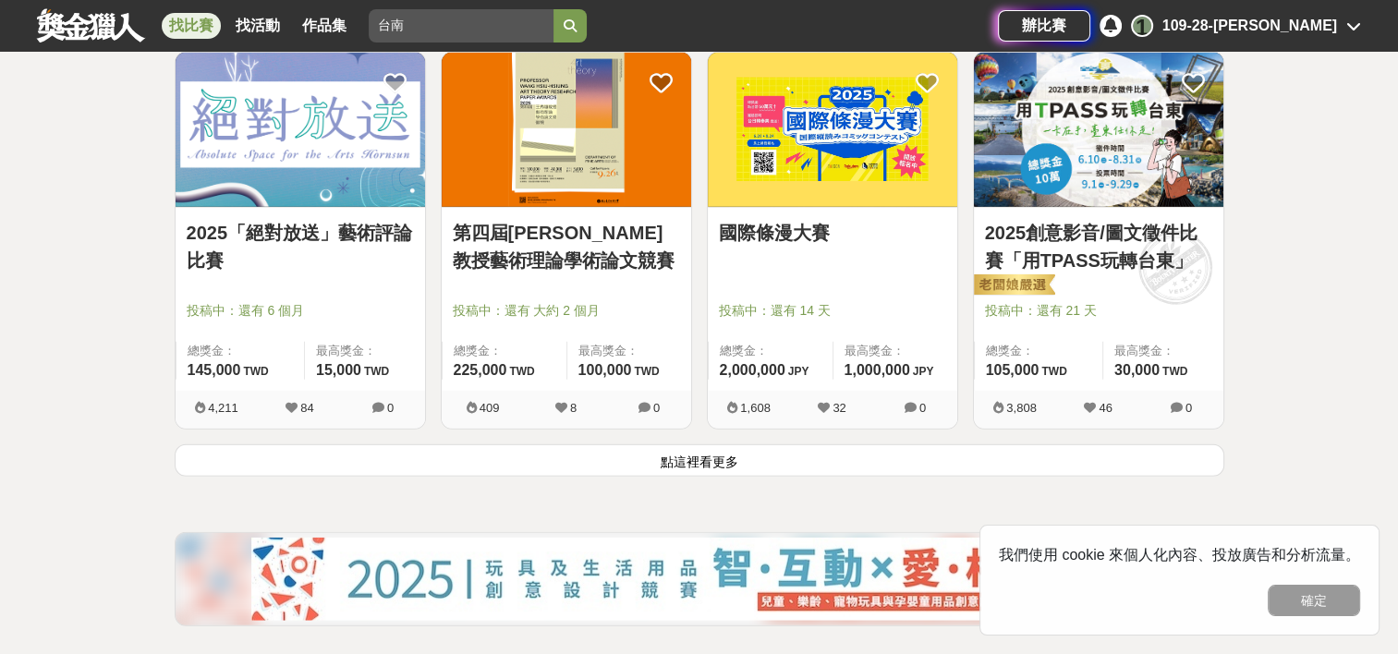
scroll to position [4675, 0]
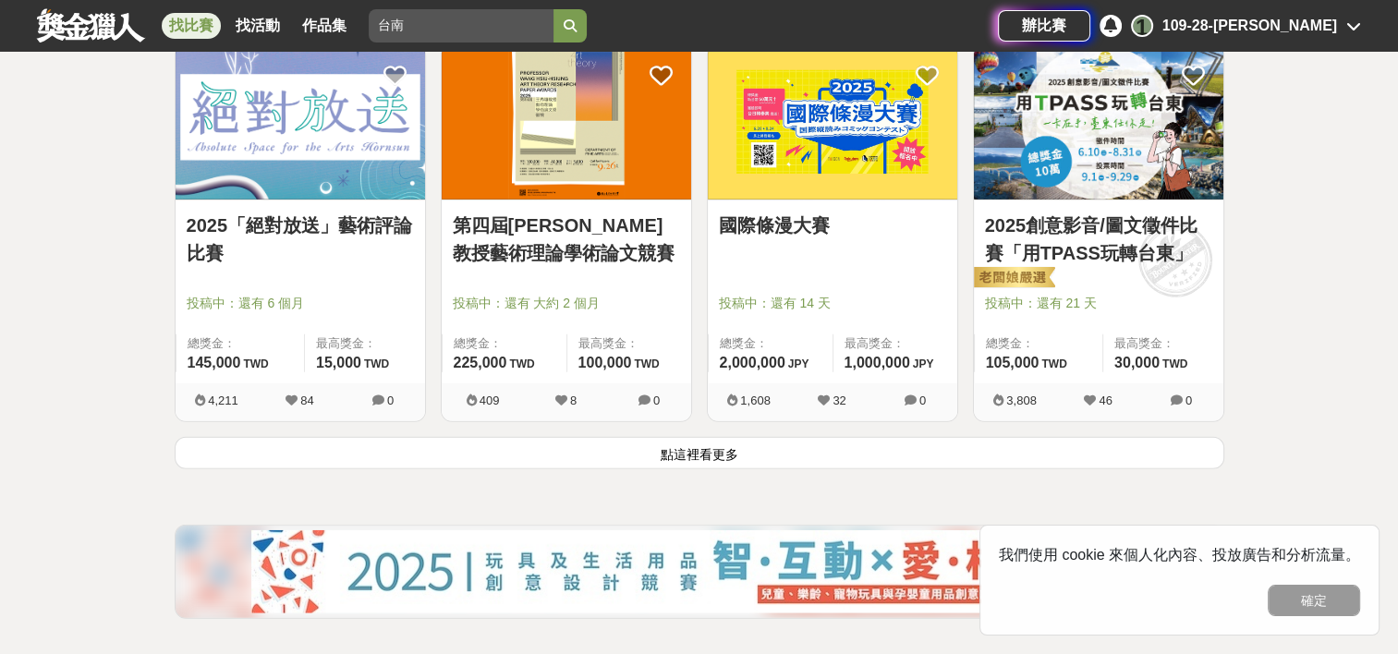
click at [587, 450] on button "點這裡看更多" at bounding box center [700, 453] width 1050 height 32
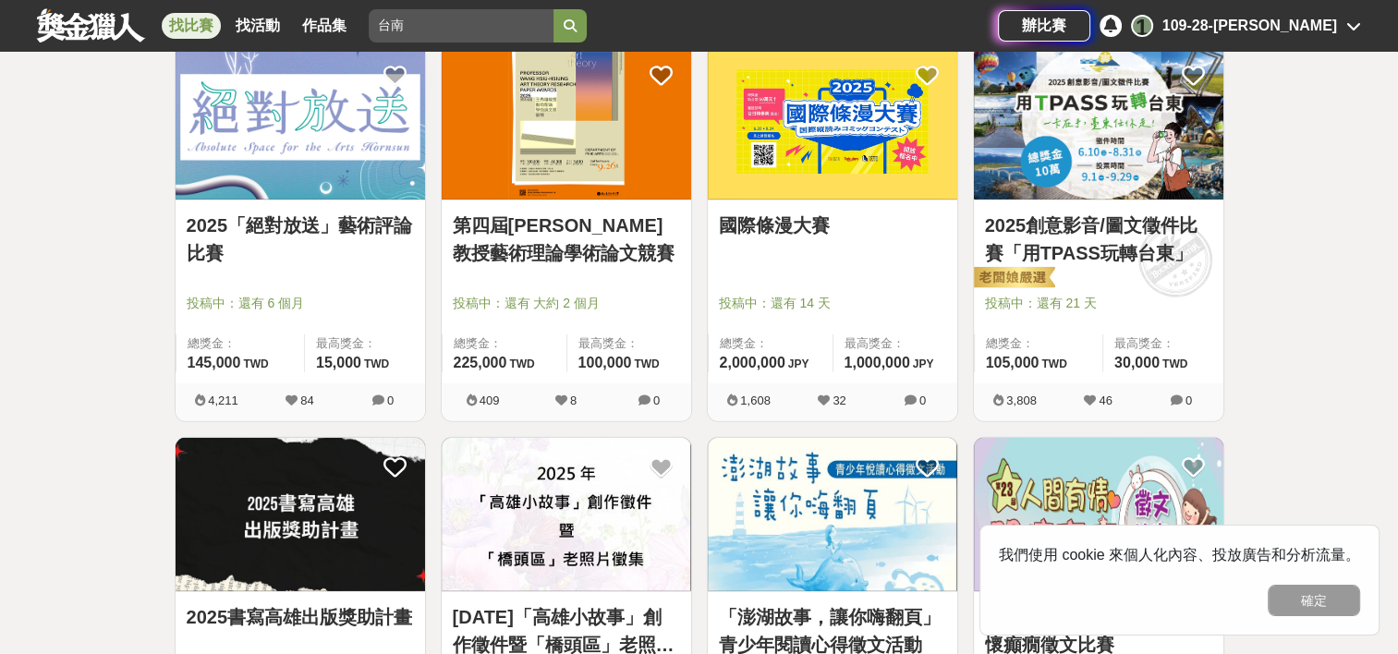
click at [1063, 150] on img at bounding box center [1098, 122] width 249 height 154
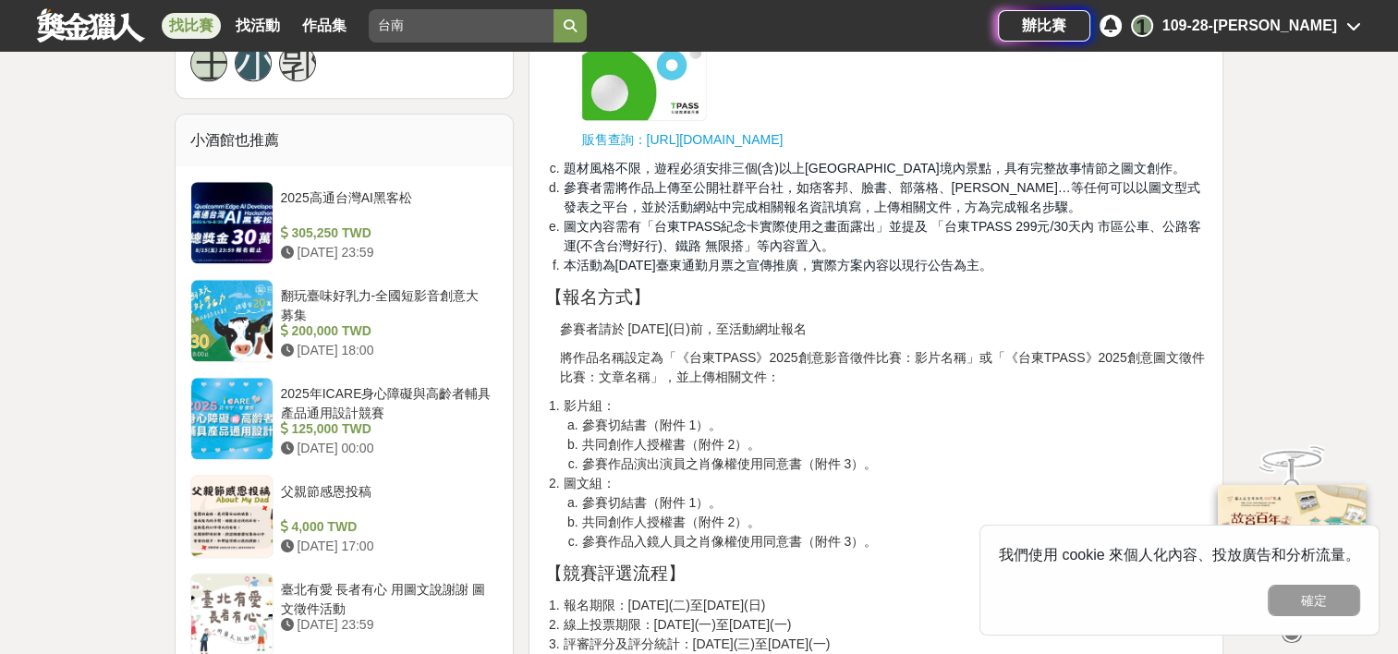
scroll to position [2075, 0]
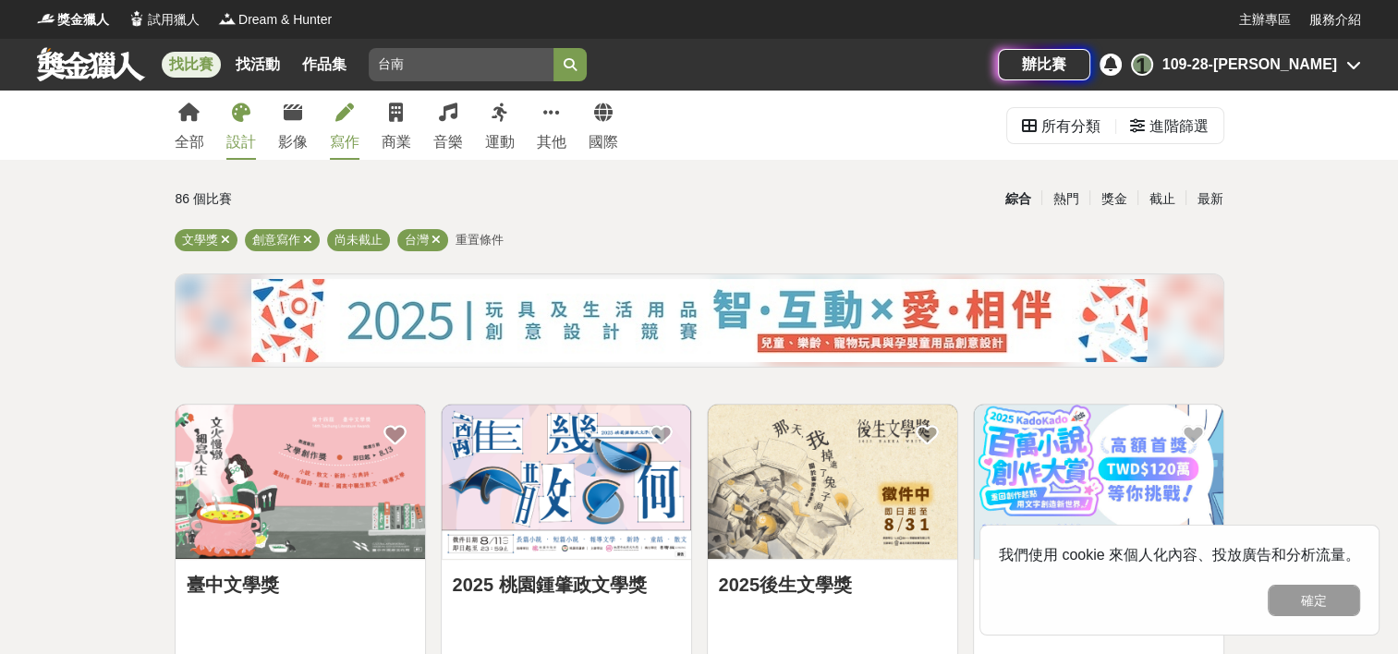
click at [233, 128] on link "設計" at bounding box center [241, 125] width 30 height 69
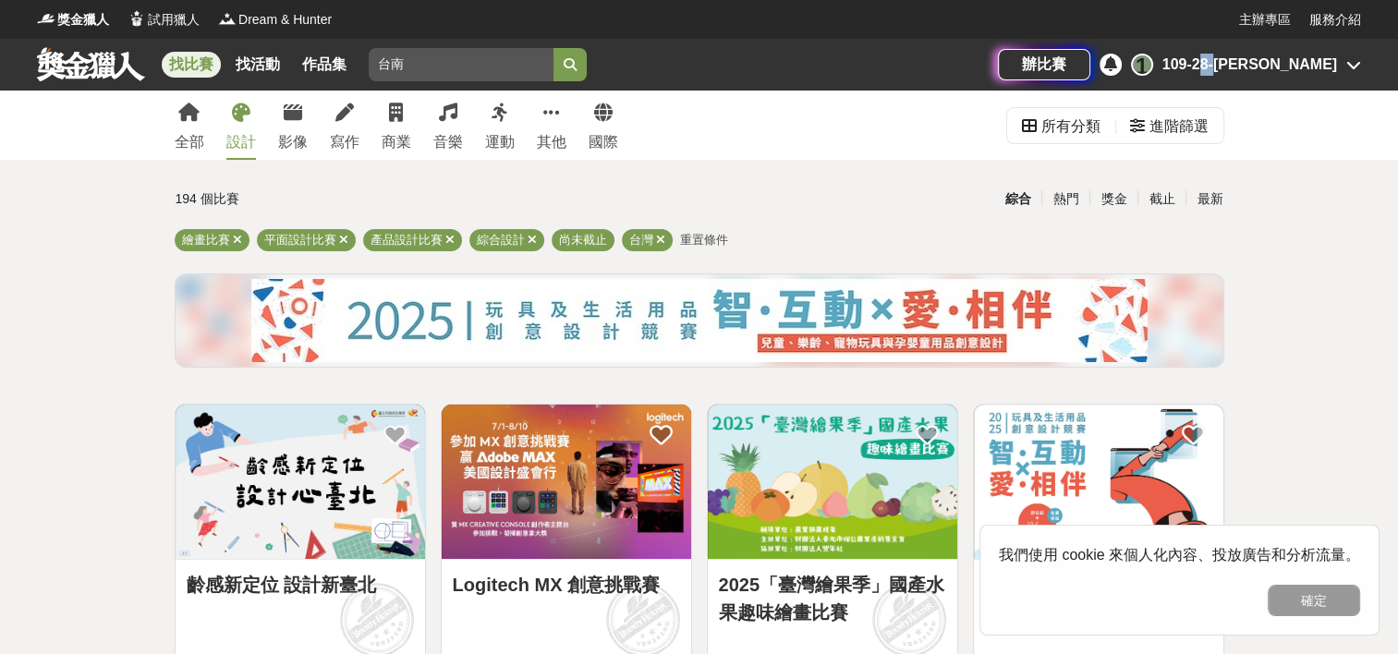
drag, startPoint x: 1278, startPoint y: 79, endPoint x: 1290, endPoint y: 63, distance: 20.5
click at [1290, 63] on div "辦比賽 1 109-28-[PERSON_NAME]" at bounding box center [1179, 65] width 363 height 52
click at [1290, 63] on div "109-28-[PERSON_NAME]" at bounding box center [1249, 65] width 175 height 22
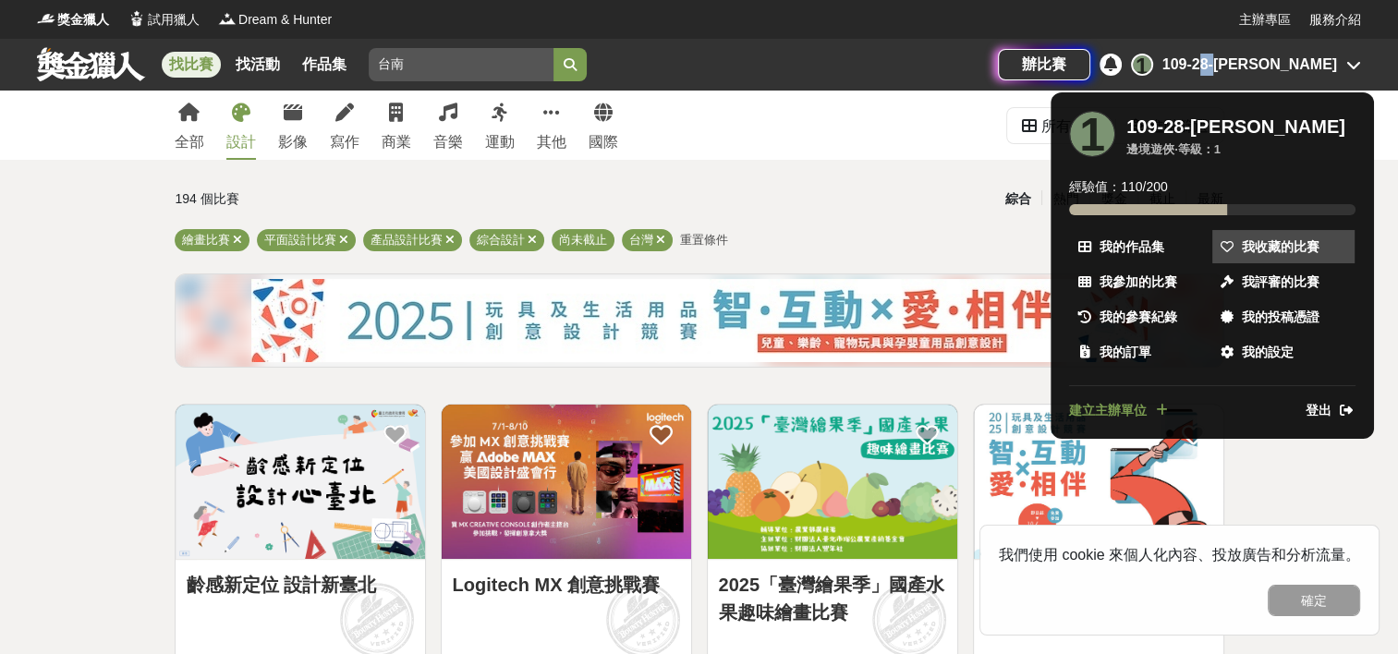
click at [1282, 240] on span "我收藏的比賽" at bounding box center [1281, 246] width 78 height 19
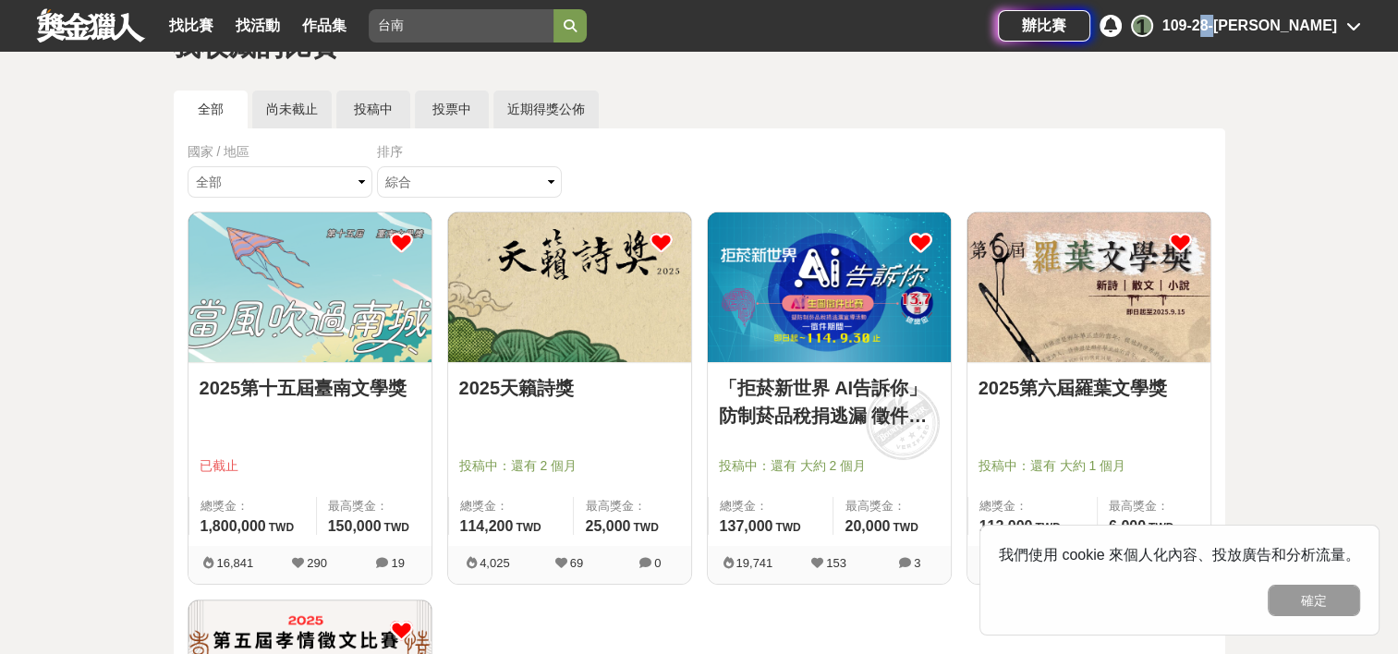
scroll to position [89, 0]
click at [832, 298] on img at bounding box center [829, 288] width 243 height 150
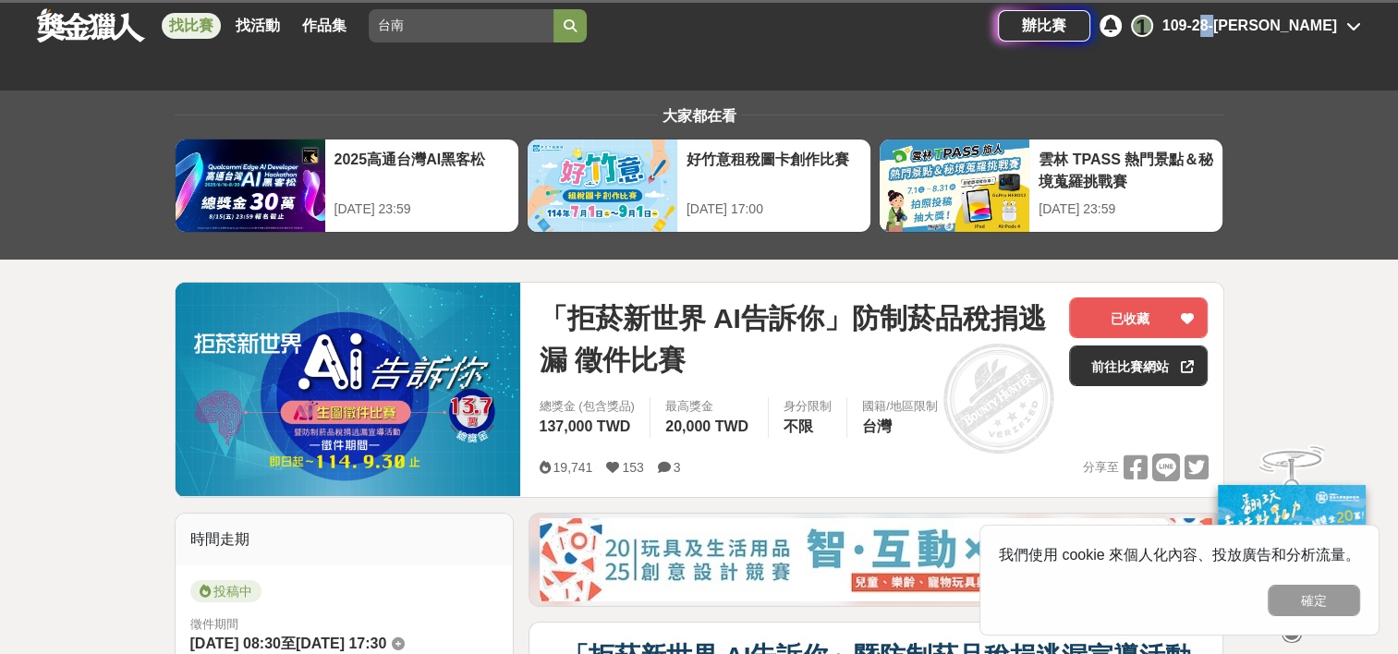
scroll to position [344, 0]
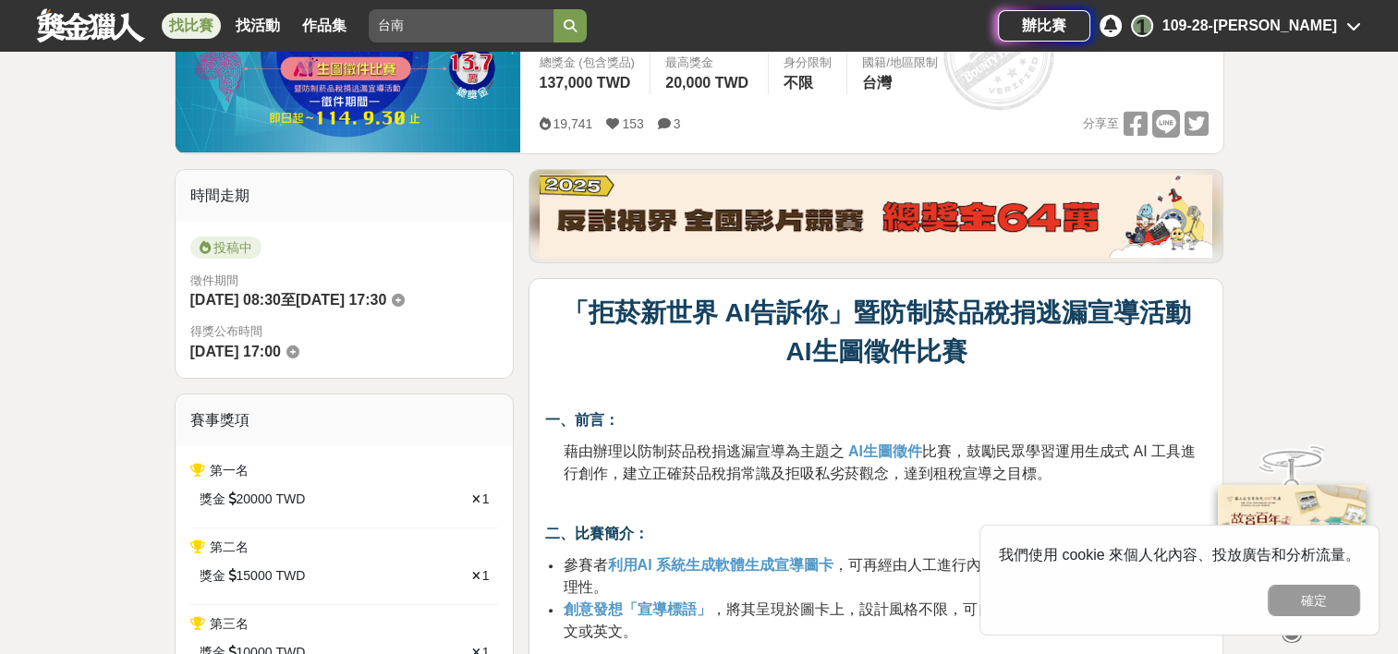
click at [626, 447] on span "藉由辦理以防制菸品稅捐逃漏宣導為主題之" at bounding box center [703, 451] width 281 height 16
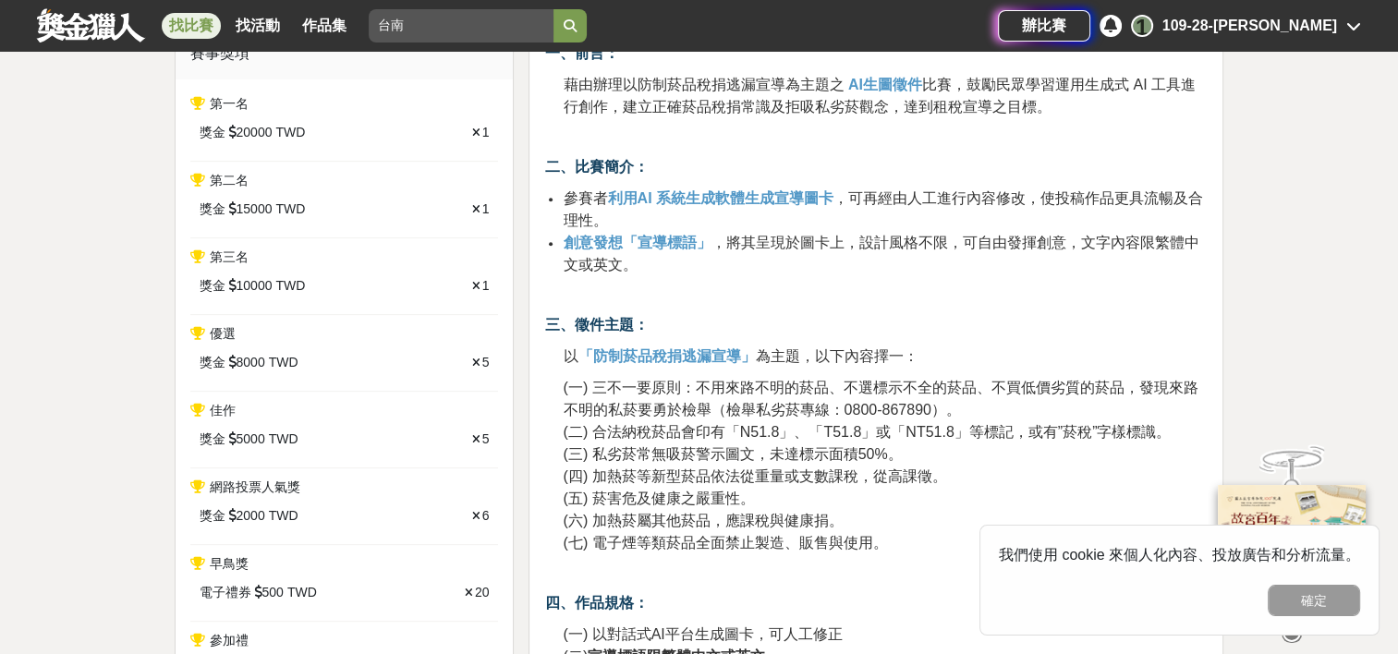
scroll to position [711, 0]
click at [565, 381] on span "(一) 三不一要原則：不用來路不明的菸品、不選標示不全的菸品、不買低價劣質的菸品，發現來路不明的私菸要勇於檢舉（檢舉私劣菸專線：0800-867890）。" at bounding box center [880, 398] width 635 height 38
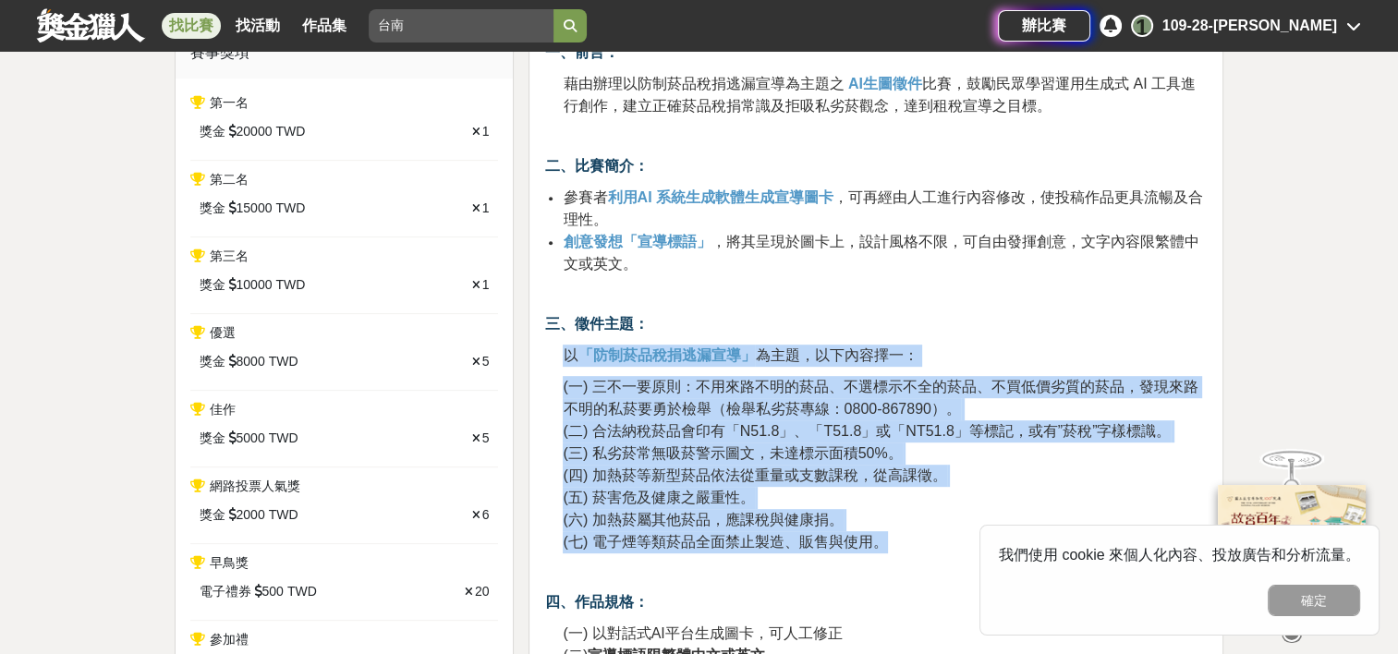
drag, startPoint x: 555, startPoint y: 352, endPoint x: 905, endPoint y: 541, distance: 397.3
copy div "以 「防制菸品稅捐逃漏宣導」 為主題，以下內容擇一： (一) 三不一要原則：不用來路不明的菸品、不選標示不全的菸品、不買低價劣質的菸品，發現來路不明的私菸要勇…"
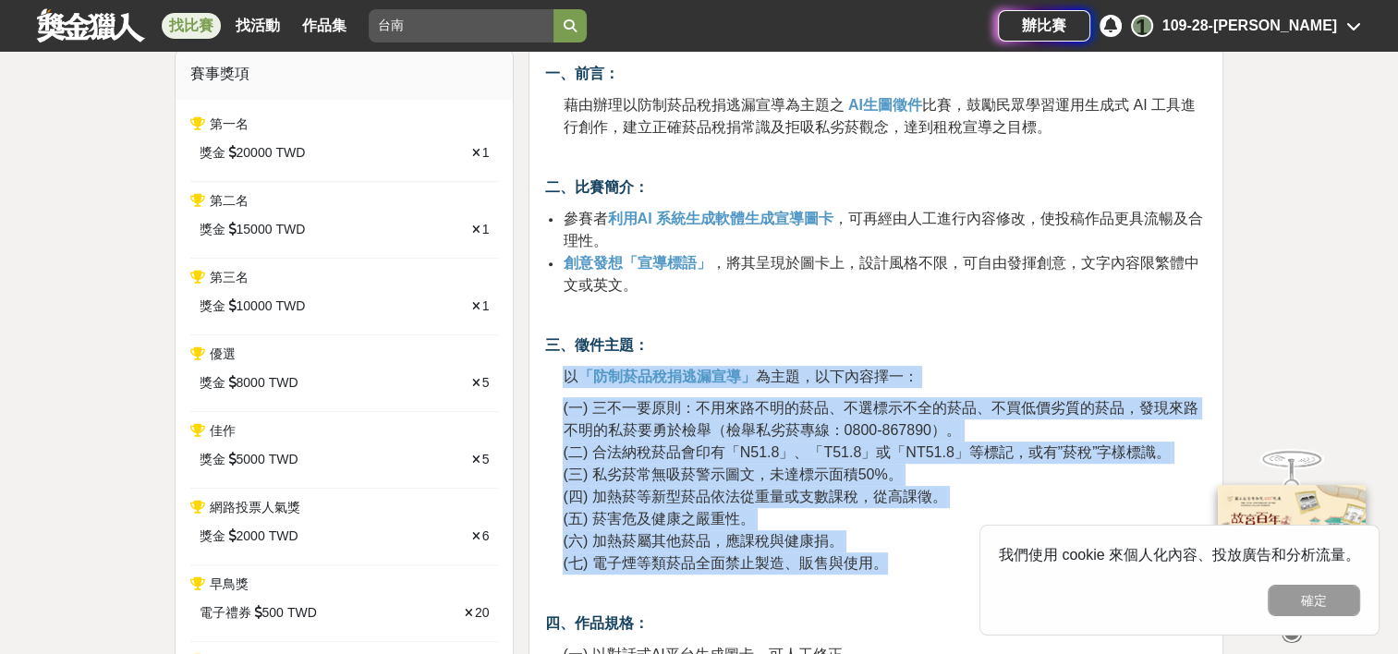
scroll to position [689, 0]
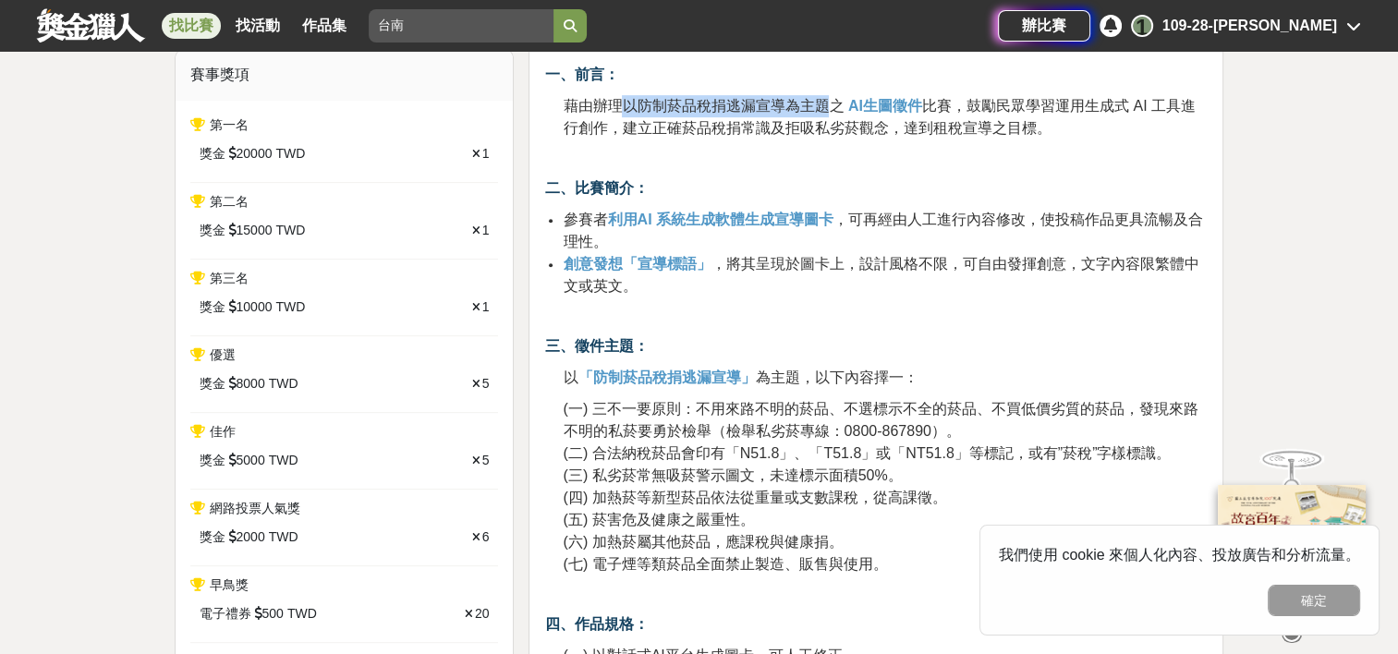
drag, startPoint x: 622, startPoint y: 107, endPoint x: 826, endPoint y: 105, distance: 204.2
click at [826, 105] on span "藉由辦理以防制菸品稅捐逃漏宣導為主題之" at bounding box center [703, 106] width 281 height 16
copy span "以防制菸品稅捐逃漏宣導為主題"
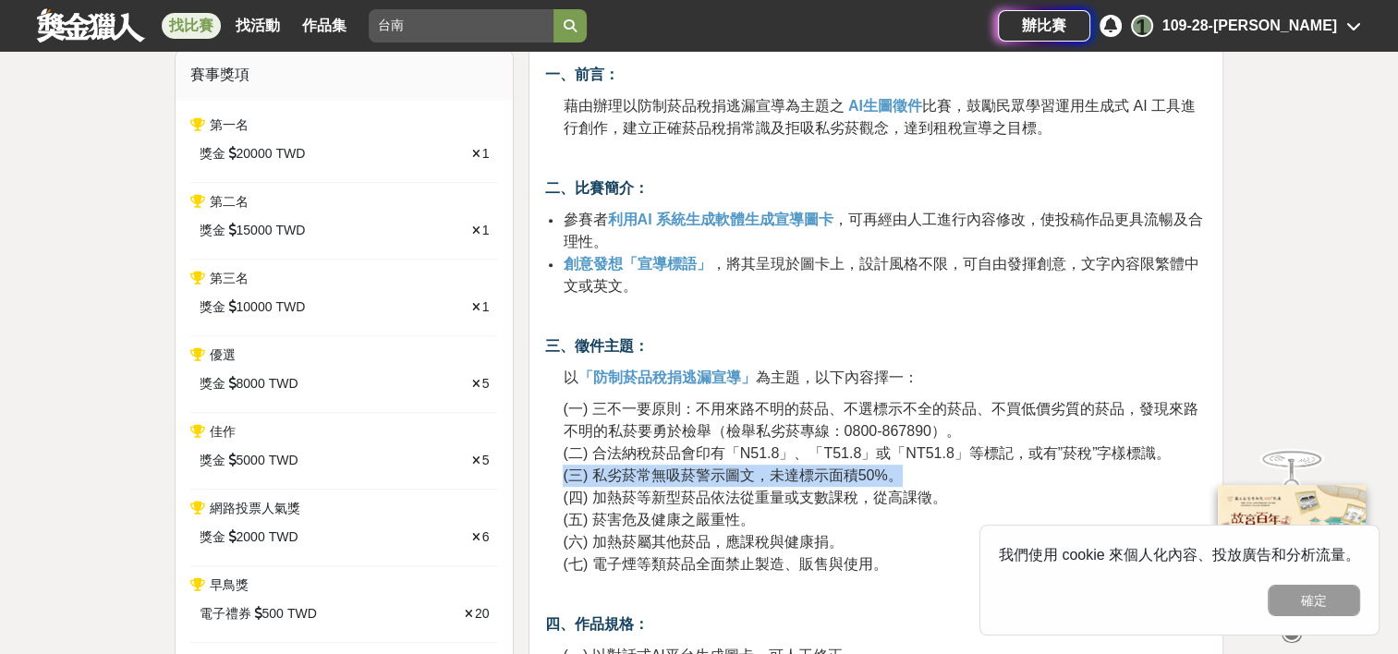
drag, startPoint x: 558, startPoint y: 471, endPoint x: 909, endPoint y: 470, distance: 351.1
click at [738, 506] on p "(一) 三不一要原則：不用來路不明的菸品、不選標示不全的菸品、不買低價劣質的菸品，發現來路不明的私菸要勇於檢舉（檢舉私劣菸專線：0800-867890）。 (…" at bounding box center [885, 486] width 645 height 177
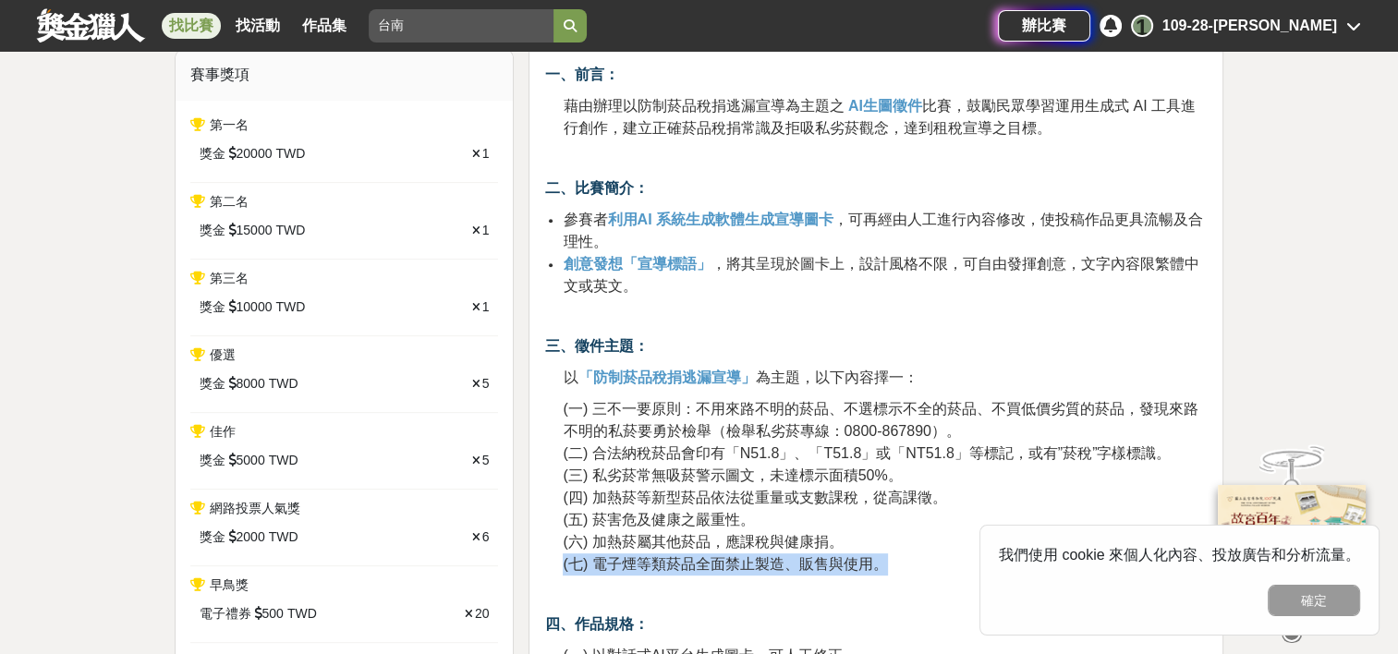
drag, startPoint x: 564, startPoint y: 564, endPoint x: 883, endPoint y: 564, distance: 319.7
click at [883, 564] on span "(七) 電子煙等類菸品全面禁止製造、販售與使用。" at bounding box center [725, 564] width 324 height 16
copy span "(七) 電子煙等類菸品全面禁止製造、販售與使用。"
drag, startPoint x: 670, startPoint y: 523, endPoint x: 566, endPoint y: 525, distance: 103.5
click at [566, 525] on span "(五) 菸害危及健康之嚴重性。" at bounding box center [658, 520] width 191 height 16
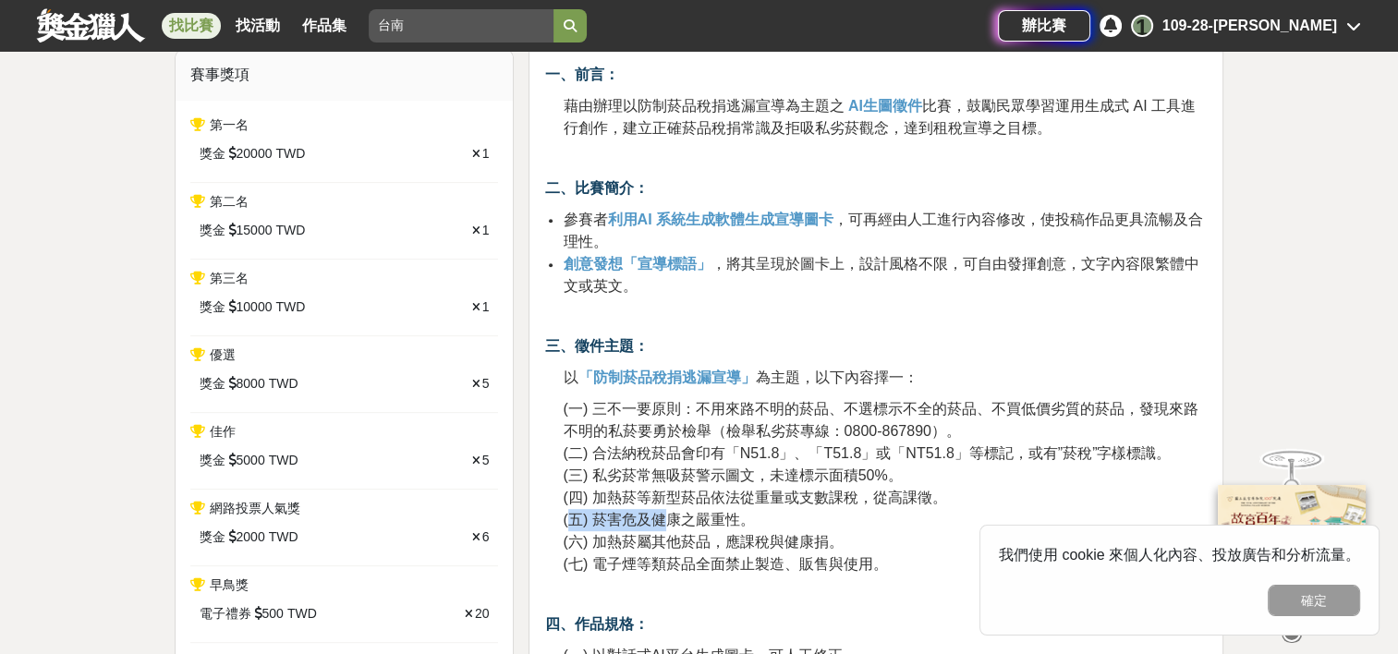
click at [566, 525] on span "(五) 菸害危及健康之嚴重性。" at bounding box center [658, 520] width 191 height 16
click at [565, 523] on span "(五) 菸害危及健康之嚴重性。" at bounding box center [658, 520] width 191 height 16
click at [564, 522] on span "(五) 菸害危及健康之嚴重性。" at bounding box center [658, 520] width 191 height 16
click at [639, 516] on span "(五) 菸害危及健康之嚴重性。" at bounding box center [658, 520] width 191 height 16
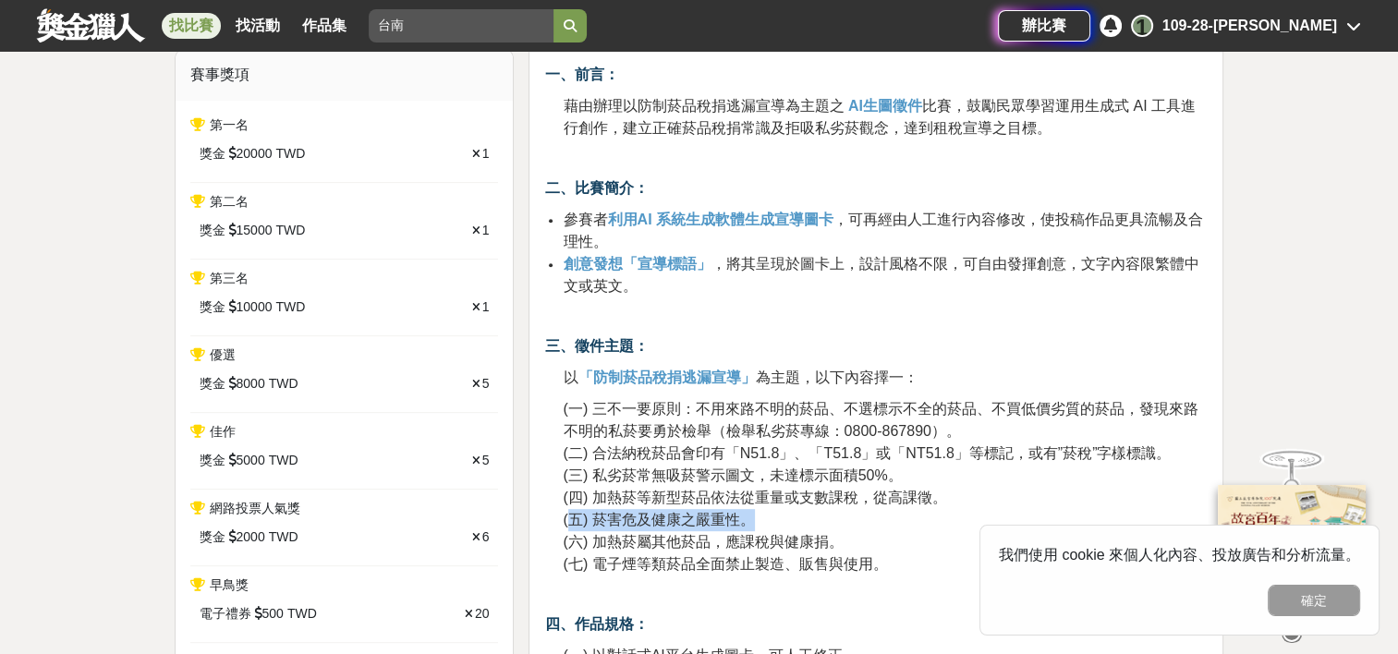
drag, startPoint x: 571, startPoint y: 516, endPoint x: 747, endPoint y: 519, distance: 176.5
click at [747, 519] on span "(五) 菸害危及健康之嚴重性。" at bounding box center [658, 520] width 191 height 16
drag, startPoint x: 747, startPoint y: 519, endPoint x: 710, endPoint y: 514, distance: 38.3
drag, startPoint x: 710, startPoint y: 514, endPoint x: 516, endPoint y: 430, distance: 211.5
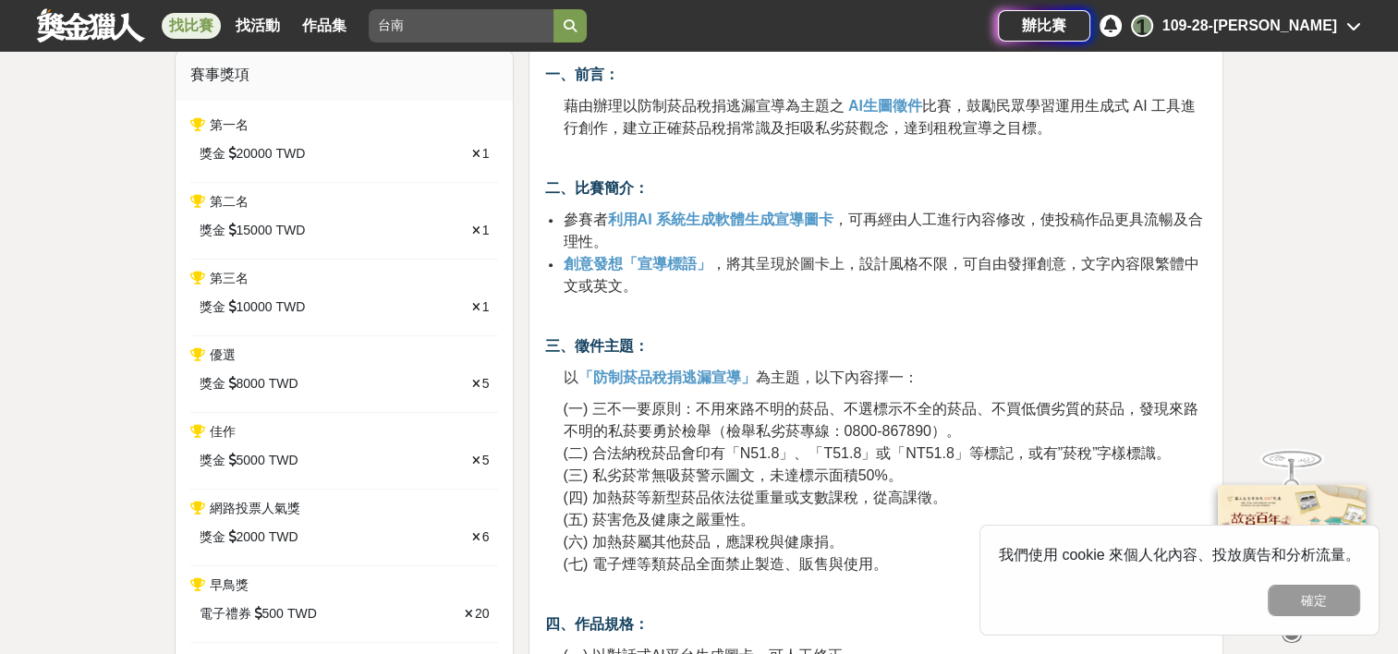
click at [573, 516] on span "(五) 菸害危及健康之嚴重性。" at bounding box center [658, 520] width 191 height 16
drag, startPoint x: 557, startPoint y: 516, endPoint x: 788, endPoint y: 517, distance: 231.0
copy span "(五) 菸害危及健康之嚴重性。"
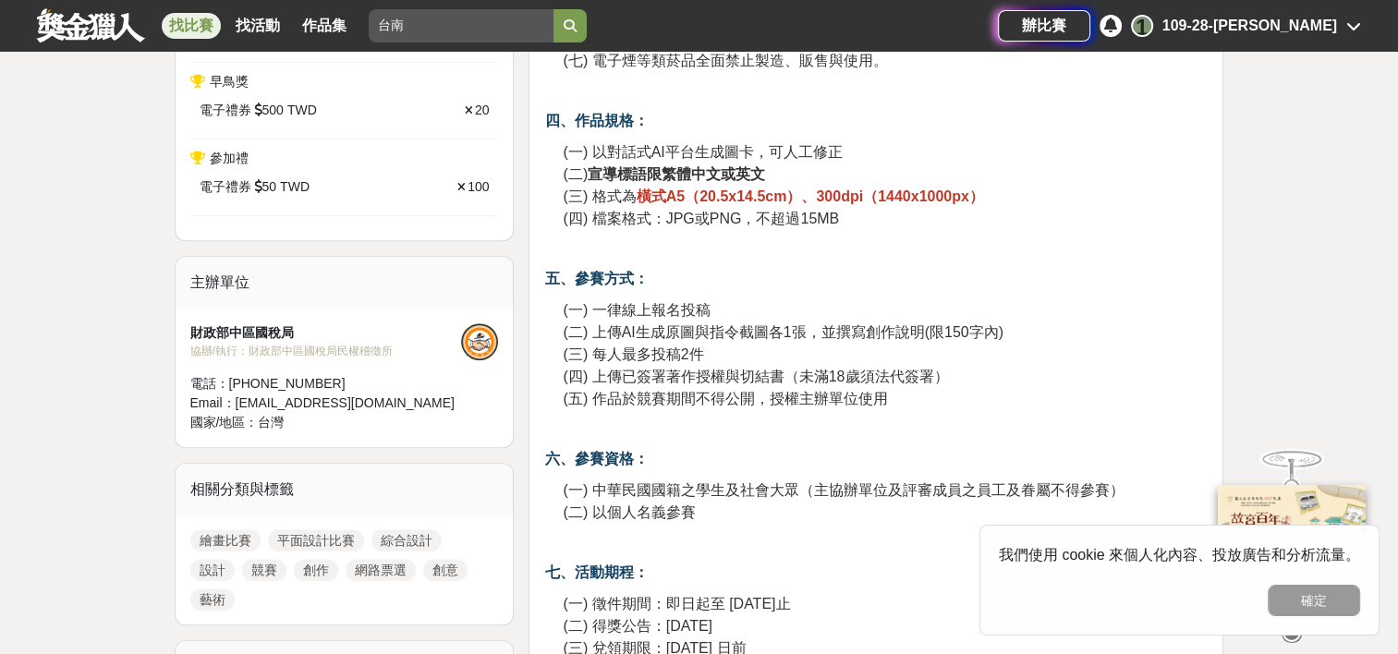
scroll to position [1191, 0]
click at [774, 333] on span "(二) 上傳AI生成原圖與指令截圖各1張，並撰寫創作說明(限150字內)" at bounding box center [783, 334] width 440 height 16
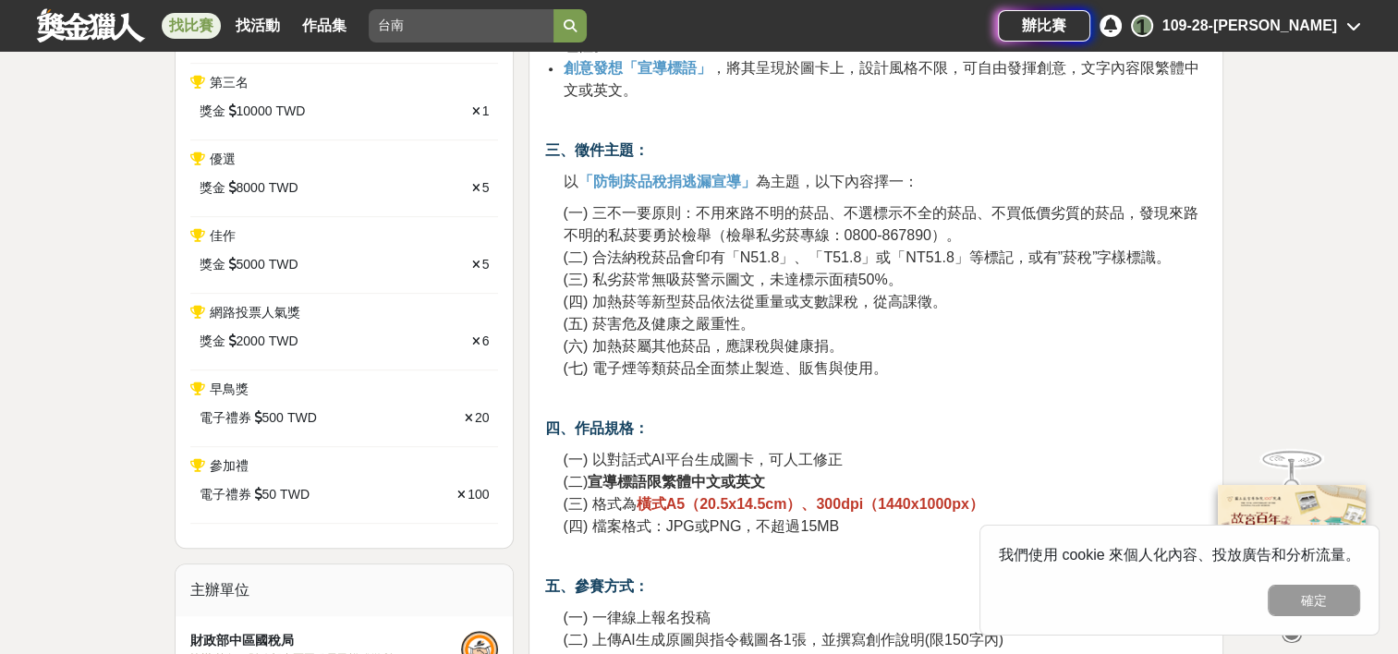
scroll to position [881, 0]
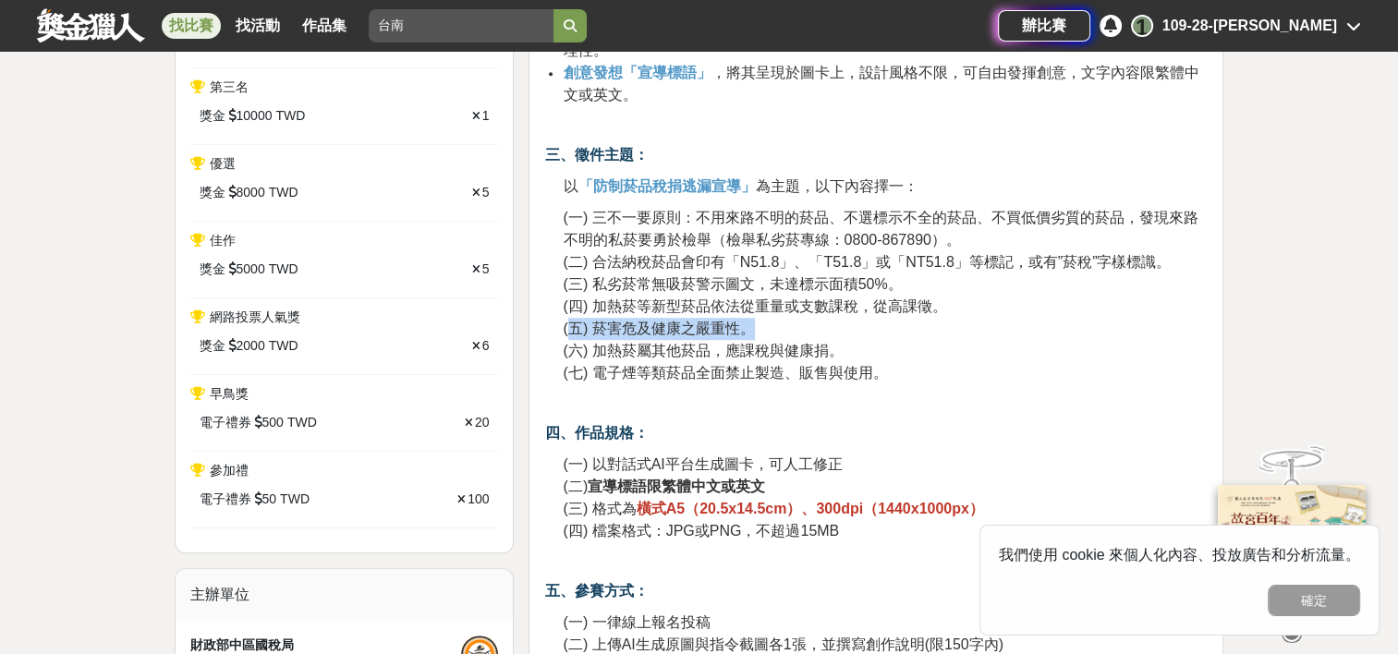
drag, startPoint x: 565, startPoint y: 326, endPoint x: 747, endPoint y: 325, distance: 182.0
click at [747, 325] on span "(五) 菸害危及健康之嚴重性。" at bounding box center [658, 329] width 191 height 16
drag, startPoint x: 747, startPoint y: 325, endPoint x: 728, endPoint y: 325, distance: 19.4
copy span "五) 菸害危及健康之嚴重性。"
